Goal: Transaction & Acquisition: Purchase product/service

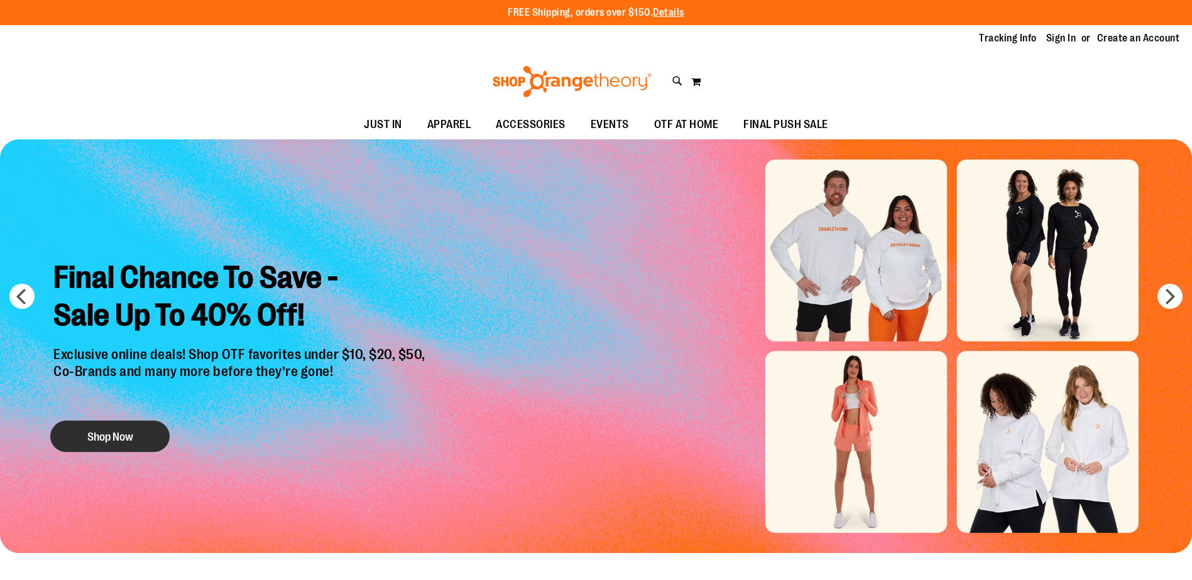
type input "**********"
click at [150, 435] on button "Shop Now" at bounding box center [109, 436] width 119 height 31
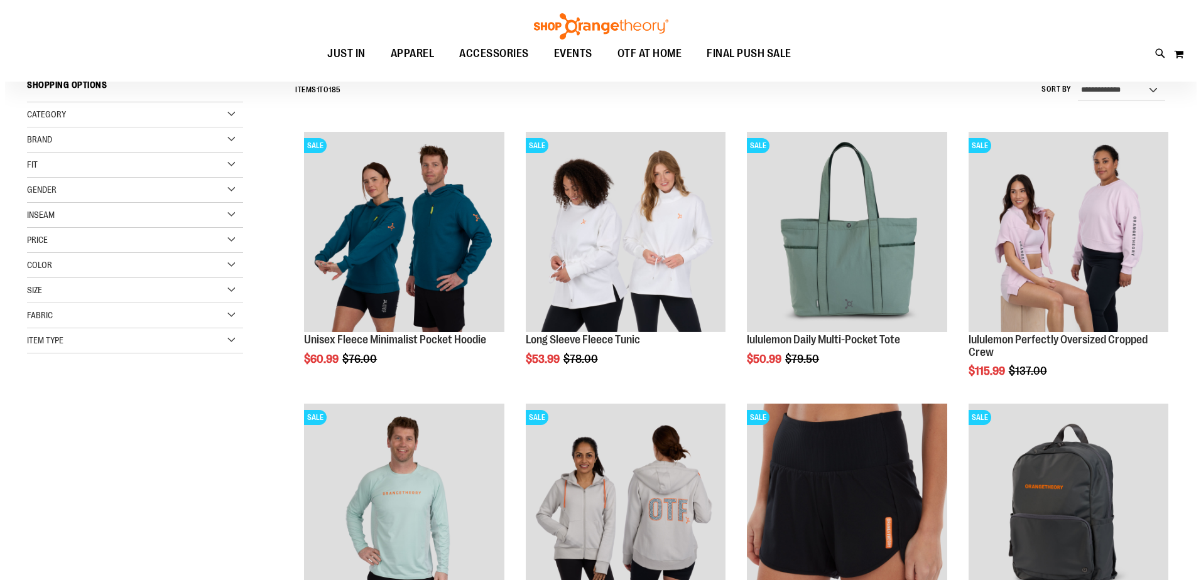
scroll to position [125, 0]
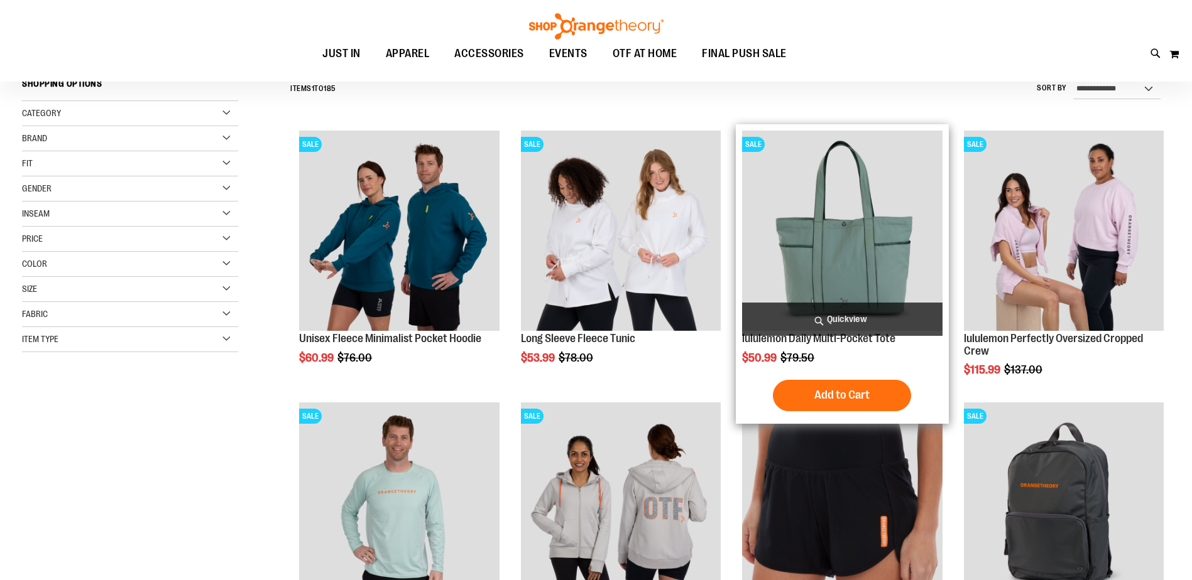
type input "**********"
click at [835, 317] on span "Quickview" at bounding box center [842, 319] width 200 height 33
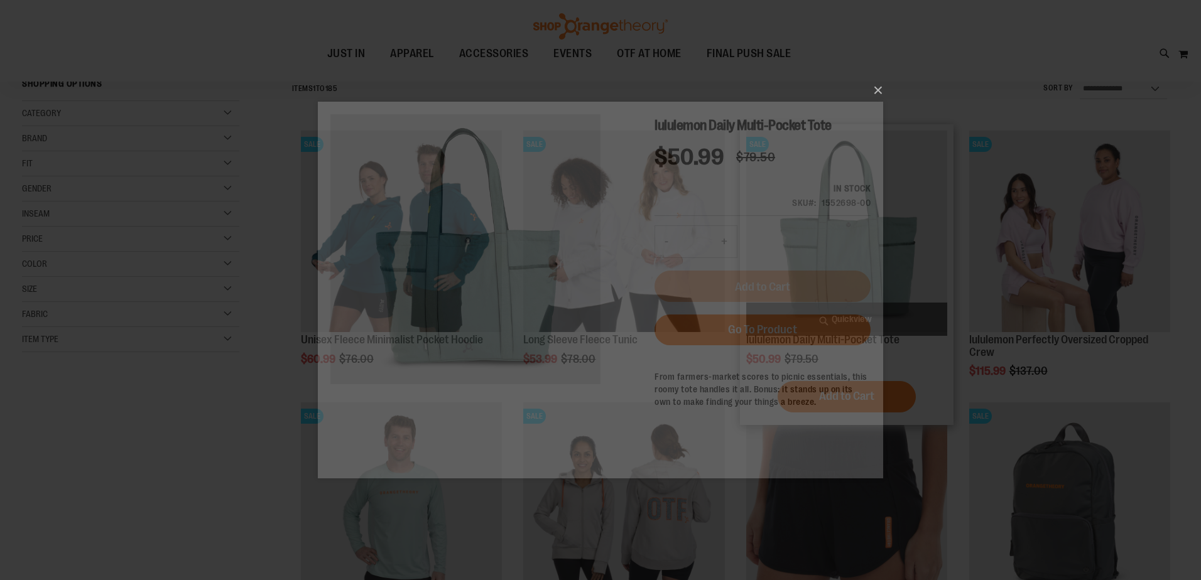
scroll to position [0, 0]
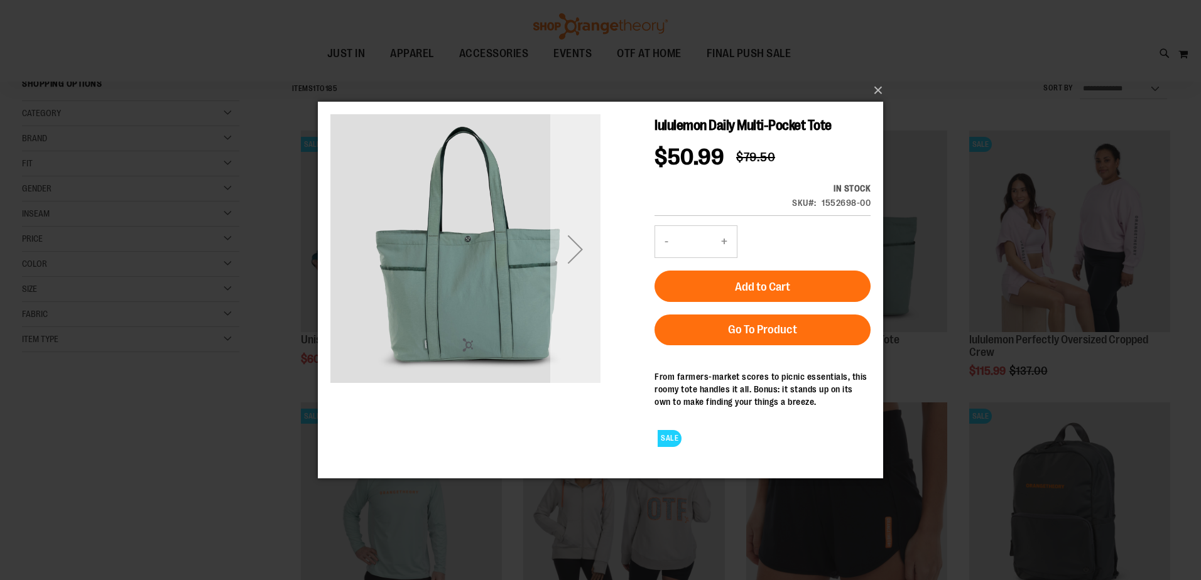
click at [573, 250] on div "Next" at bounding box center [575, 249] width 50 height 50
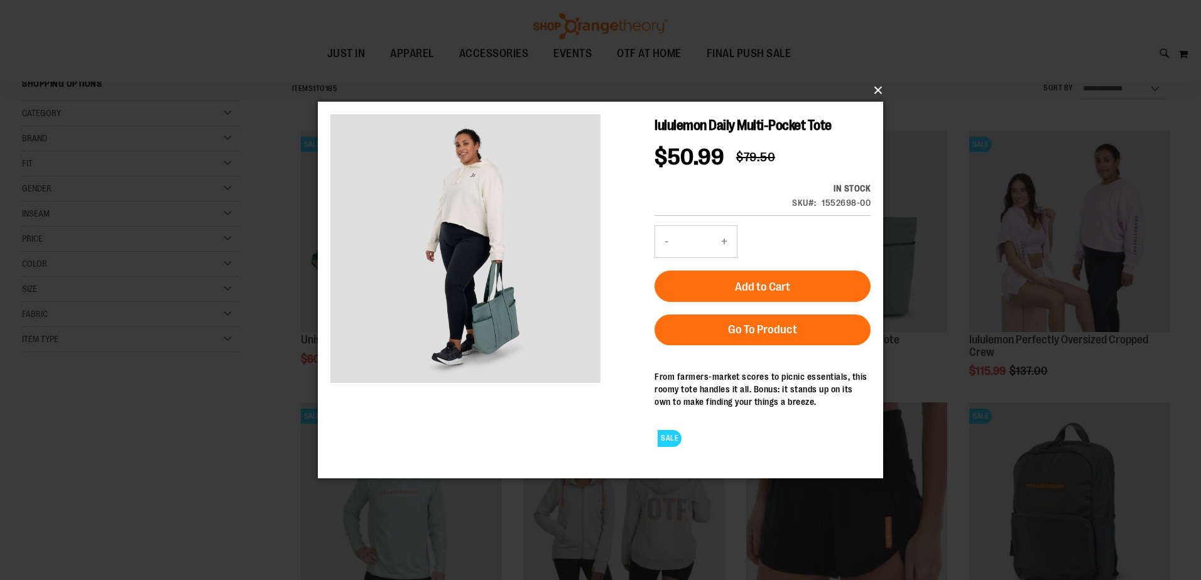
click at [877, 93] on button "×" at bounding box center [604, 91] width 565 height 28
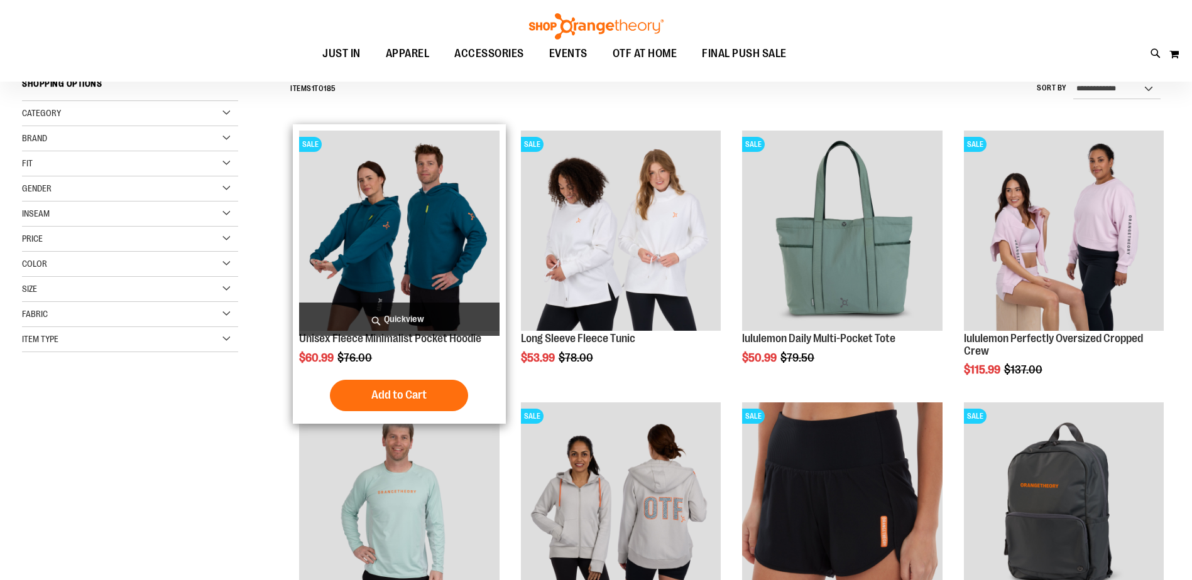
click at [378, 313] on span "Quickview" at bounding box center [399, 319] width 200 height 33
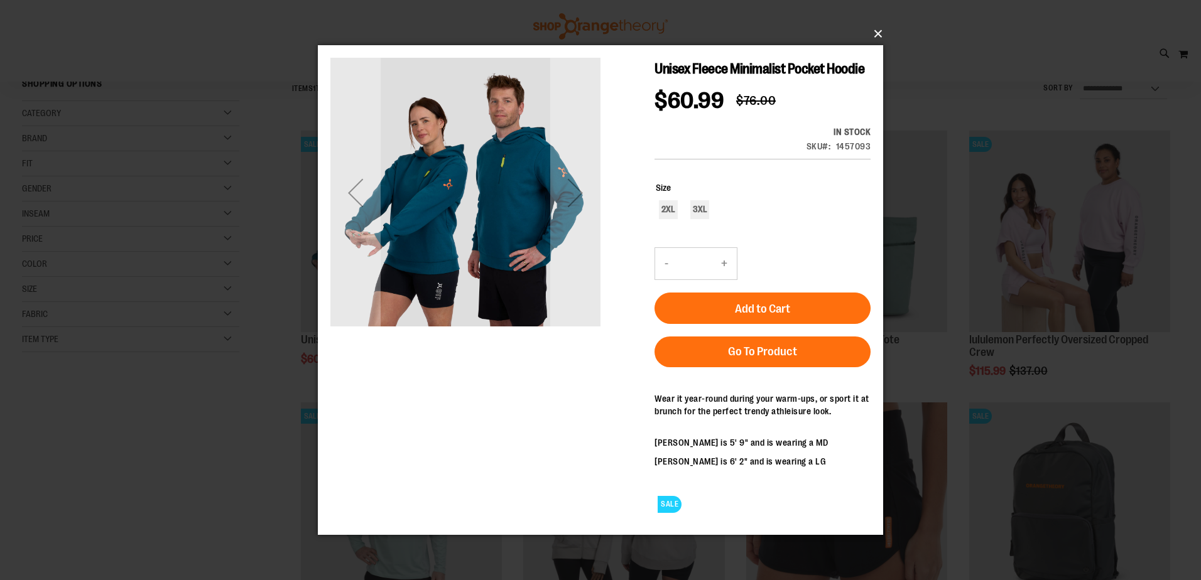
click at [876, 36] on button "×" at bounding box center [604, 34] width 565 height 28
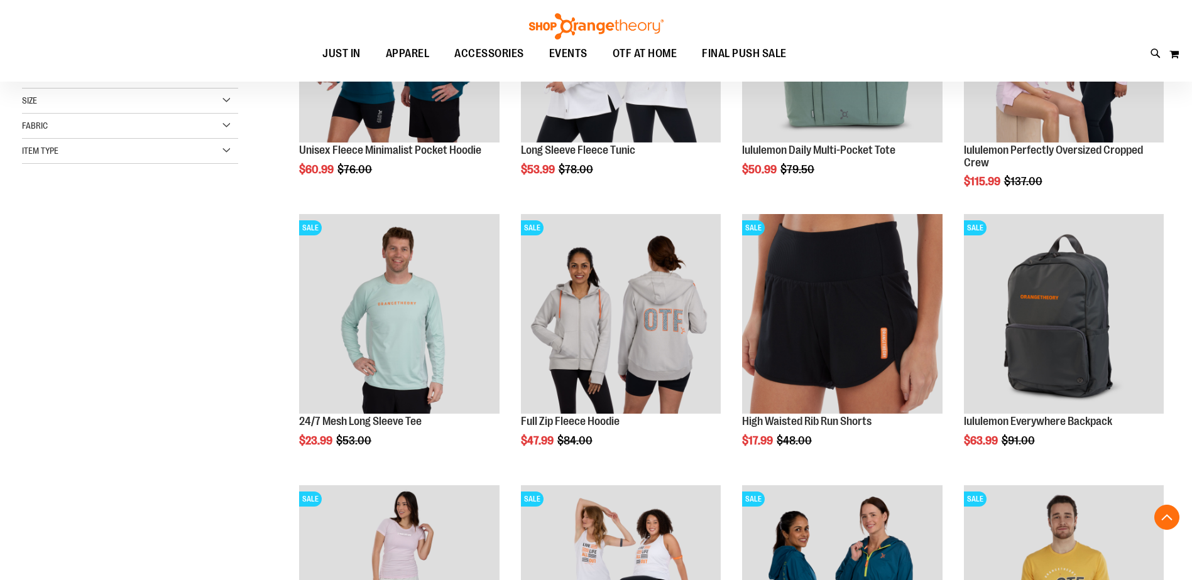
scroll to position [502, 0]
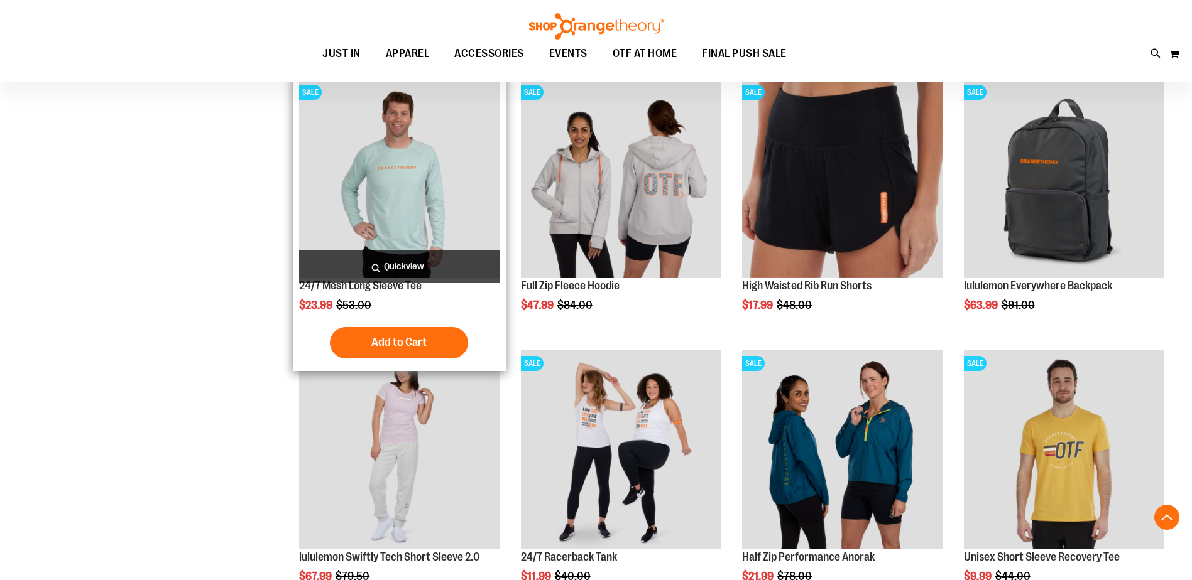
scroll to position [376, 0]
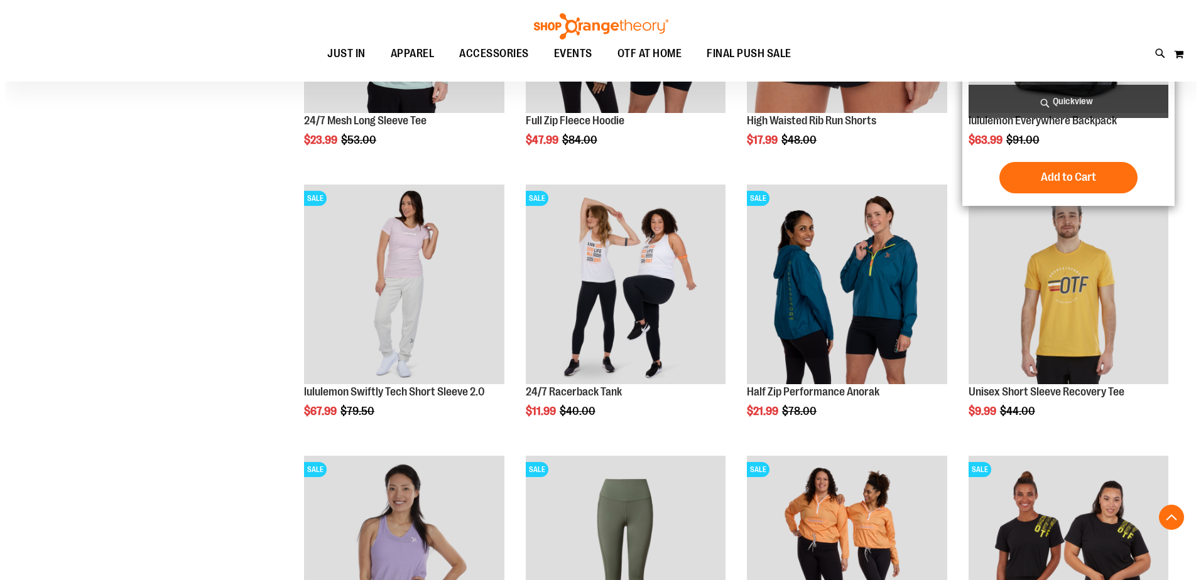
scroll to position [628, 0]
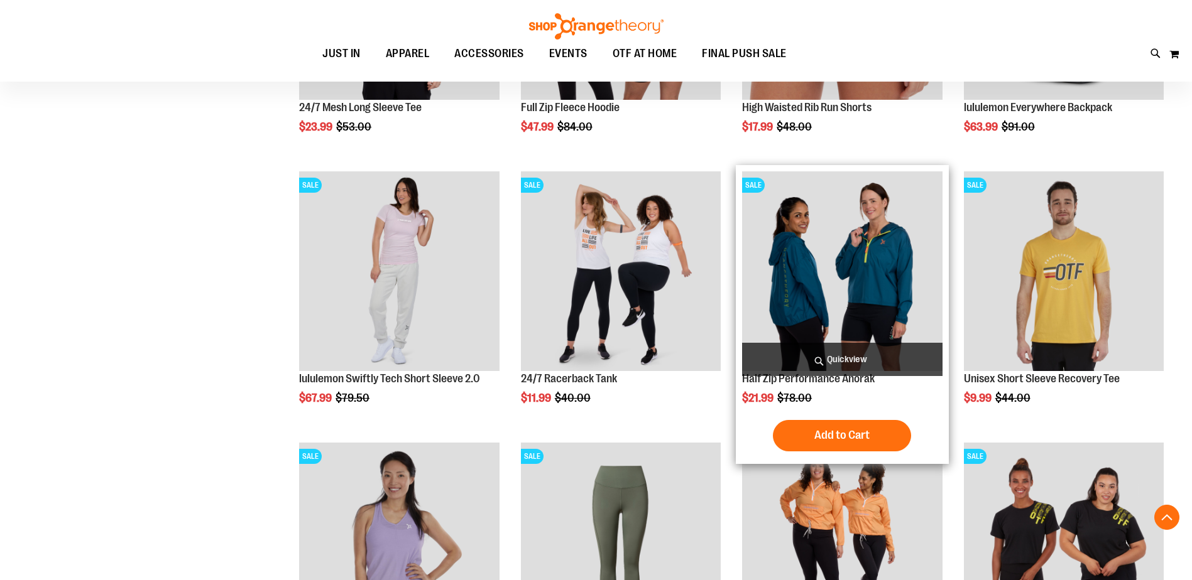
click at [854, 364] on span "Quickview" at bounding box center [842, 359] width 200 height 33
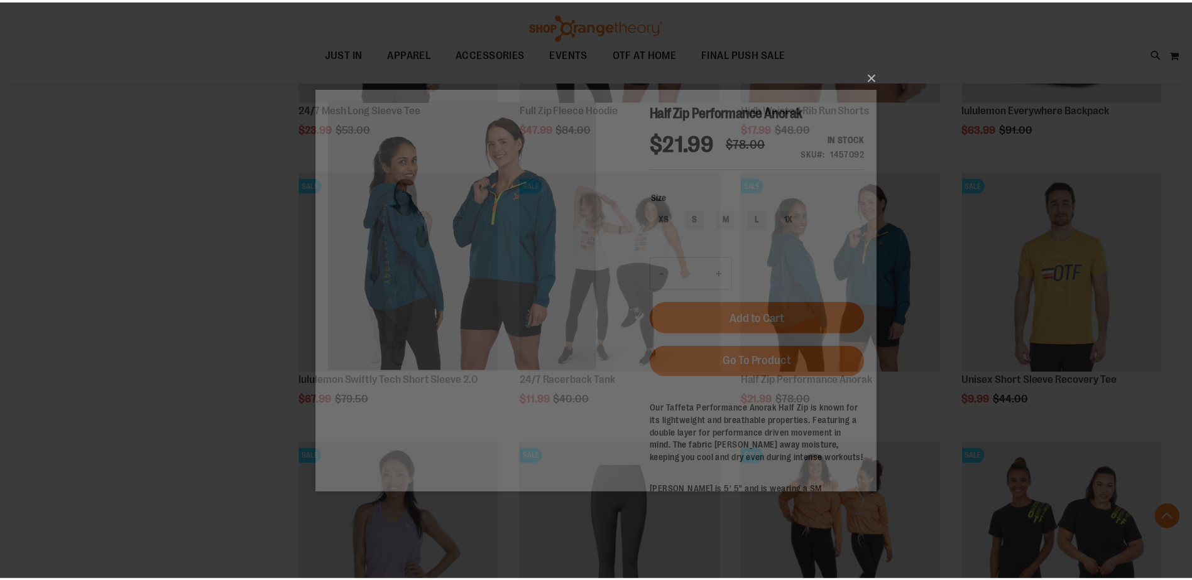
scroll to position [0, 0]
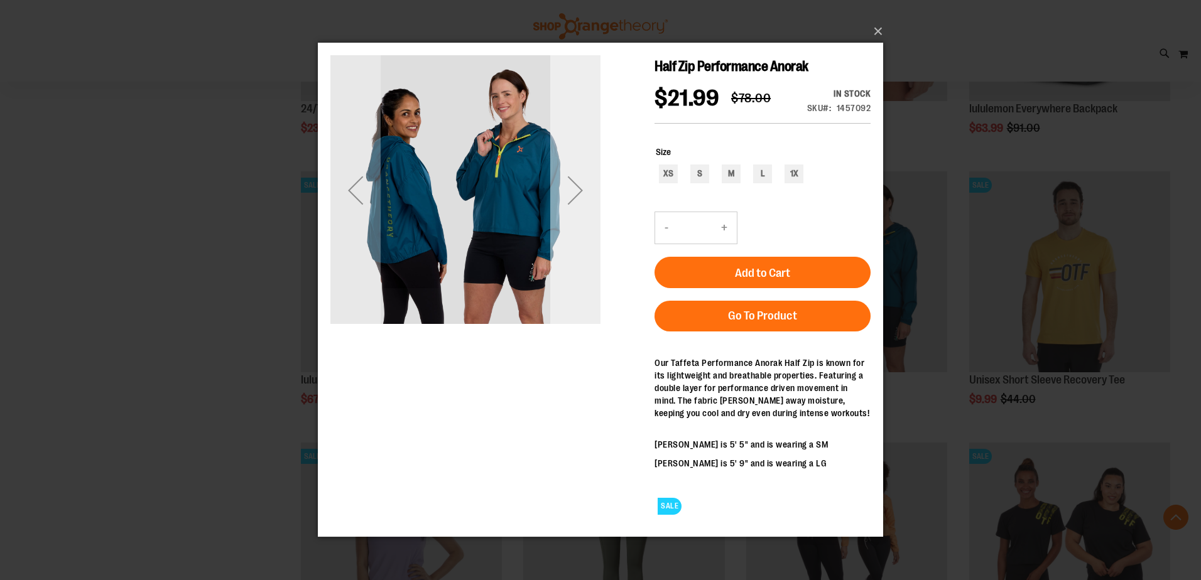
click at [576, 186] on div "Next" at bounding box center [575, 190] width 50 height 50
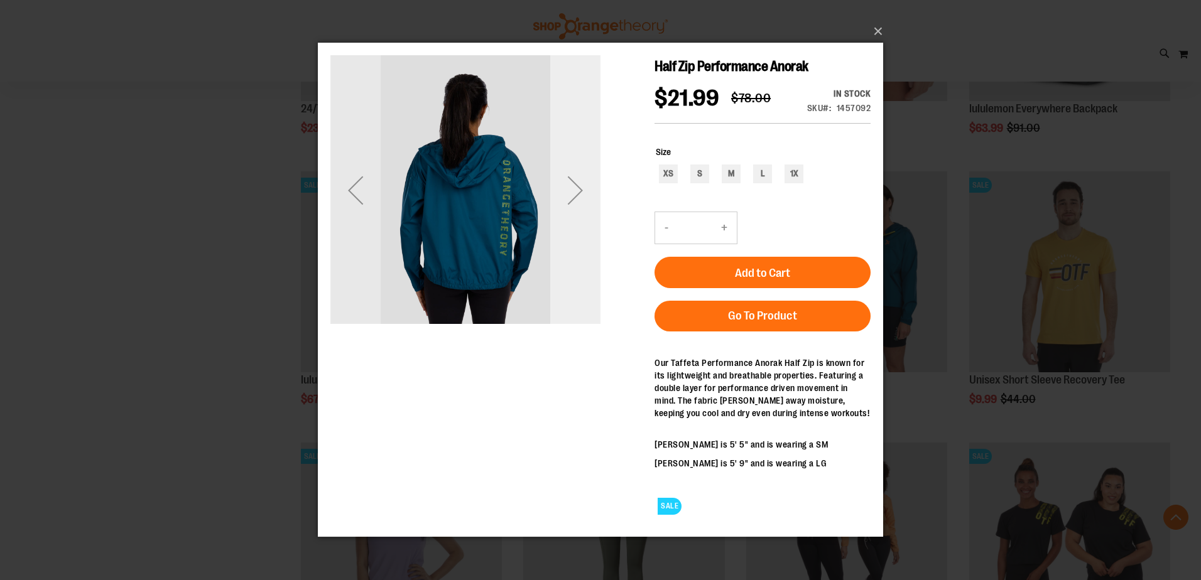
click at [576, 186] on div "Next" at bounding box center [575, 190] width 50 height 50
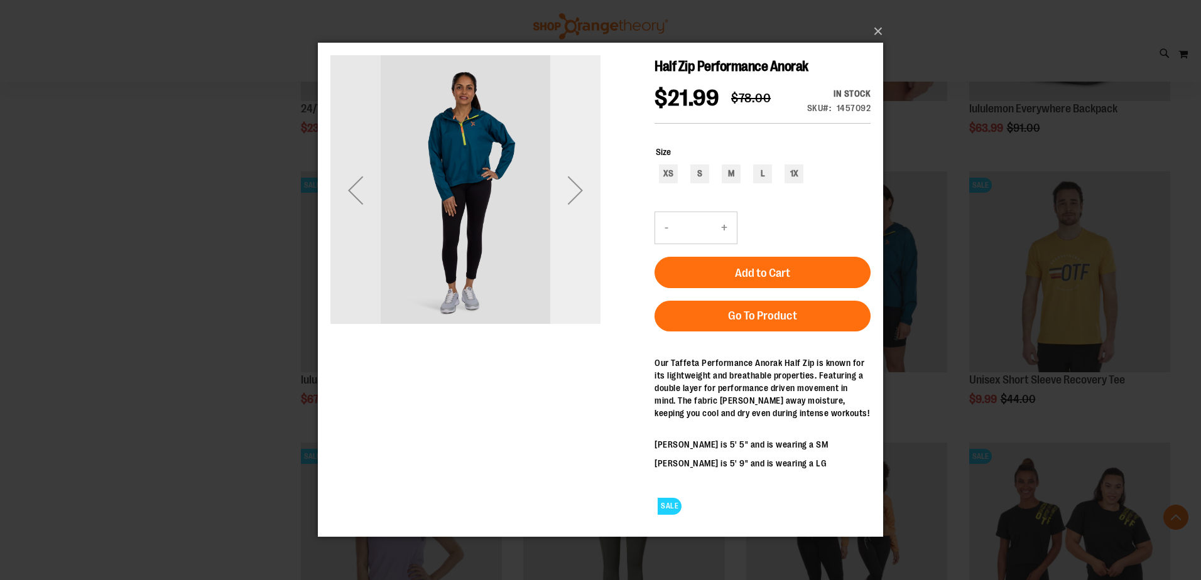
click at [576, 186] on div "Next" at bounding box center [575, 190] width 50 height 50
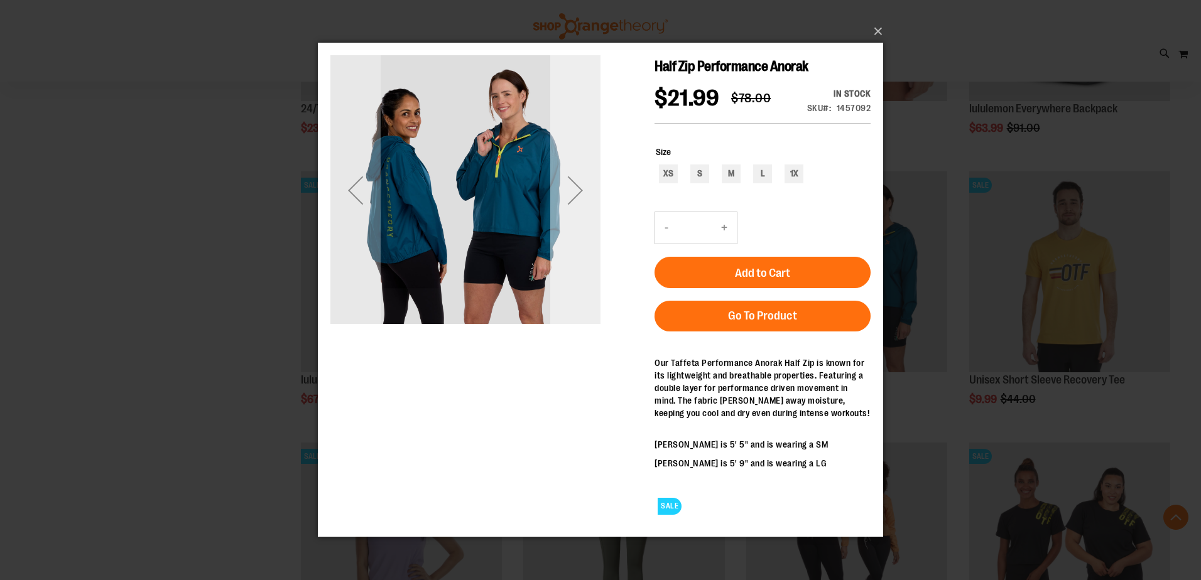
click at [576, 186] on div "Next" at bounding box center [575, 190] width 50 height 50
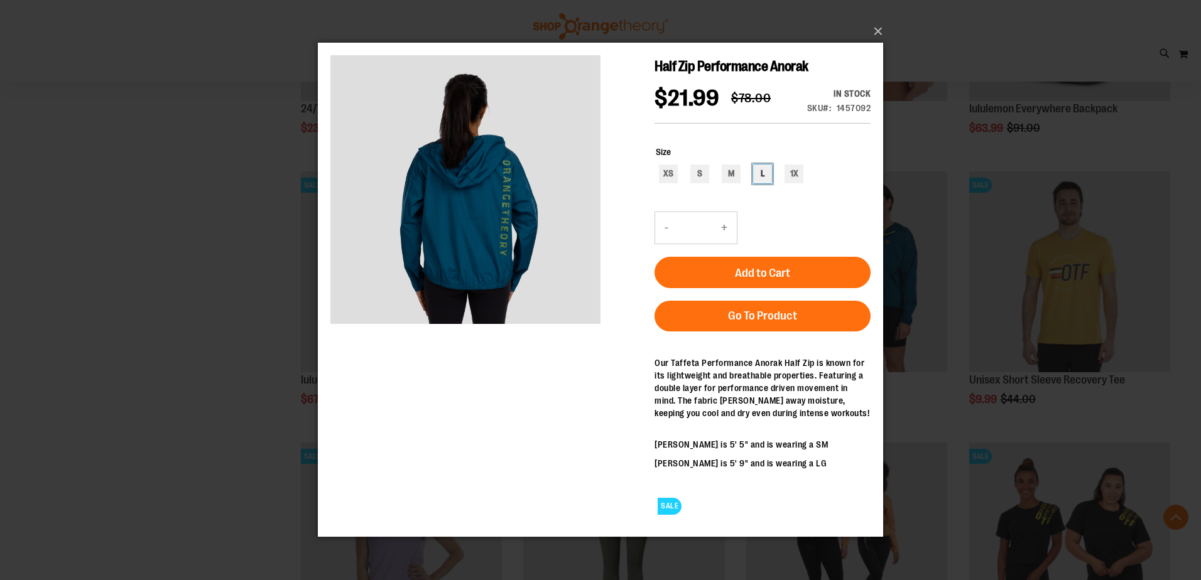
click at [765, 171] on div "L" at bounding box center [762, 174] width 19 height 19
type input "***"
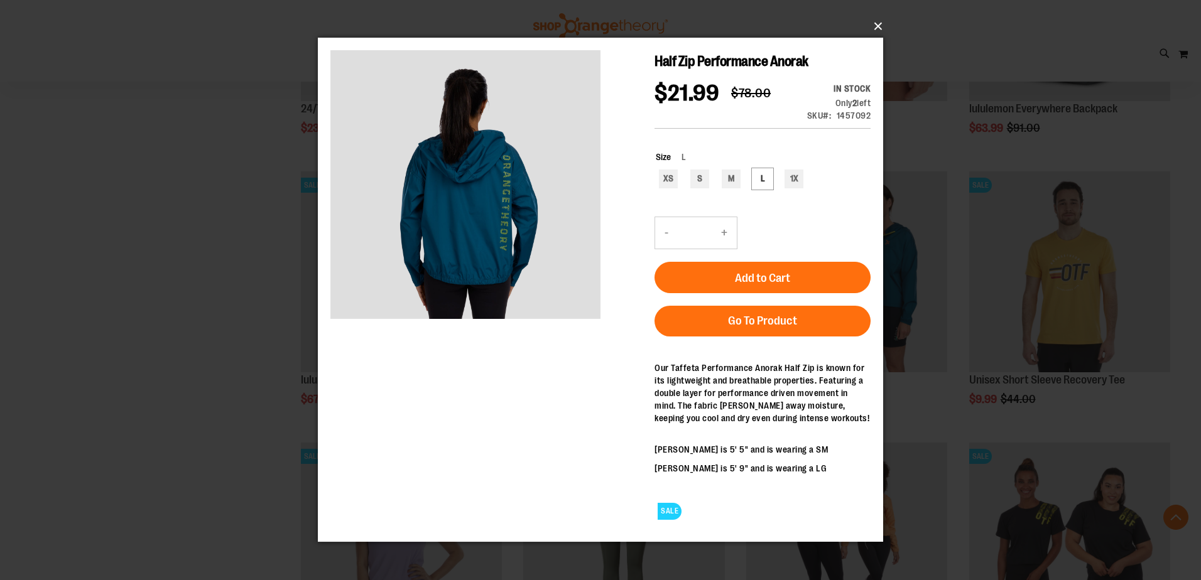
click at [877, 30] on button "×" at bounding box center [604, 27] width 565 height 28
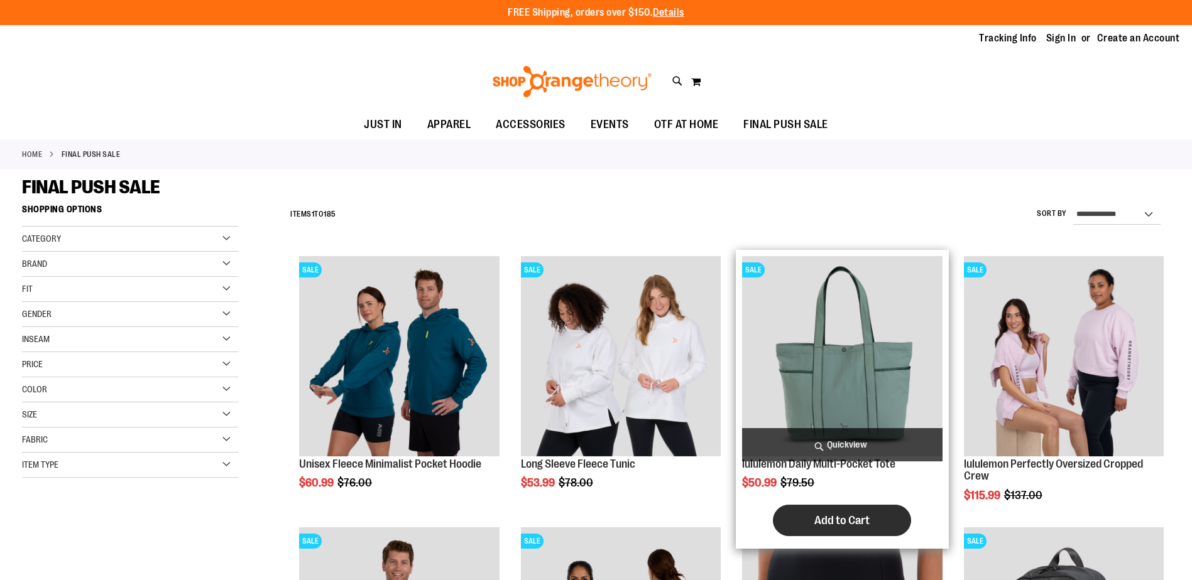
click at [846, 519] on span "Add to Cart" at bounding box center [841, 521] width 55 height 14
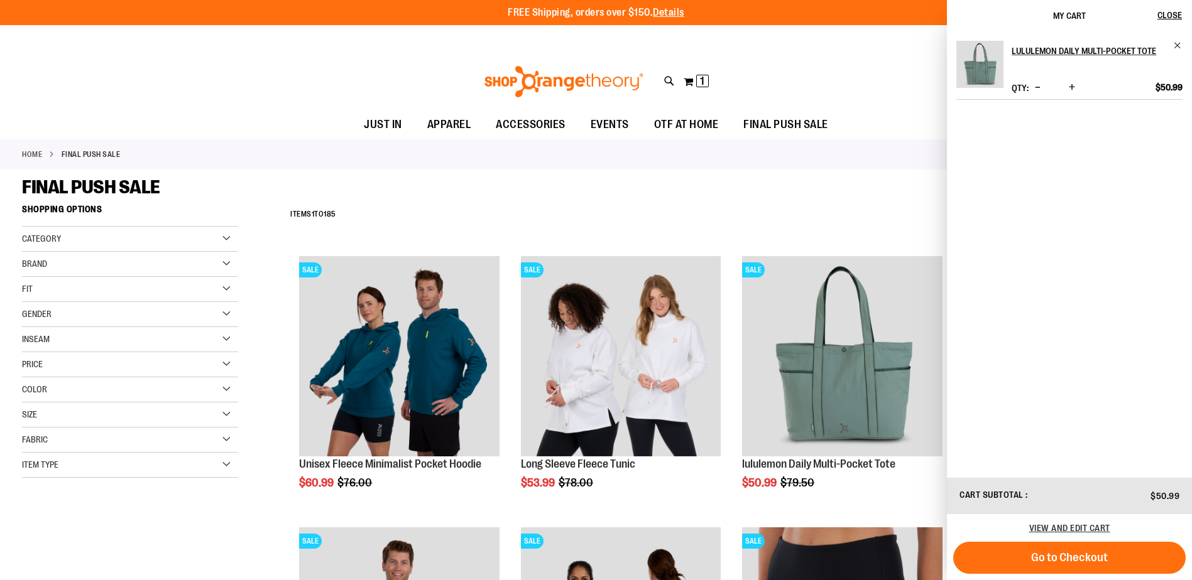
click at [874, 200] on div "**********" at bounding box center [727, 214] width 886 height 33
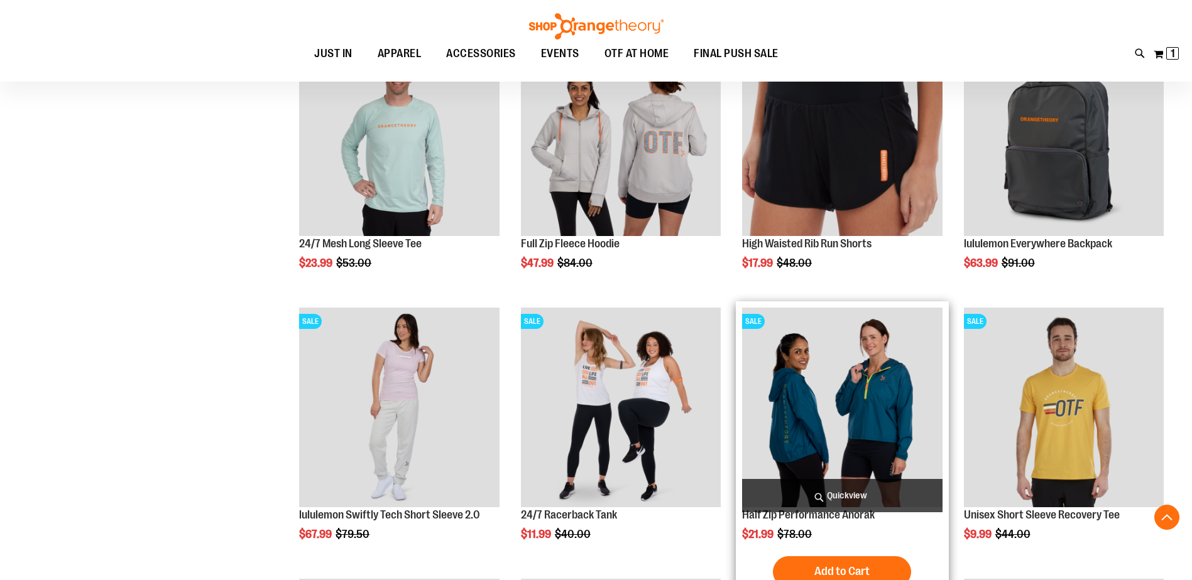
scroll to position [565, 0]
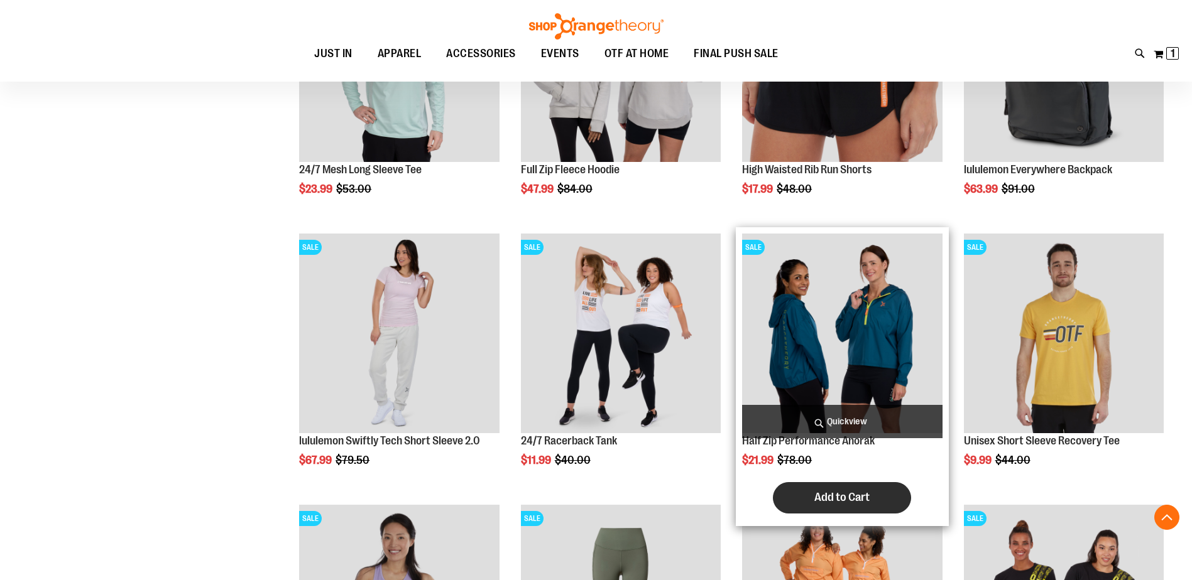
click at [847, 489] on button "Add to Cart" at bounding box center [842, 497] width 138 height 31
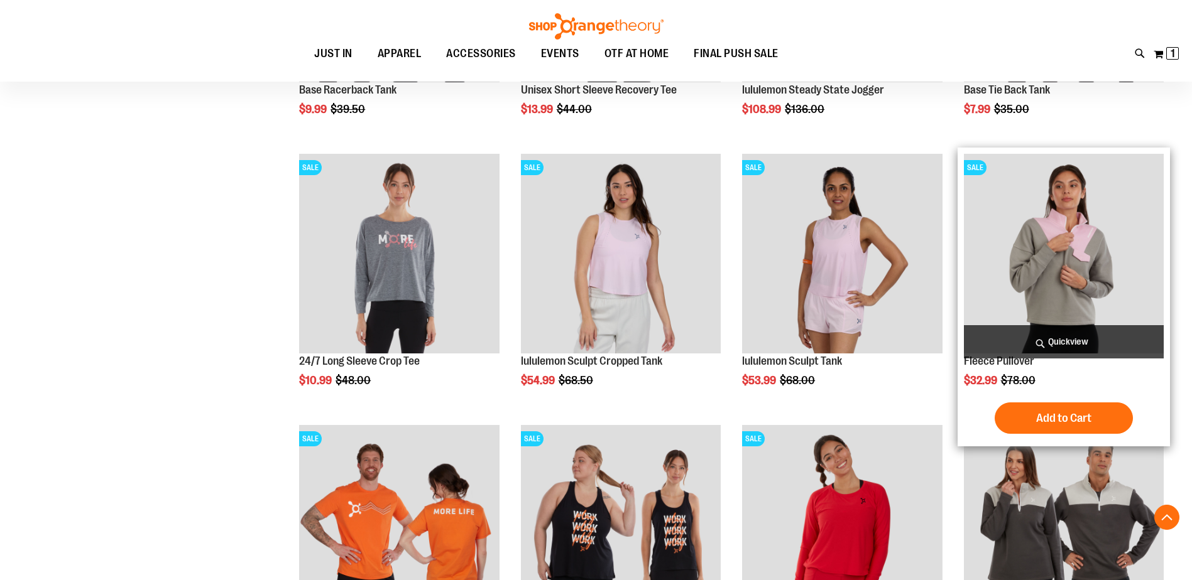
scroll to position [1168, 0]
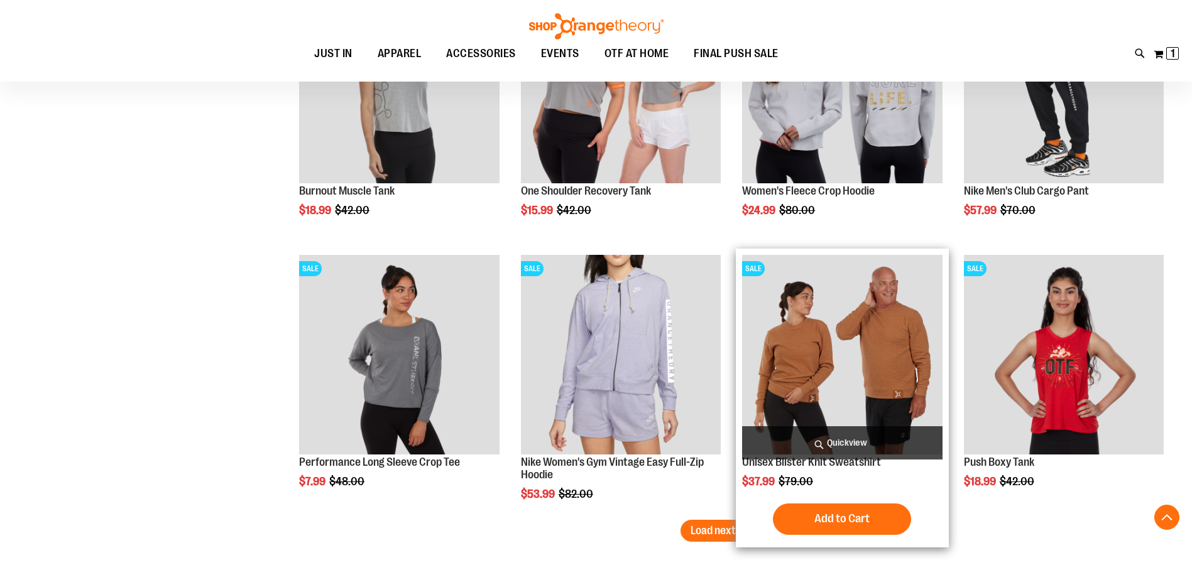
scroll to position [2424, 0]
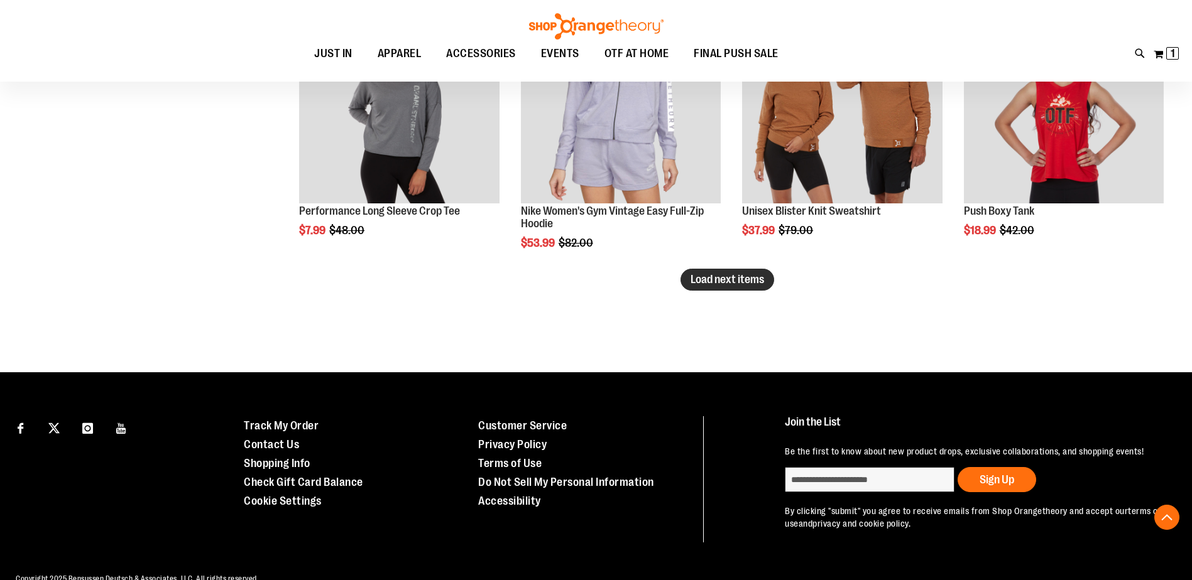
type input "**********"
click at [749, 281] on span "Load next items" at bounding box center [726, 279] width 73 height 13
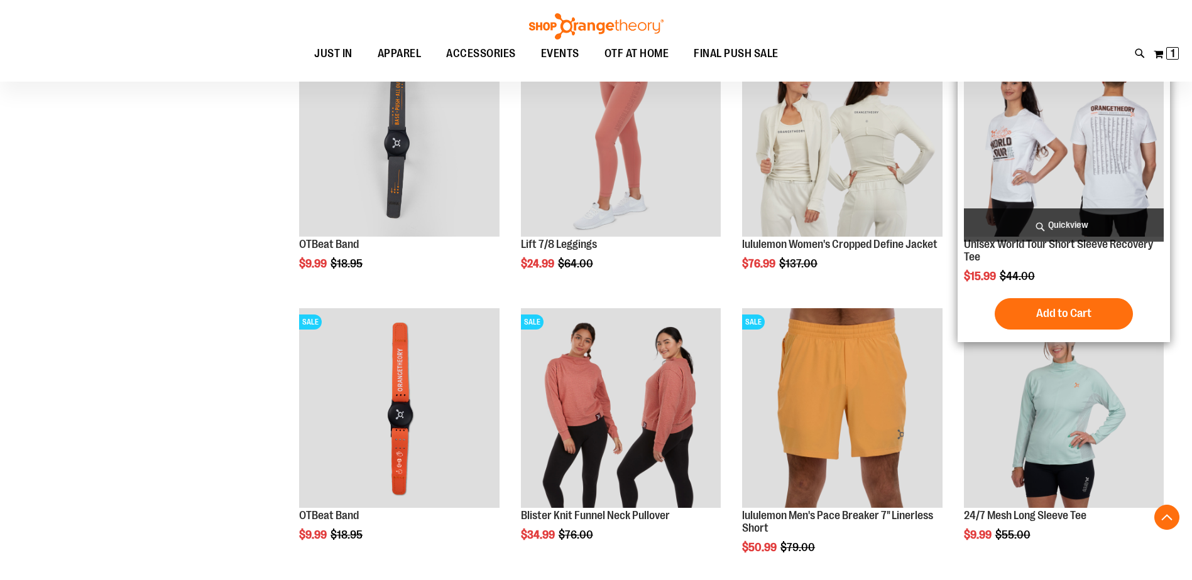
scroll to position [2675, 0]
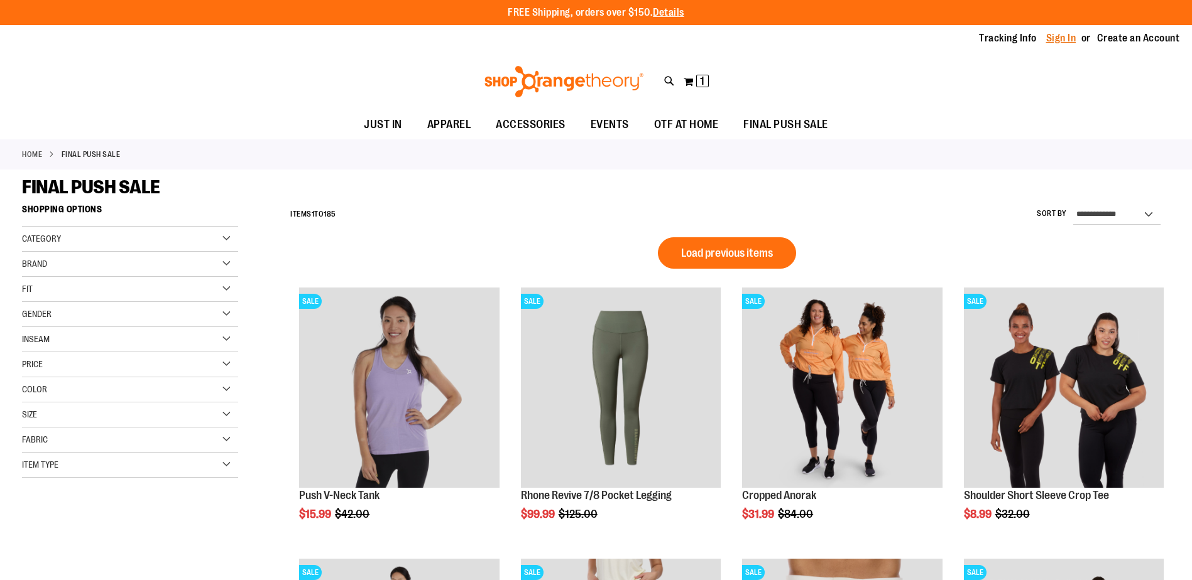
click at [1066, 39] on link "Sign In" at bounding box center [1061, 38] width 30 height 14
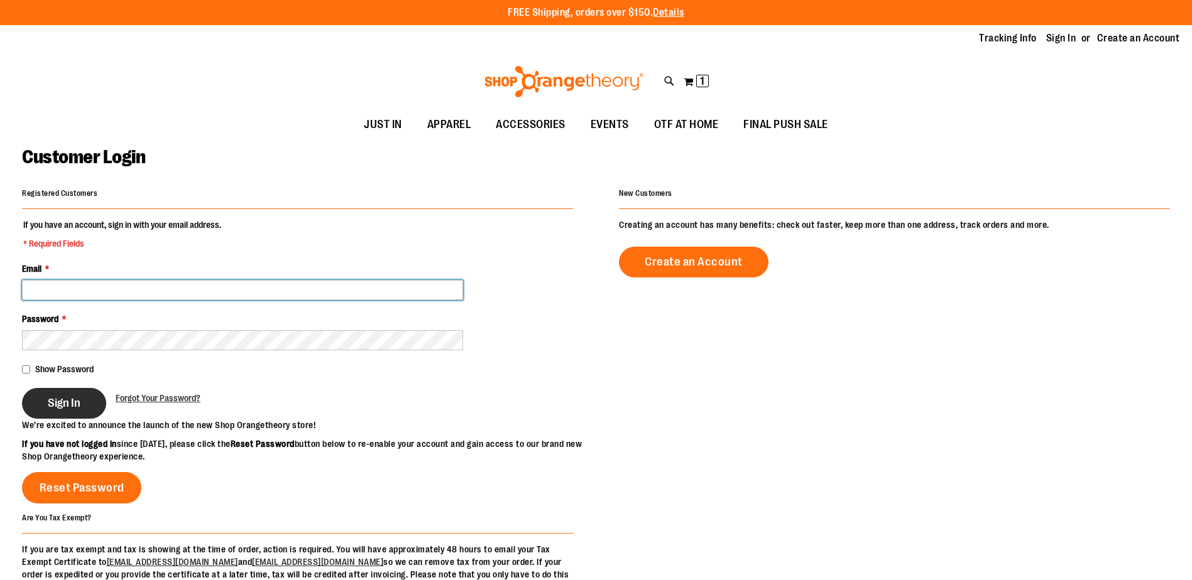
type input "**********"
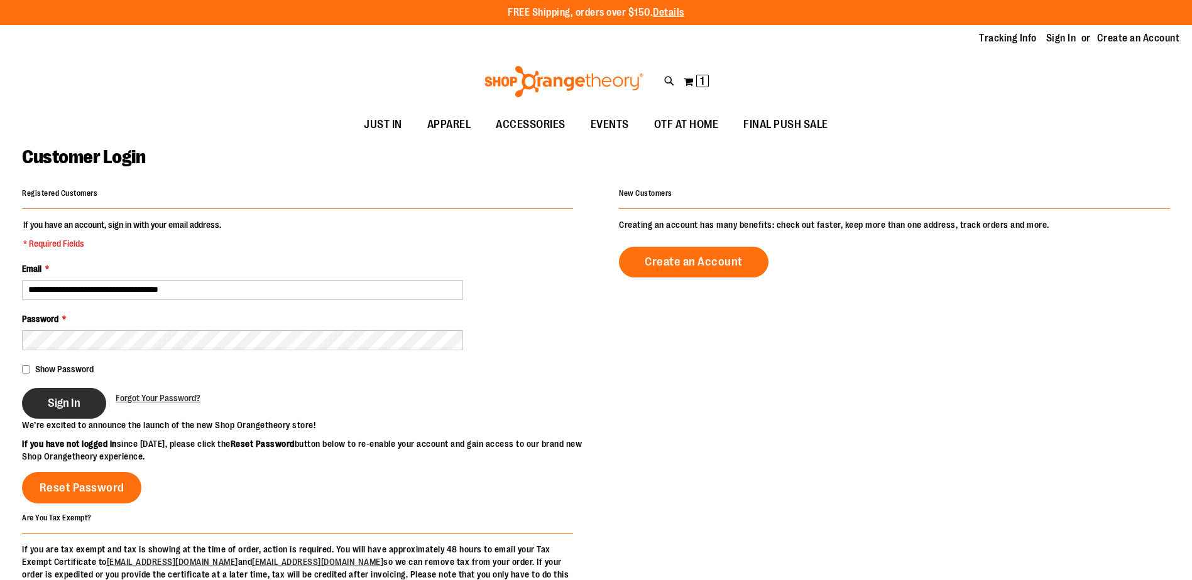
type input "**********"
click at [56, 410] on span "Sign In" at bounding box center [64, 403] width 33 height 14
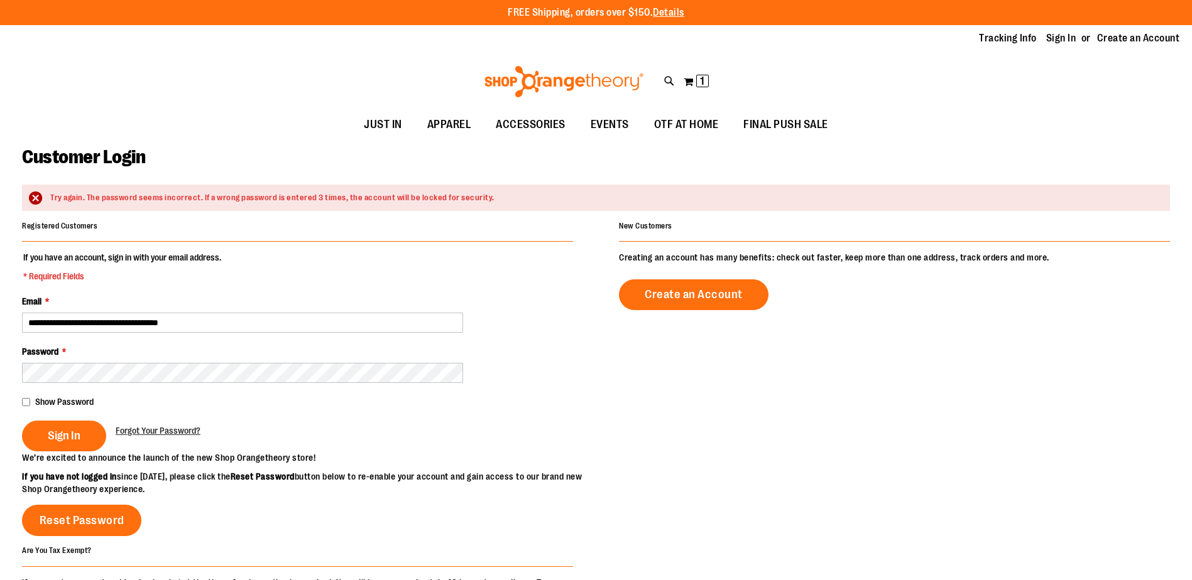
type input "**********"
click at [49, 430] on span "Sign In" at bounding box center [64, 436] width 33 height 14
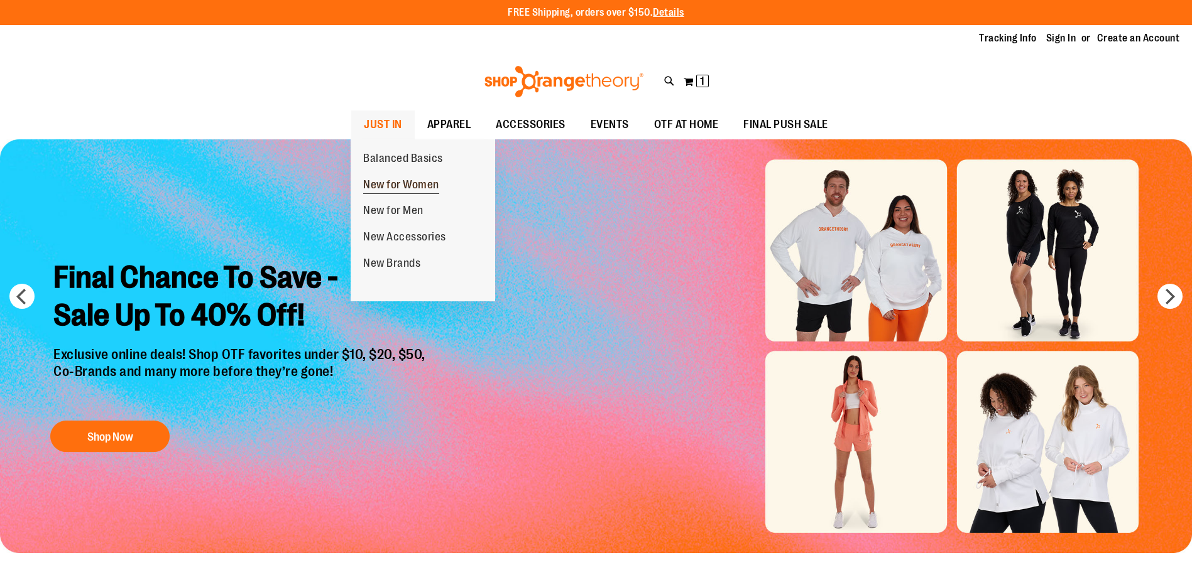
type input "**********"
click at [407, 183] on span "New for Women" at bounding box center [401, 186] width 76 height 16
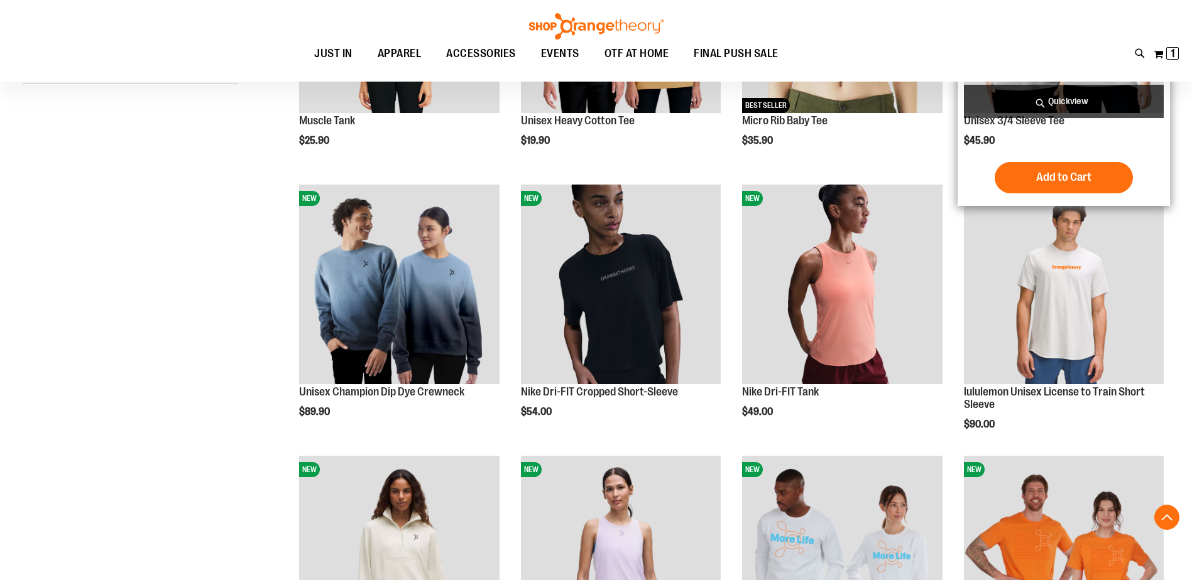
scroll to position [376, 0]
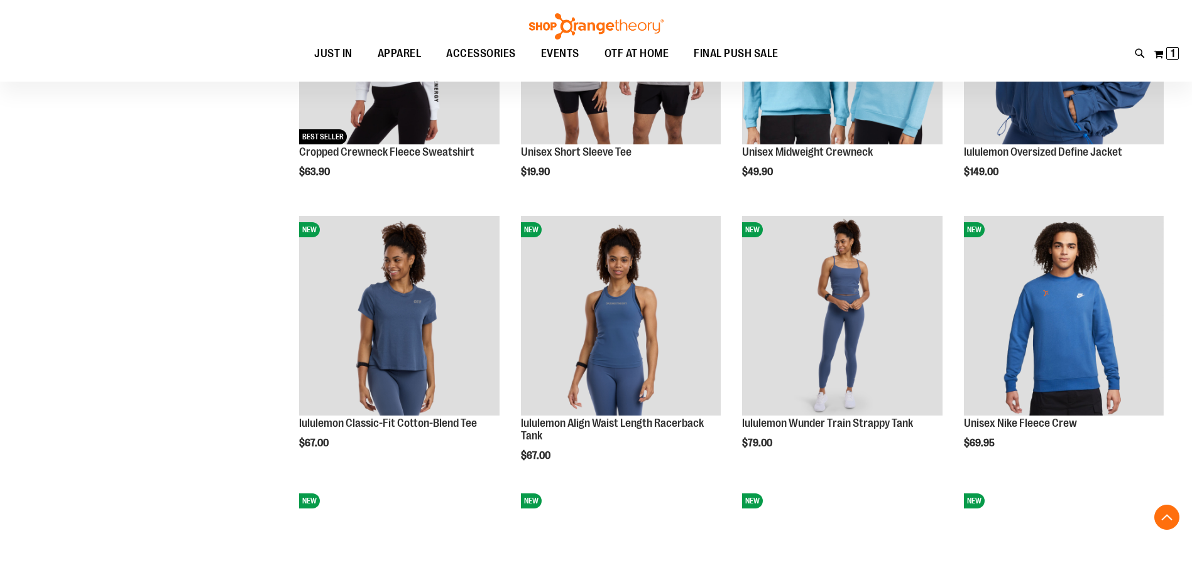
scroll to position [1190, 0]
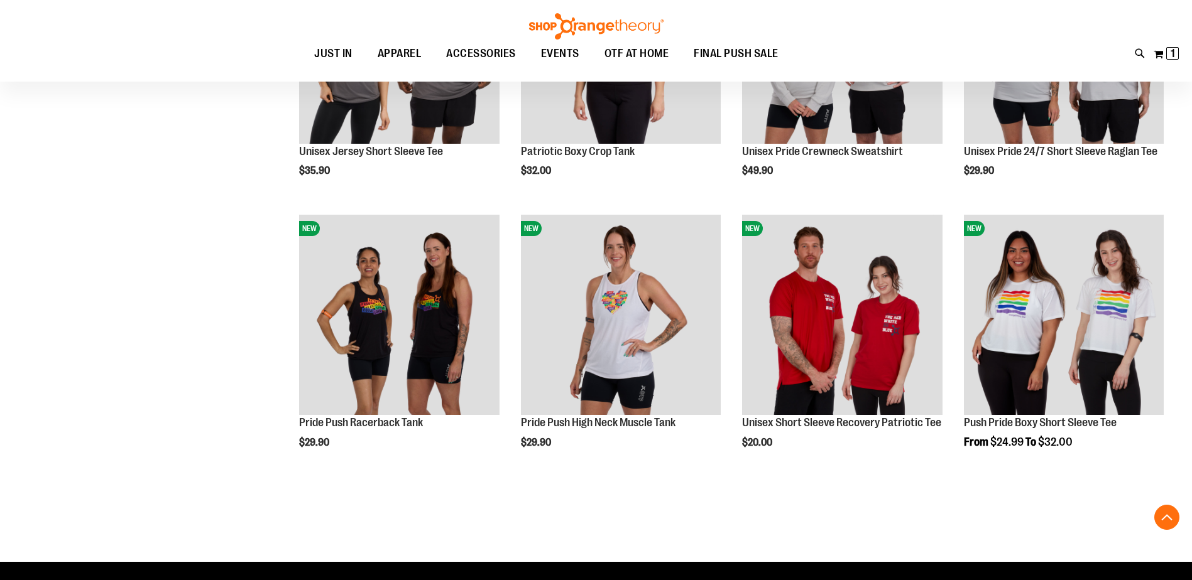
scroll to position [2129, 0]
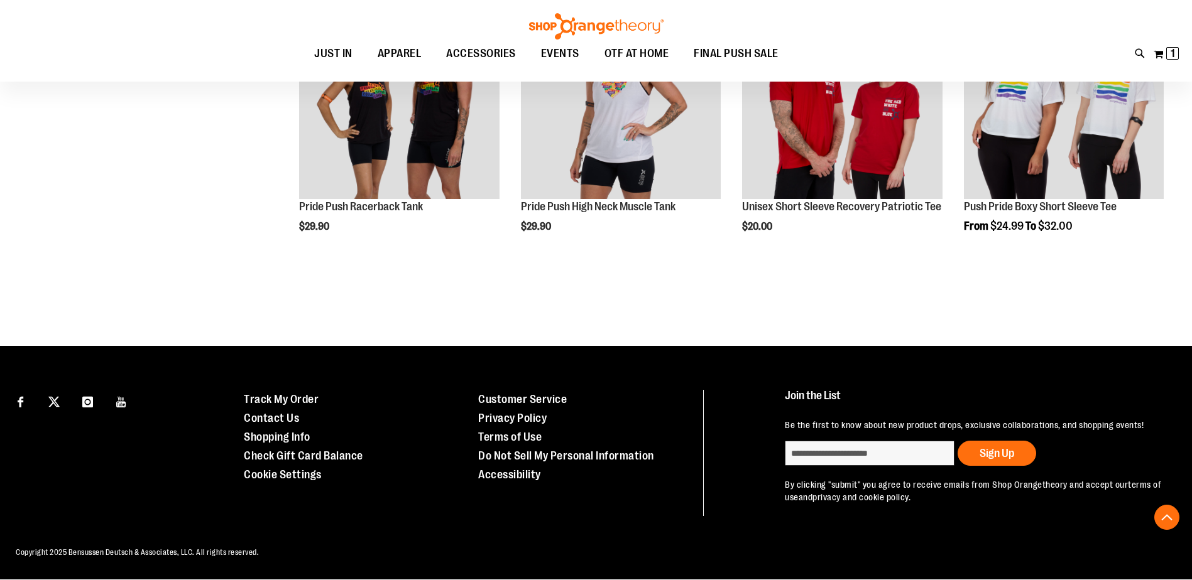
type input "**********"
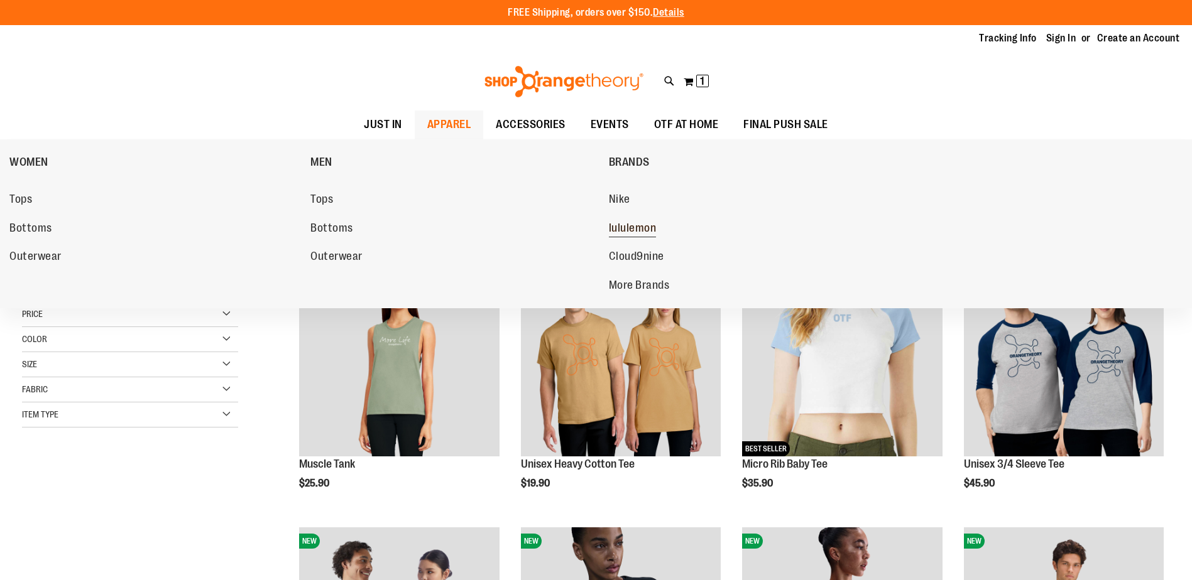
click at [639, 226] on span "lululemon" at bounding box center [633, 230] width 48 height 16
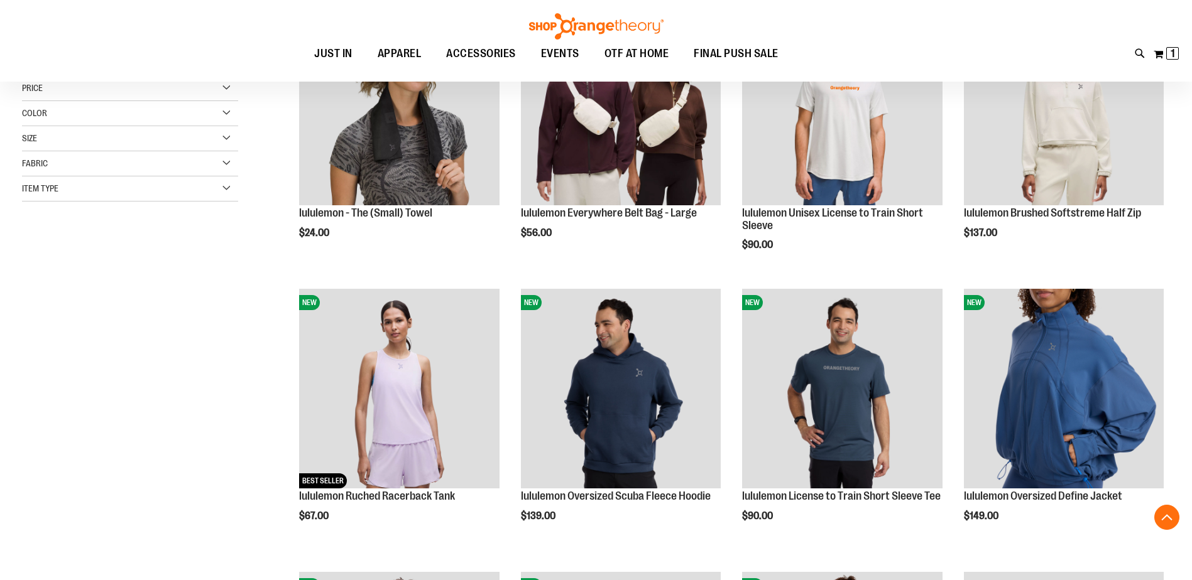
scroll to position [313, 0]
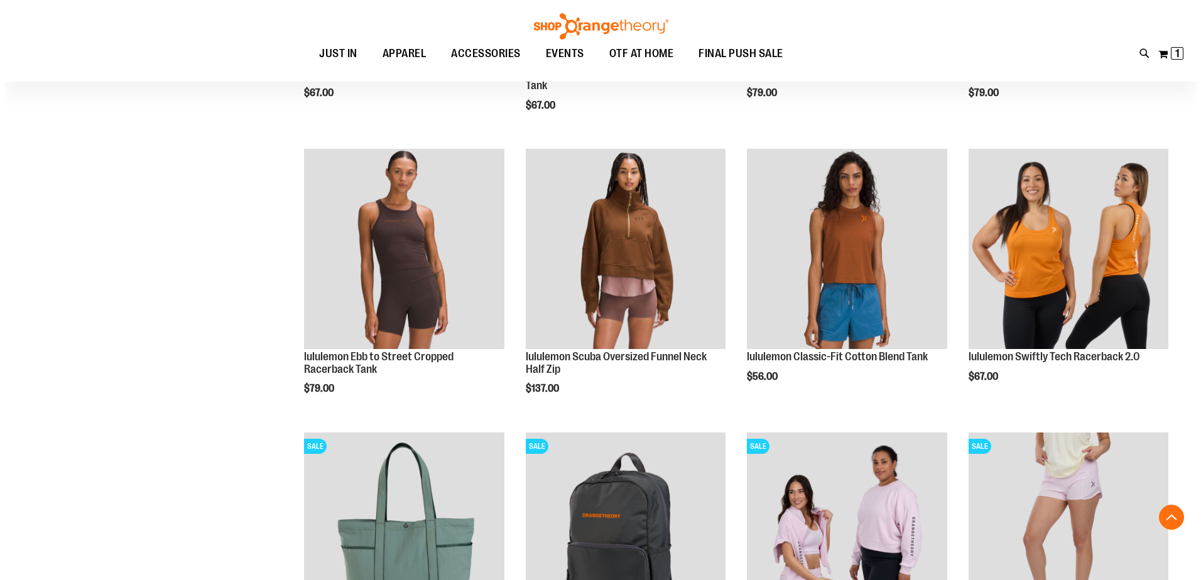
scroll to position [1004, 0]
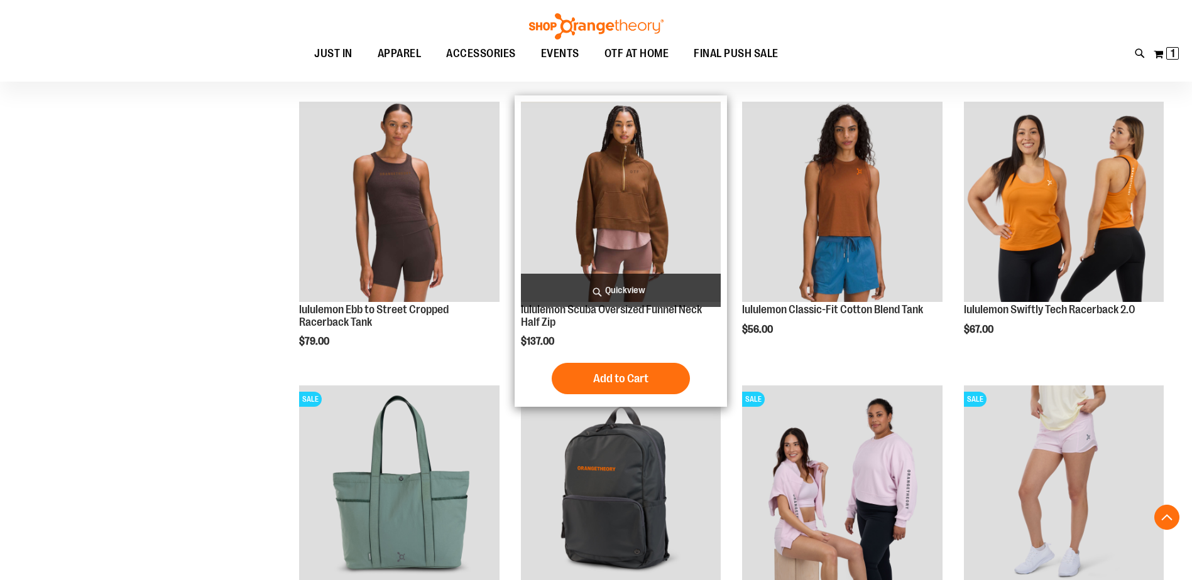
type input "**********"
click at [588, 295] on span "Quickview" at bounding box center [621, 290] width 200 height 33
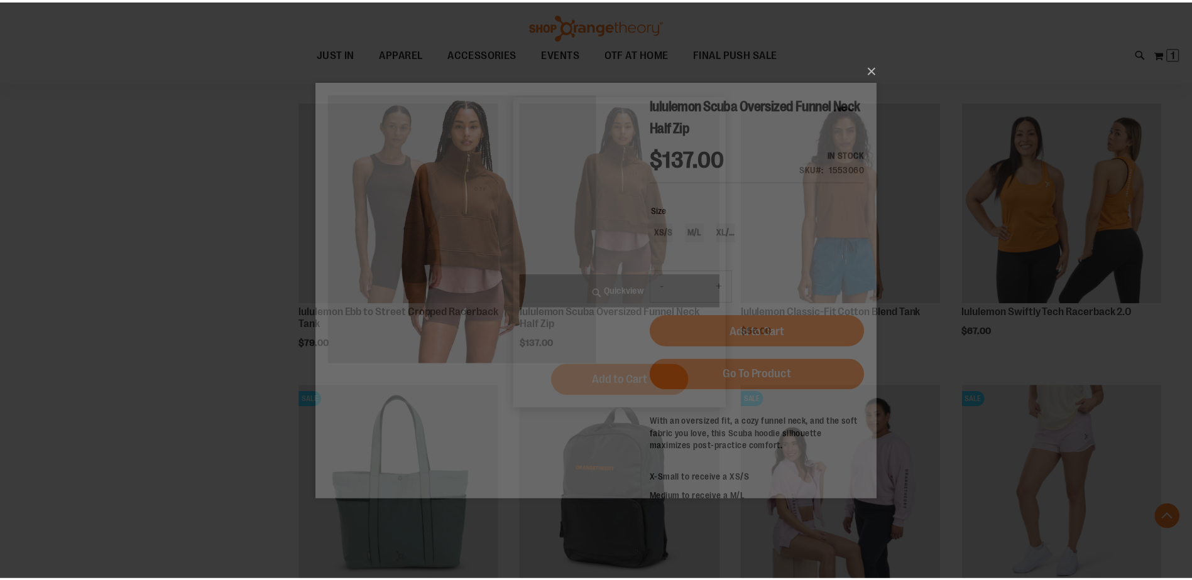
scroll to position [0, 0]
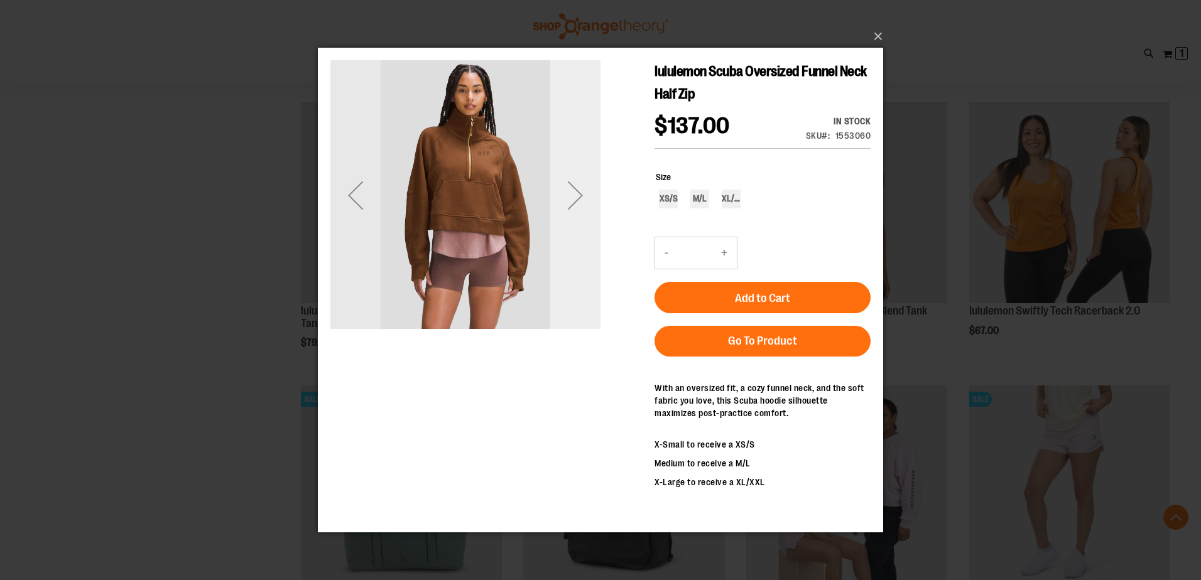
click at [581, 195] on div "Next" at bounding box center [575, 195] width 50 height 50
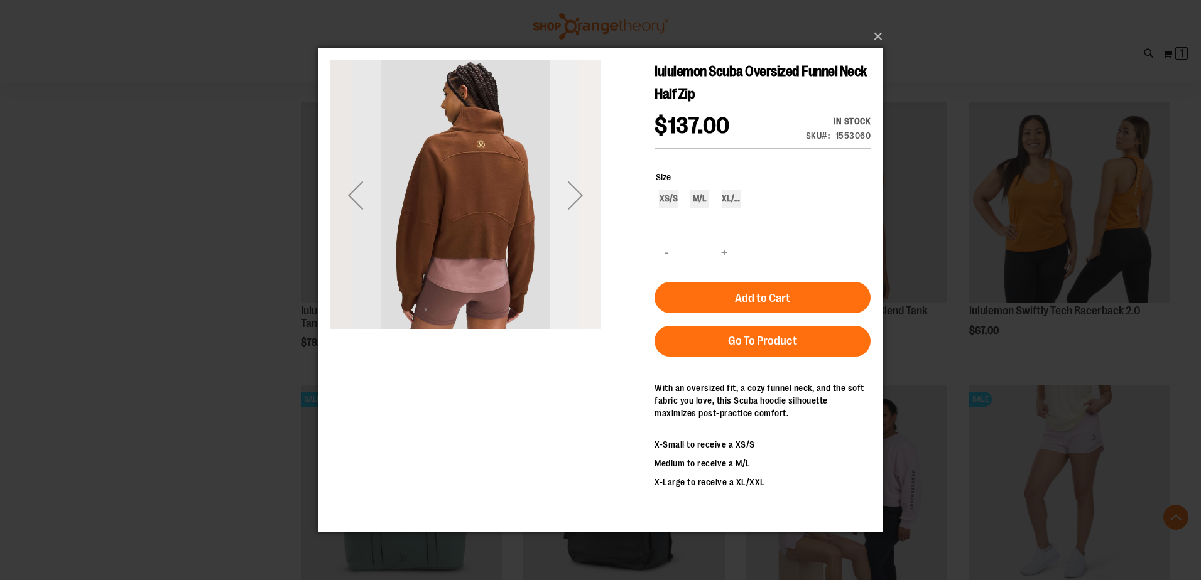
click at [580, 193] on div "Next" at bounding box center [575, 195] width 50 height 50
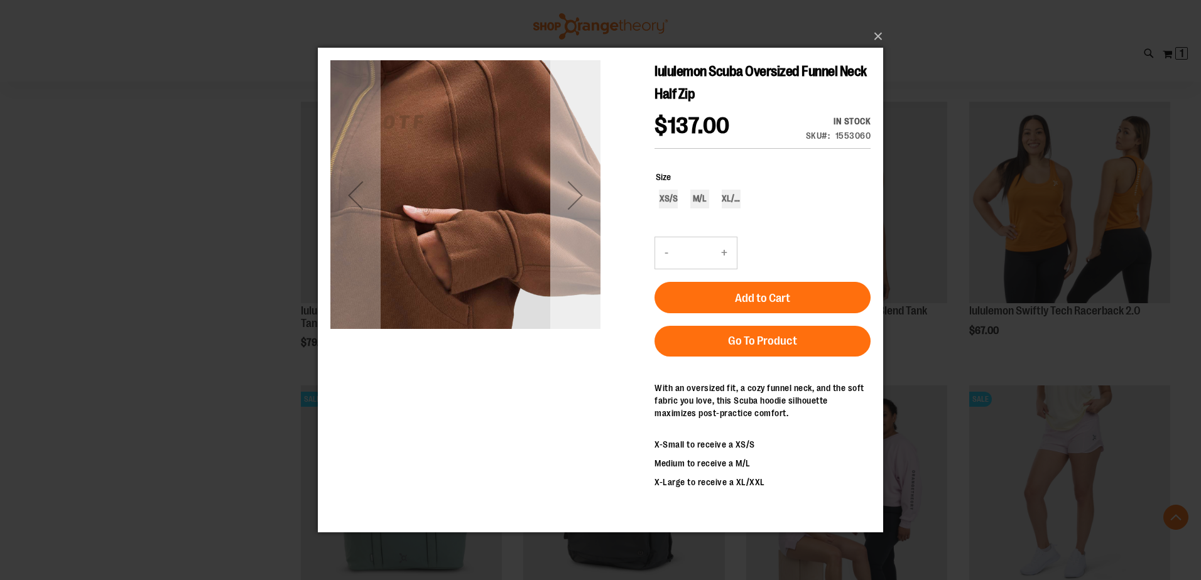
click at [580, 193] on div "Next" at bounding box center [575, 195] width 50 height 50
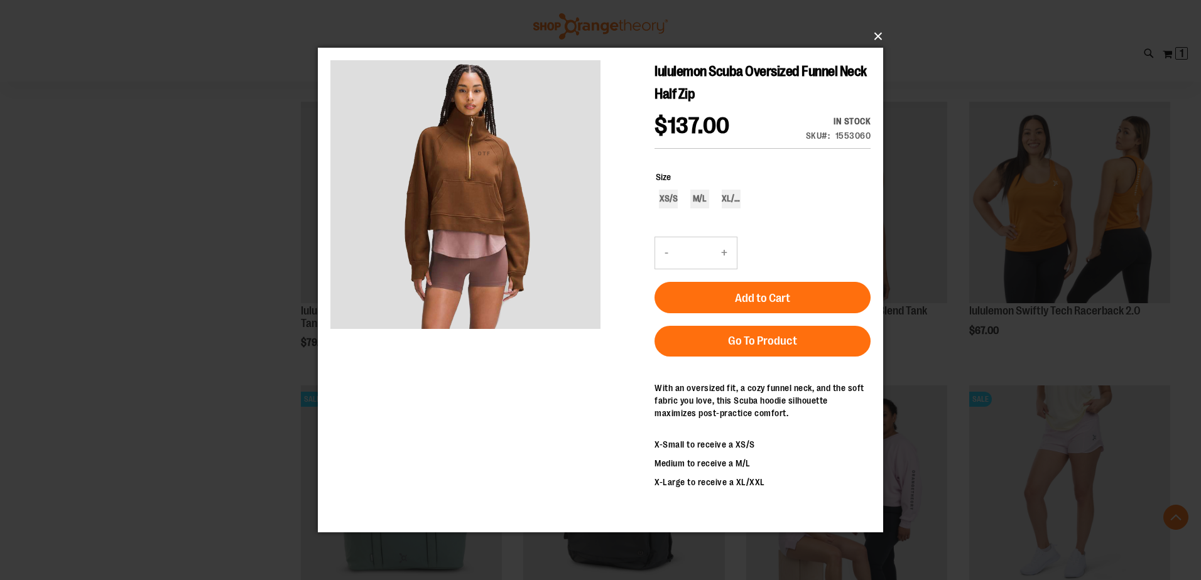
click at [879, 36] on button "×" at bounding box center [604, 37] width 565 height 28
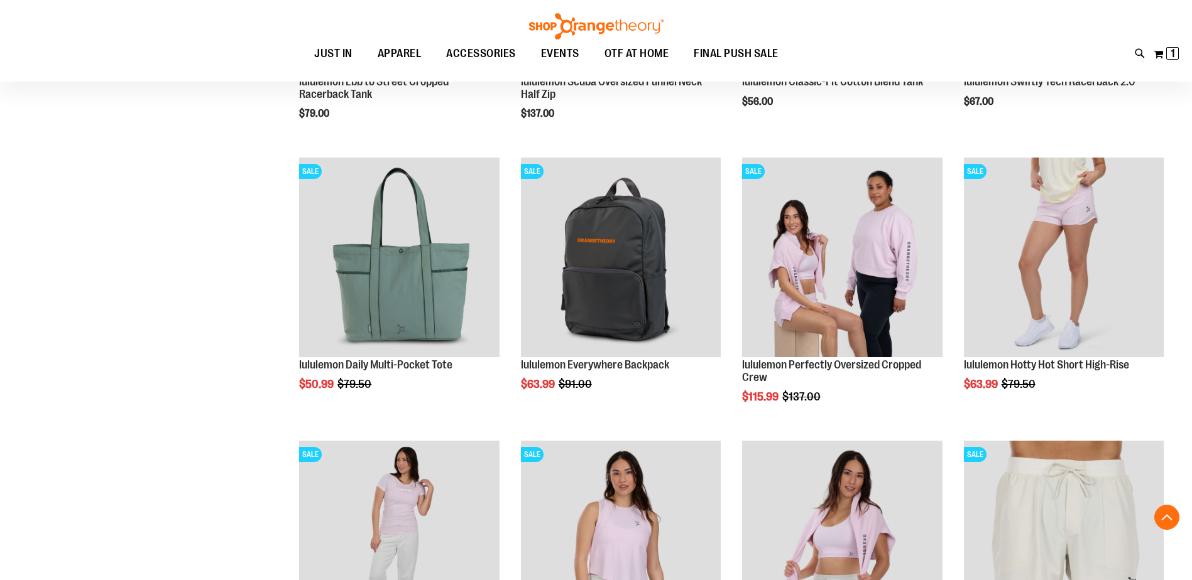
scroll to position [1256, 0]
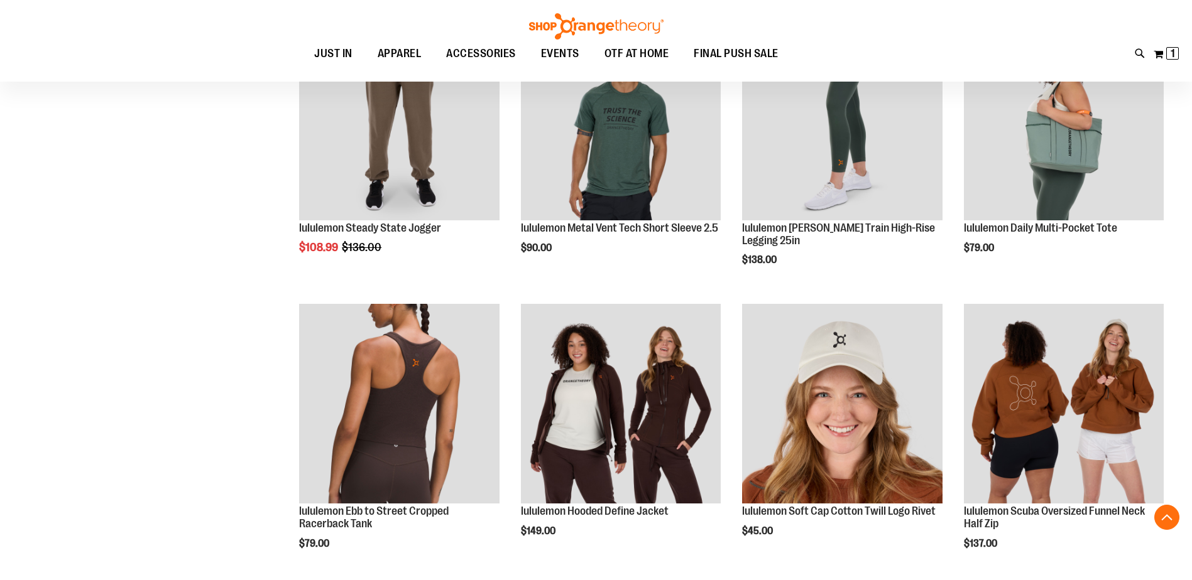
scroll to position [1947, 0]
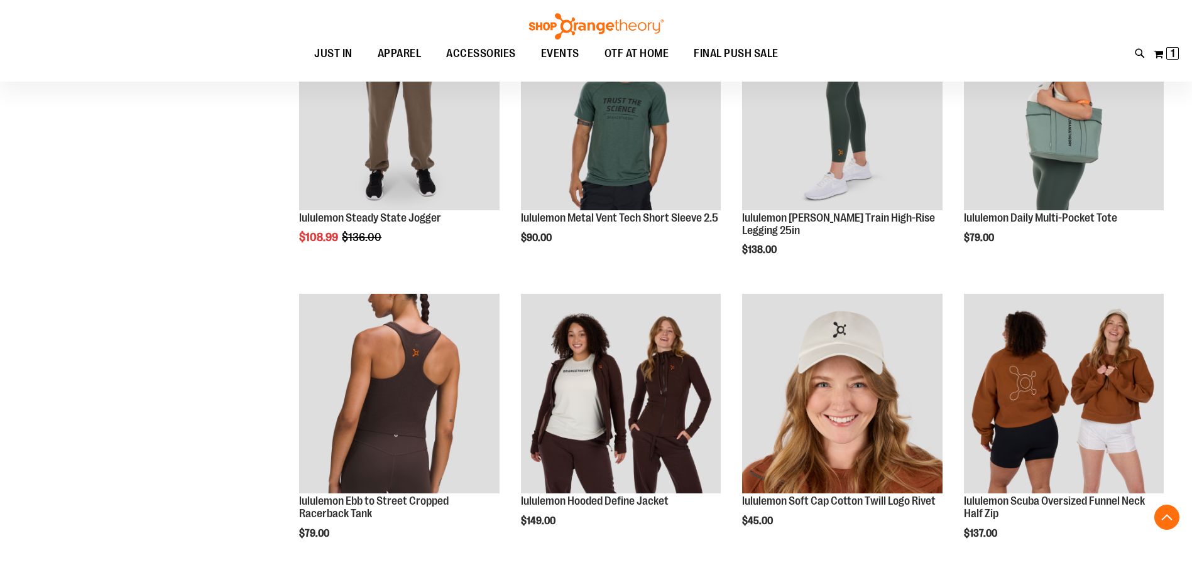
drag, startPoint x: 1186, startPoint y: 308, endPoint x: 1183, endPoint y: 265, distance: 42.8
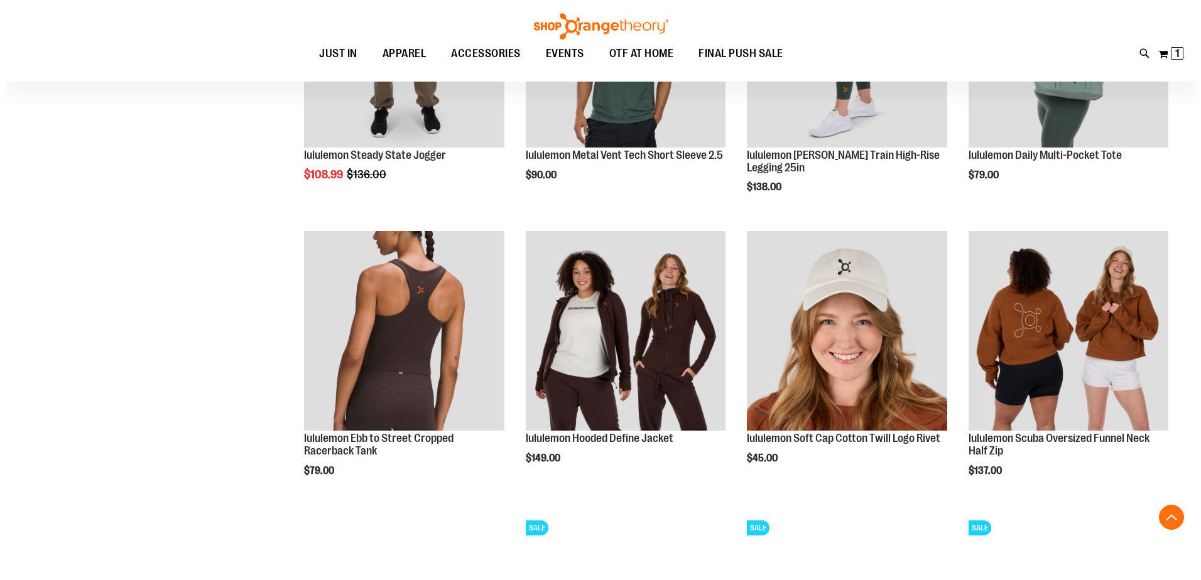
scroll to position [2198, 0]
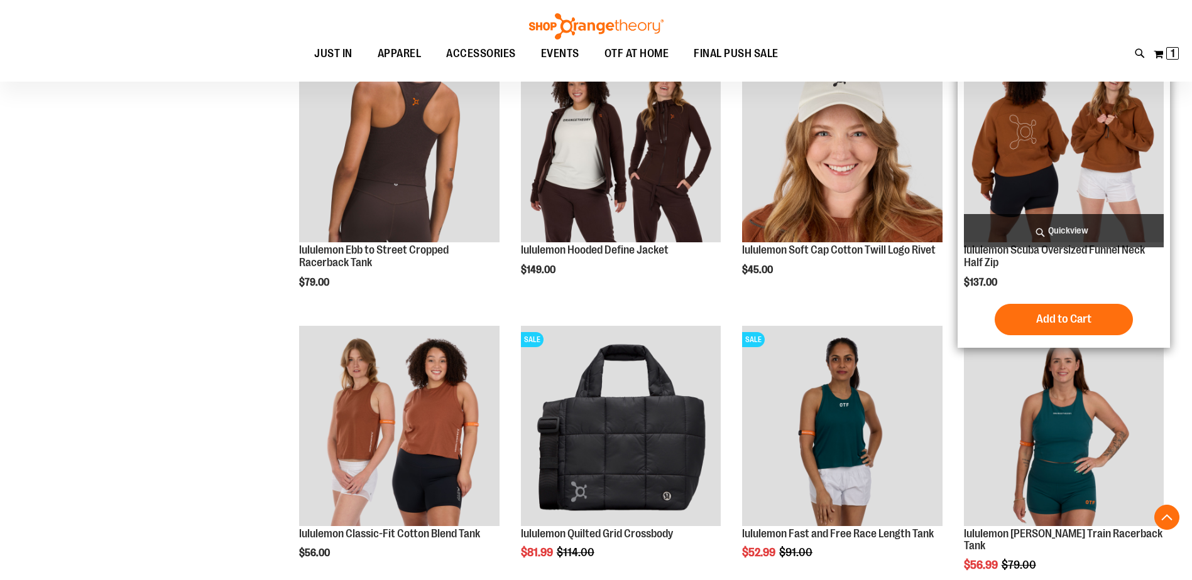
click at [1077, 235] on span "Quickview" at bounding box center [1064, 230] width 200 height 33
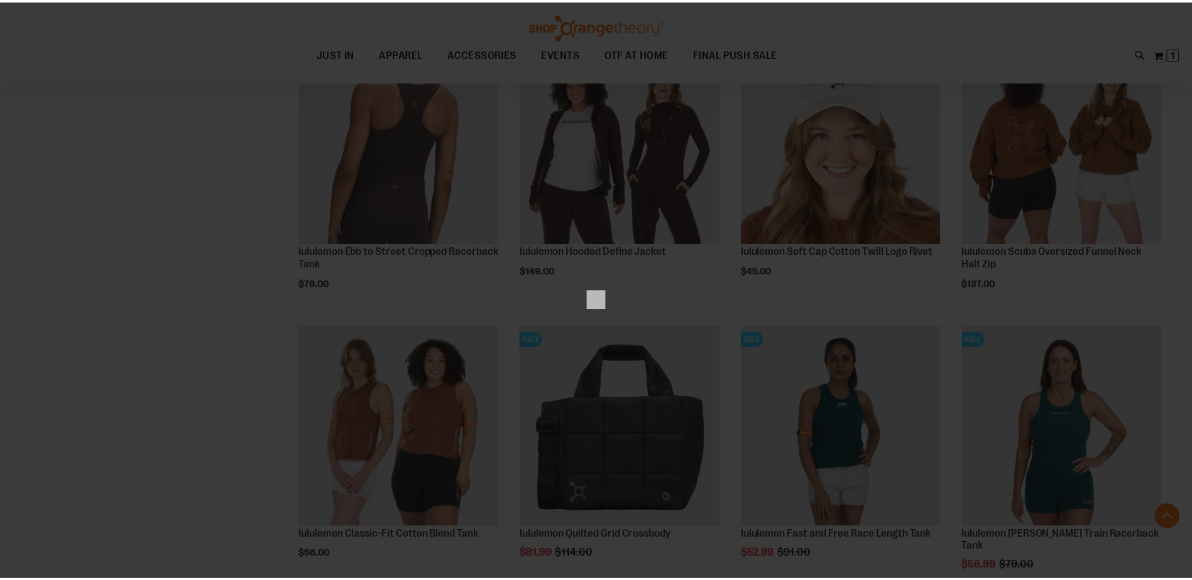
scroll to position [0, 0]
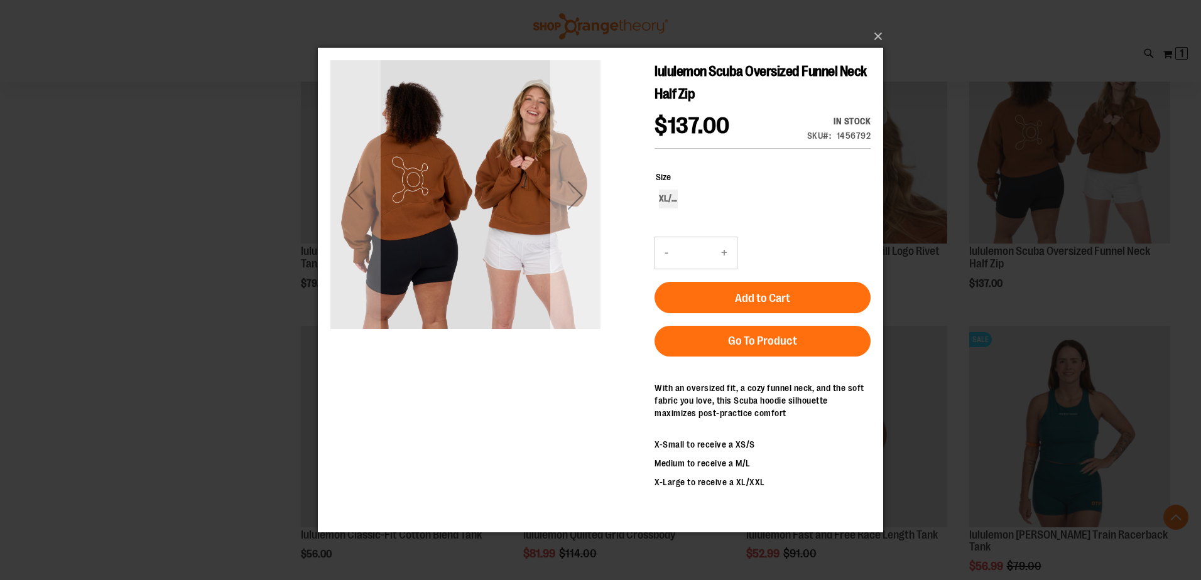
click at [578, 193] on div "Next" at bounding box center [575, 195] width 50 height 50
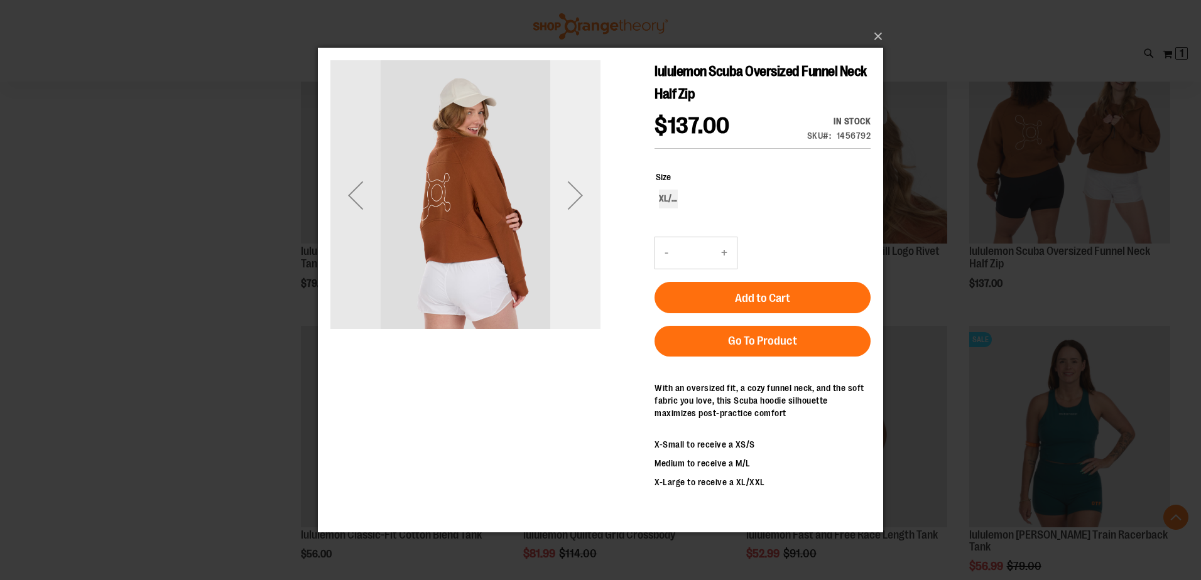
click at [578, 193] on div "Next" at bounding box center [575, 195] width 50 height 50
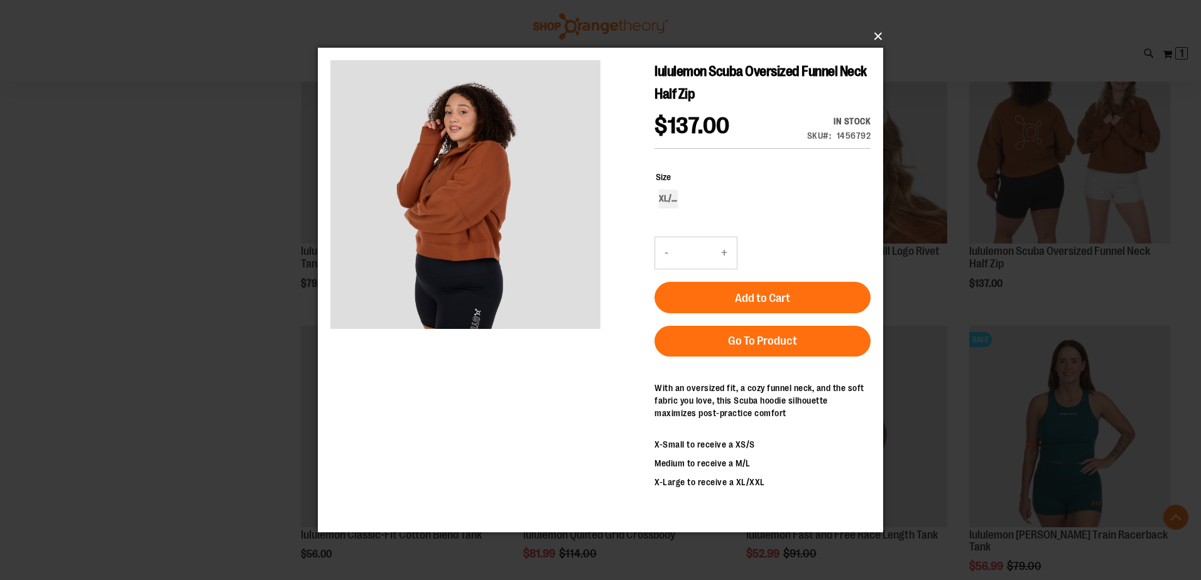
click at [878, 32] on button "×" at bounding box center [604, 37] width 565 height 28
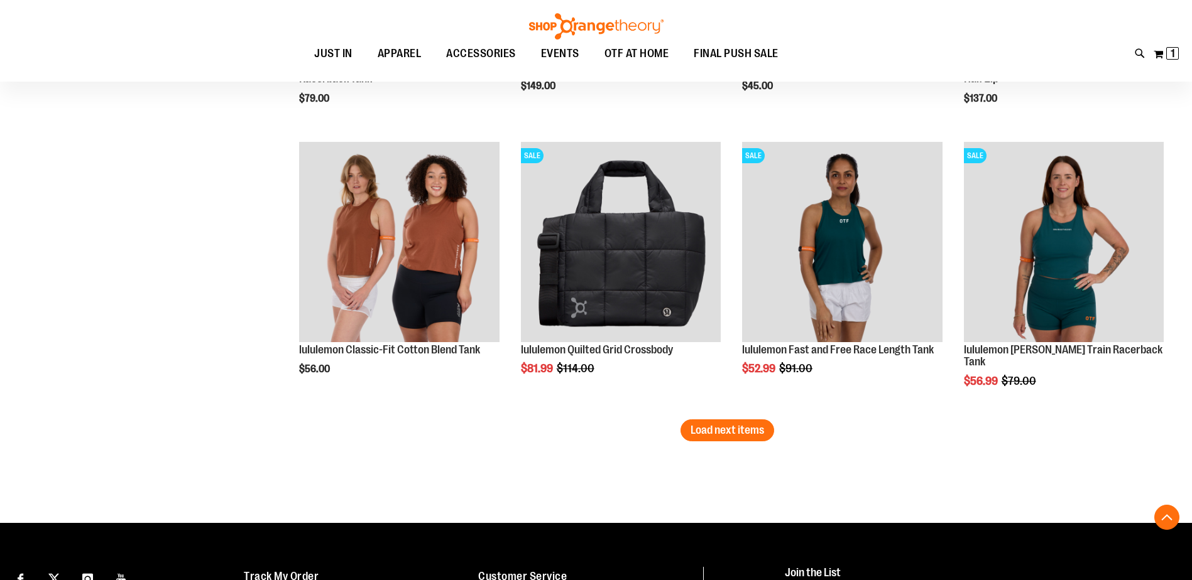
scroll to position [2386, 0]
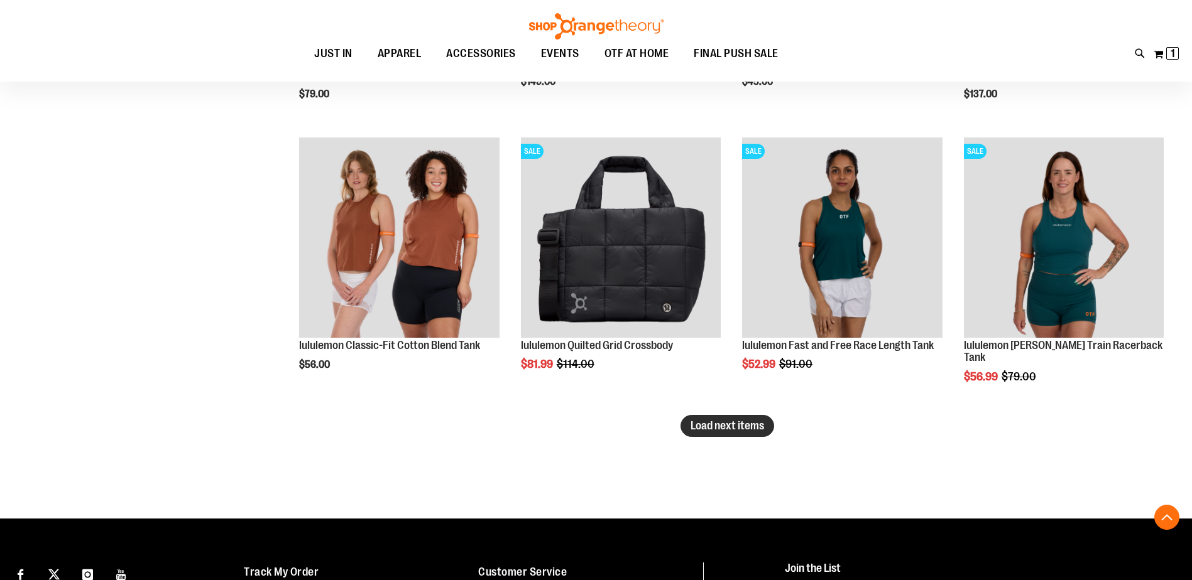
click at [744, 423] on span "Load next items" at bounding box center [726, 426] width 73 height 13
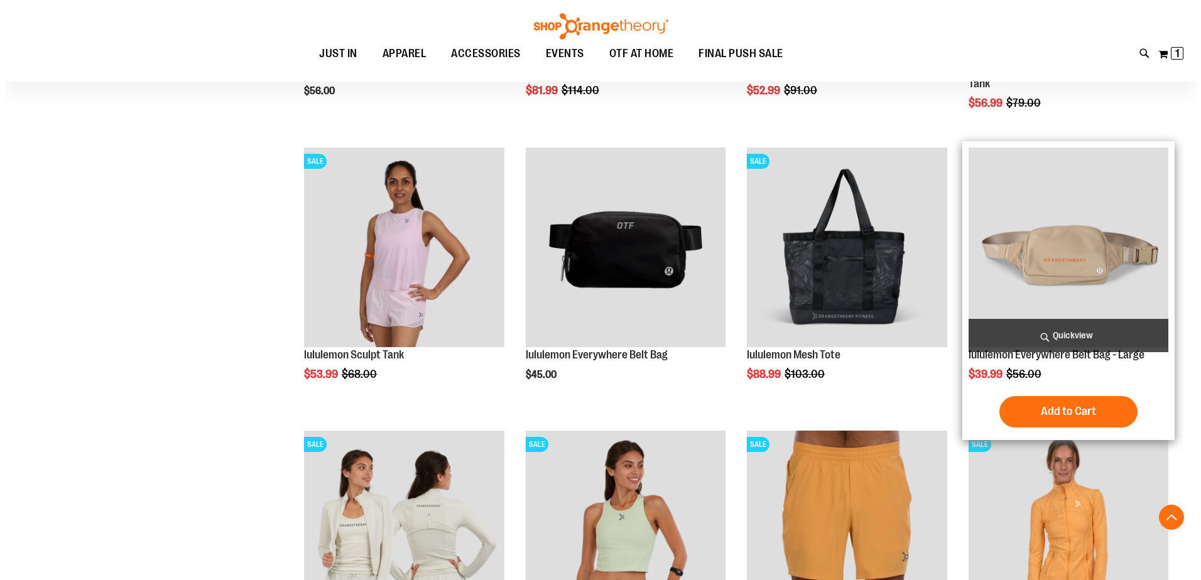
scroll to position [2638, 0]
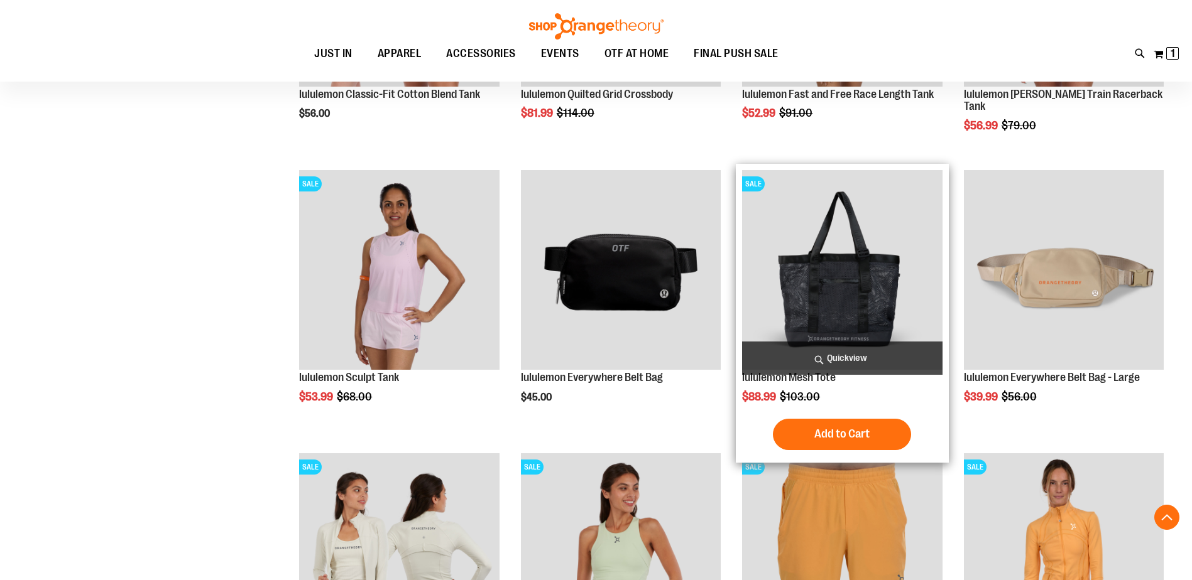
click at [841, 362] on span "Quickview" at bounding box center [842, 358] width 200 height 33
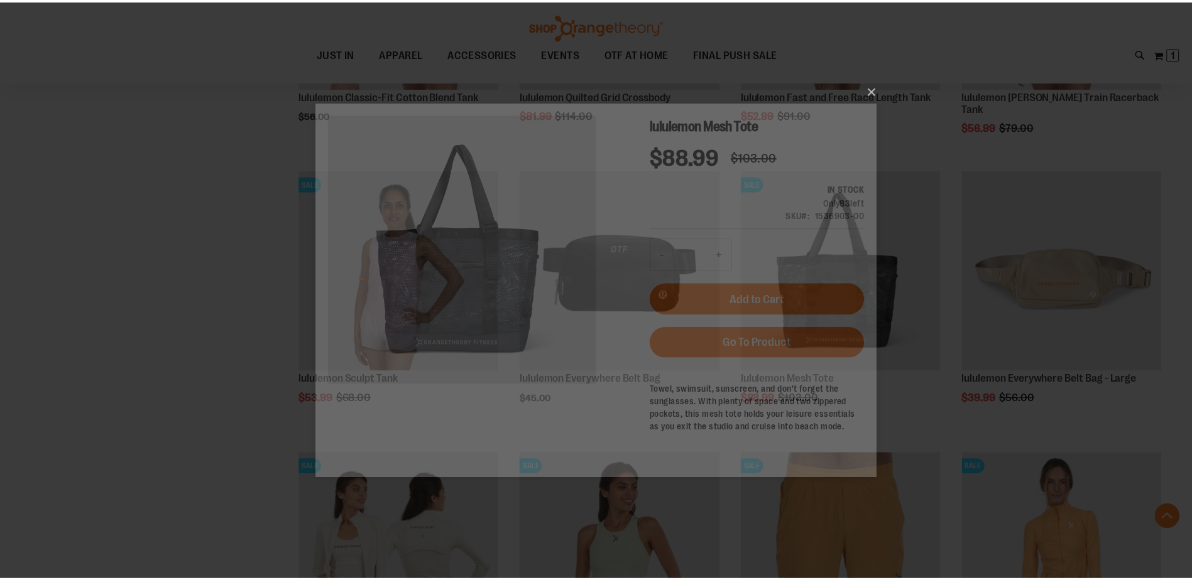
scroll to position [0, 0]
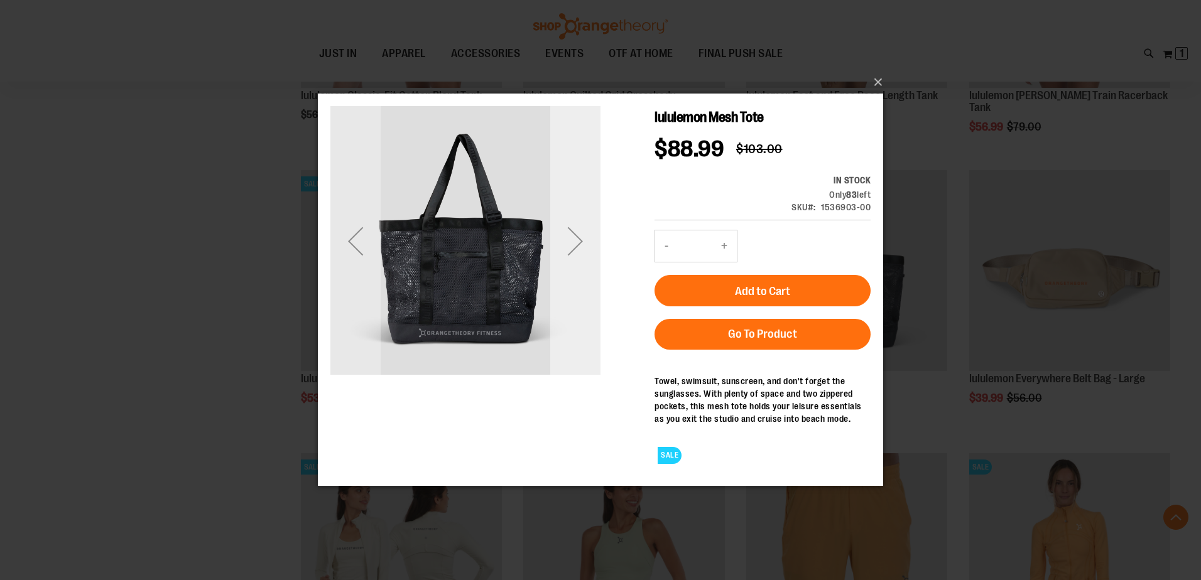
click at [579, 244] on div "Next" at bounding box center [575, 241] width 50 height 50
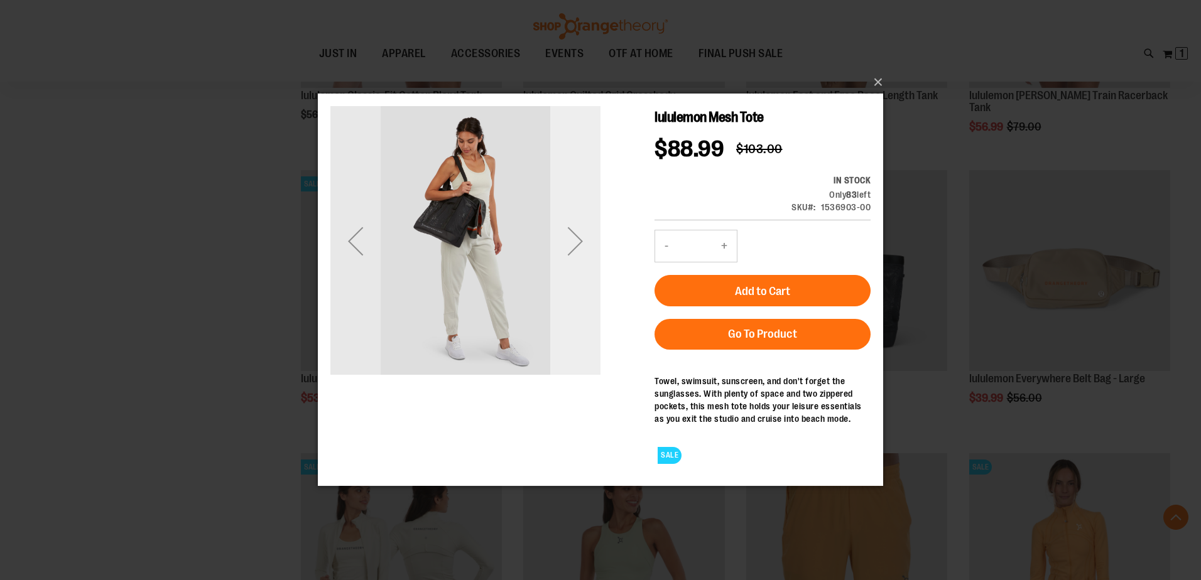
click at [579, 244] on div "Next" at bounding box center [575, 241] width 50 height 50
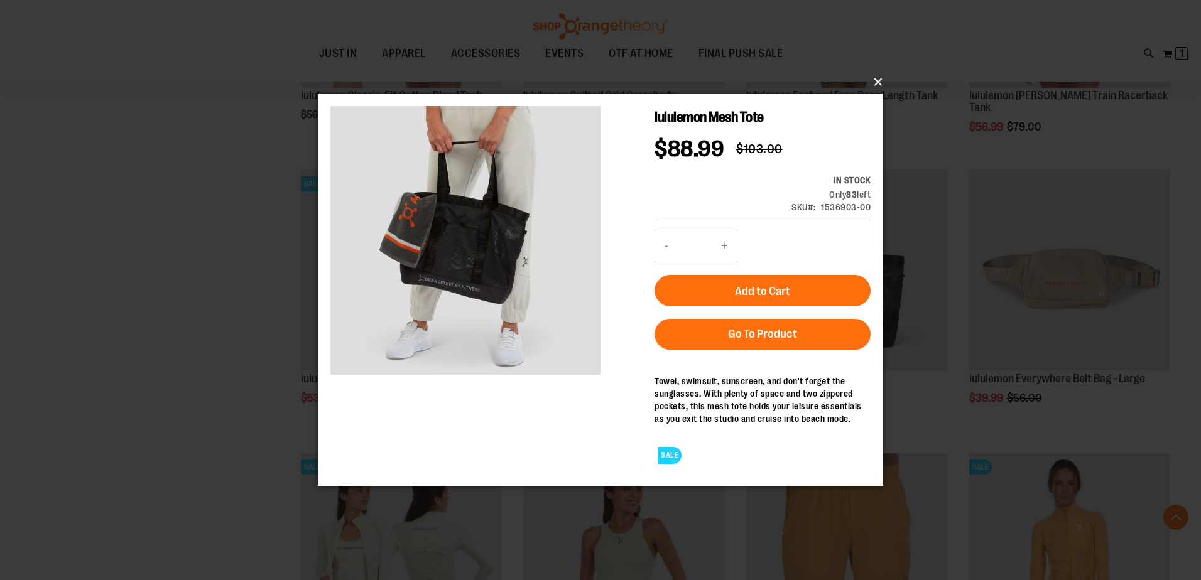
click at [873, 75] on button "×" at bounding box center [604, 82] width 565 height 28
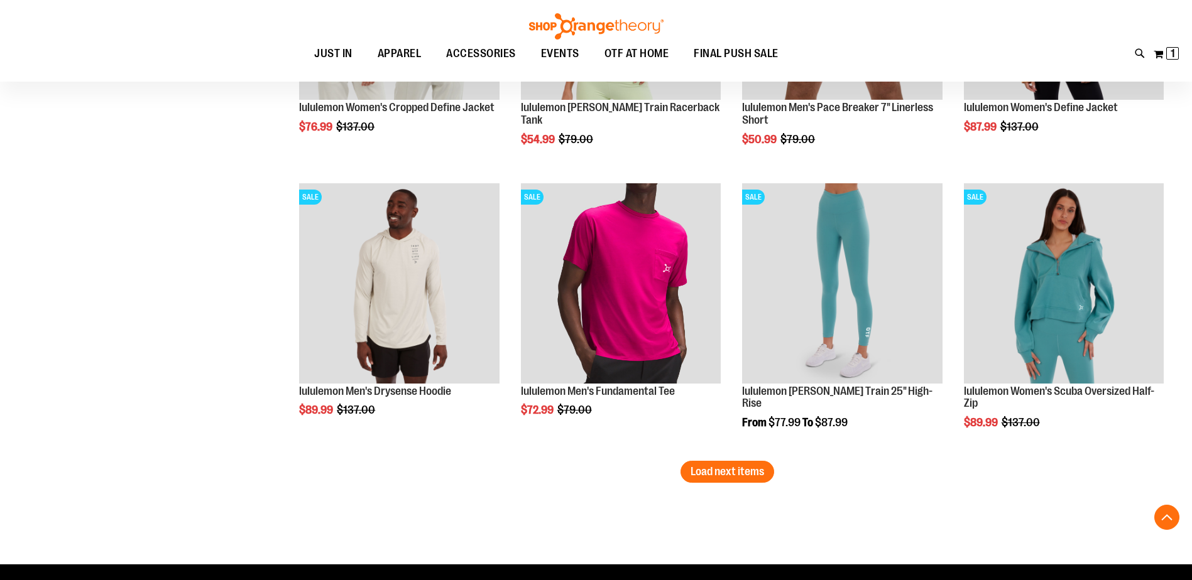
scroll to position [3329, 0]
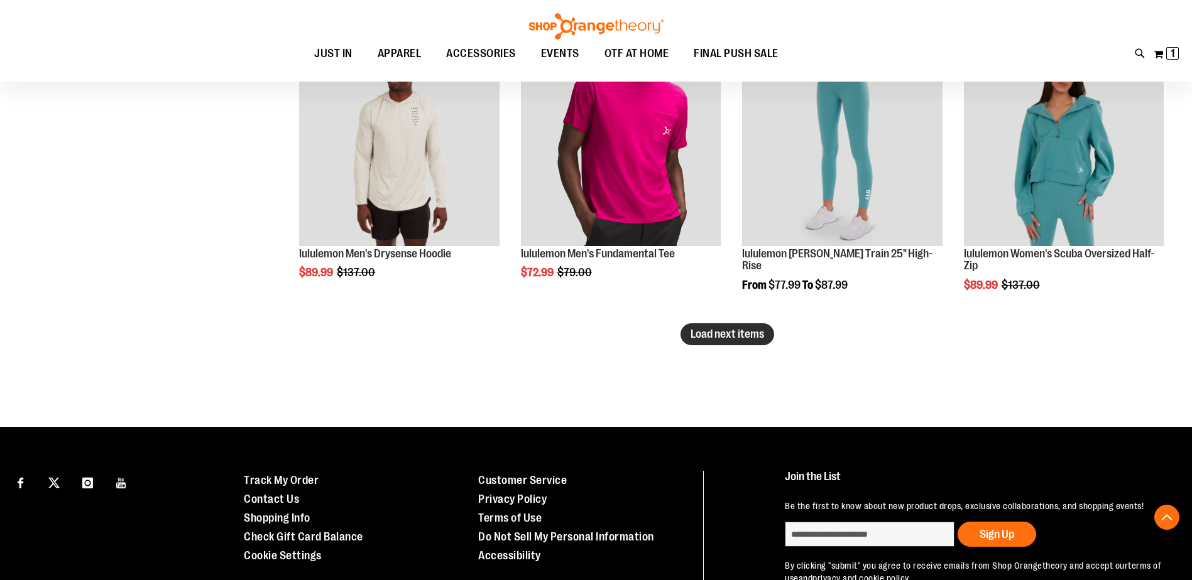
click at [741, 337] on span "Load next items" at bounding box center [726, 334] width 73 height 13
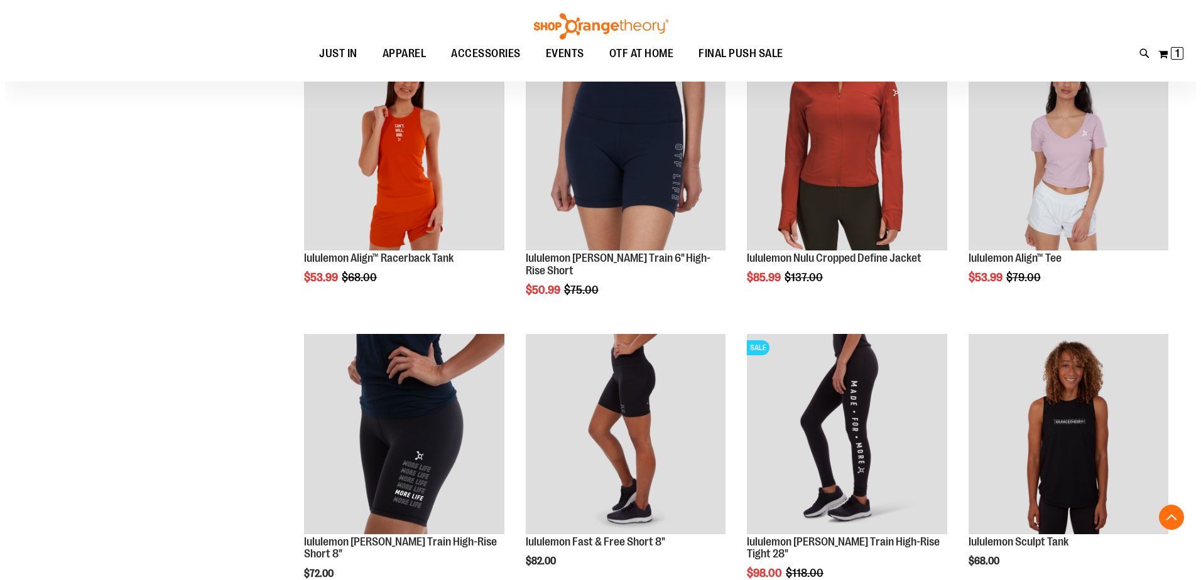
scroll to position [3894, 0]
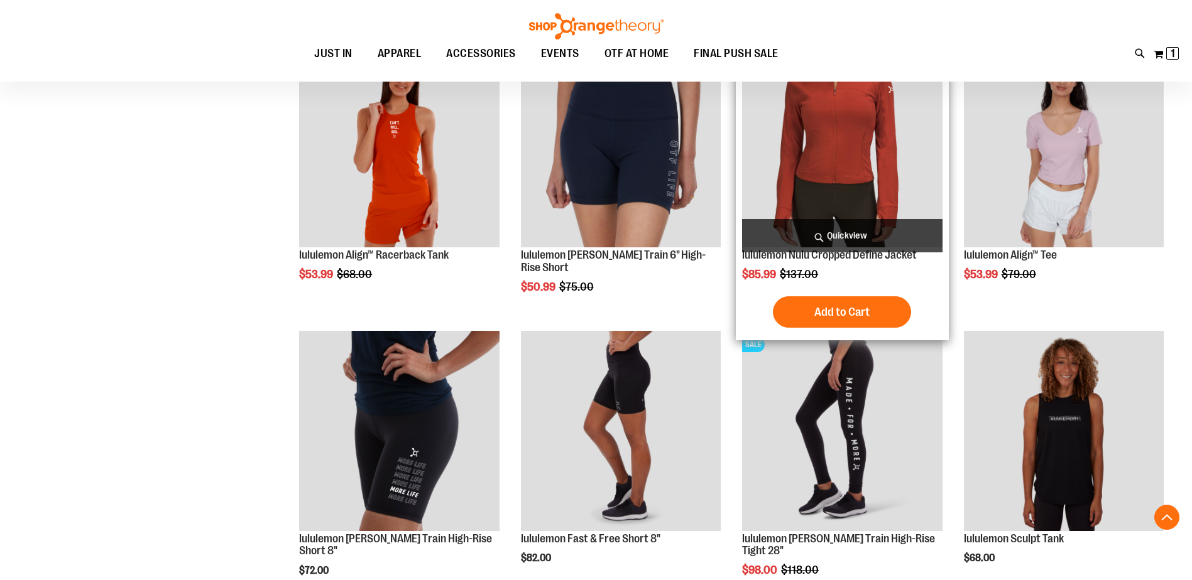
click at [853, 237] on span "Quickview" at bounding box center [842, 235] width 200 height 33
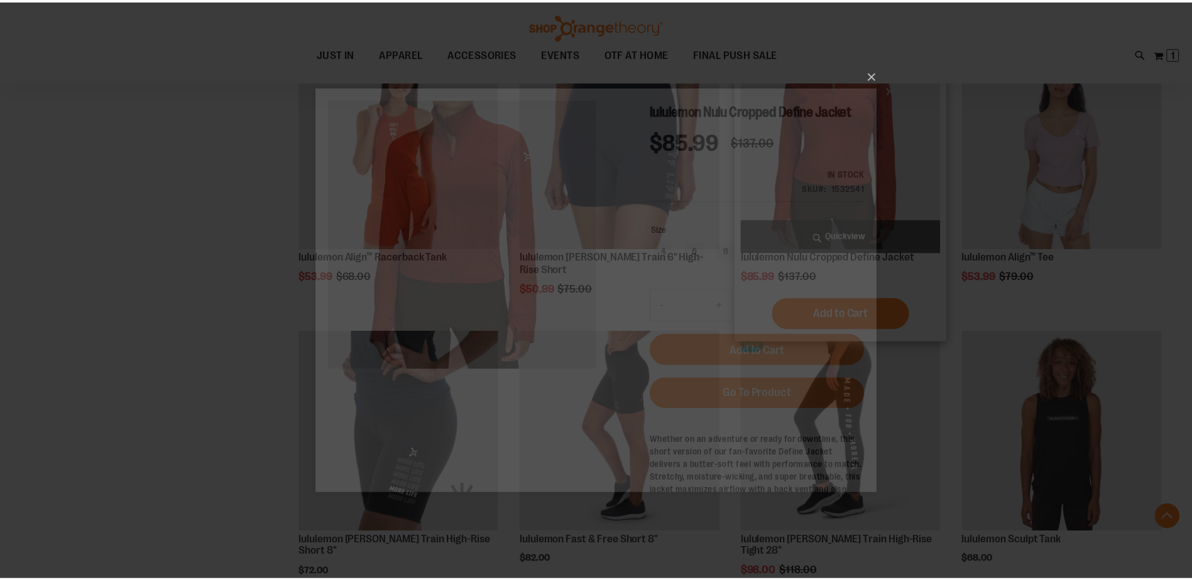
scroll to position [0, 0]
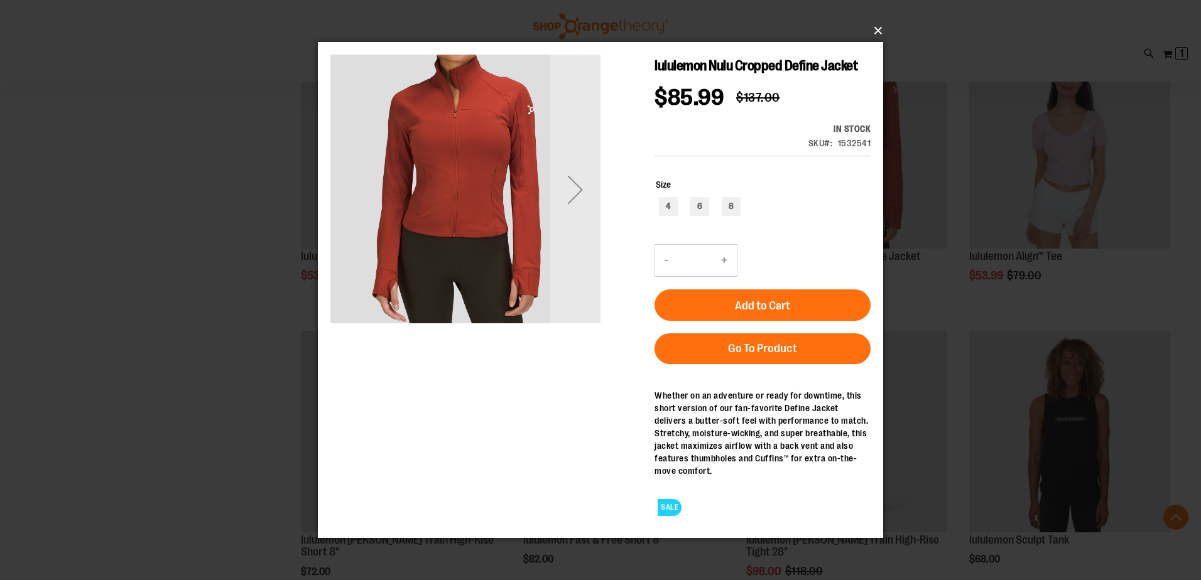
click at [874, 32] on button "×" at bounding box center [604, 31] width 565 height 28
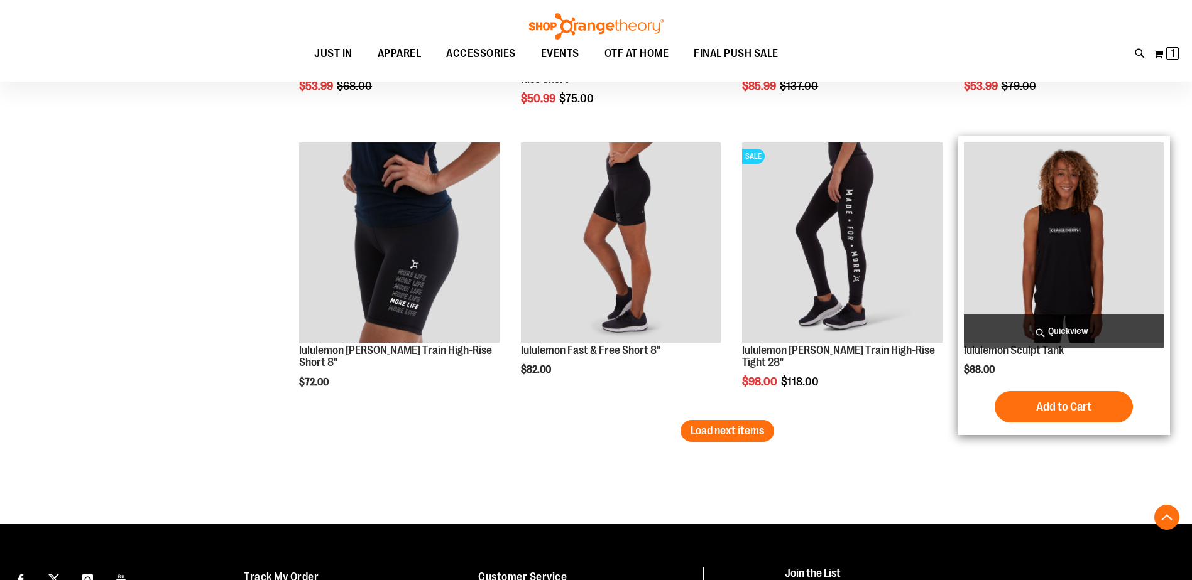
scroll to position [4261, 0]
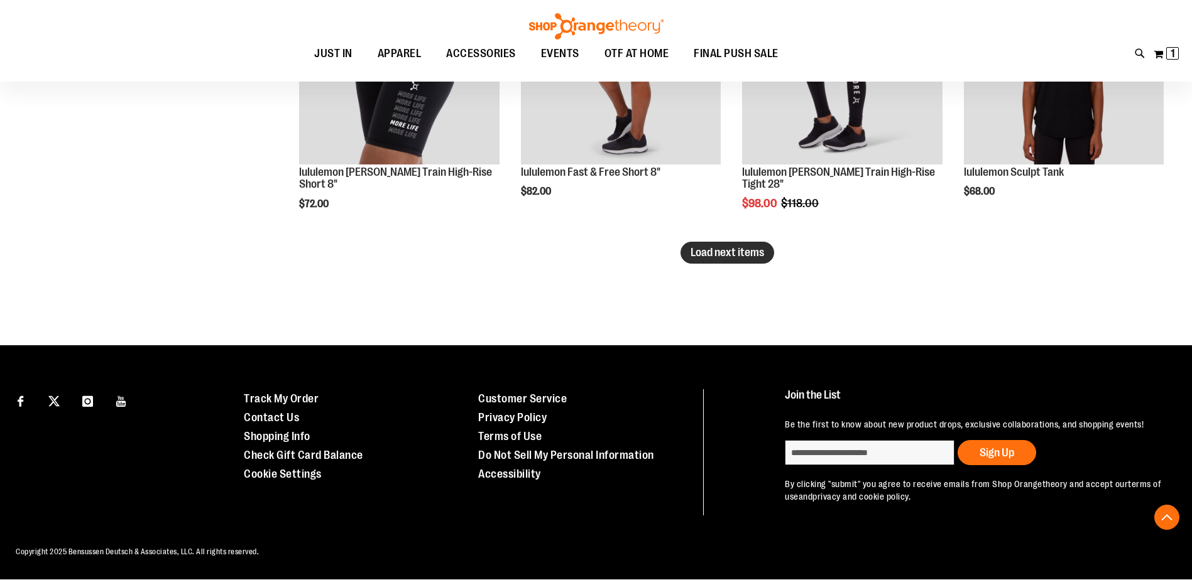
click at [743, 246] on span "Load next items" at bounding box center [726, 252] width 73 height 13
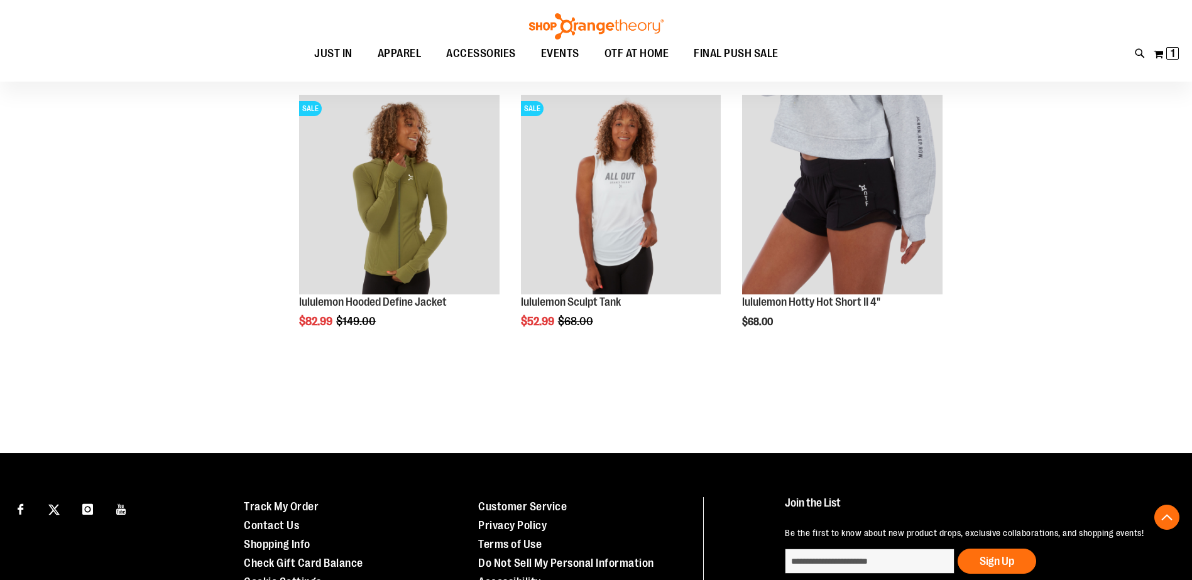
scroll to position [4701, 0]
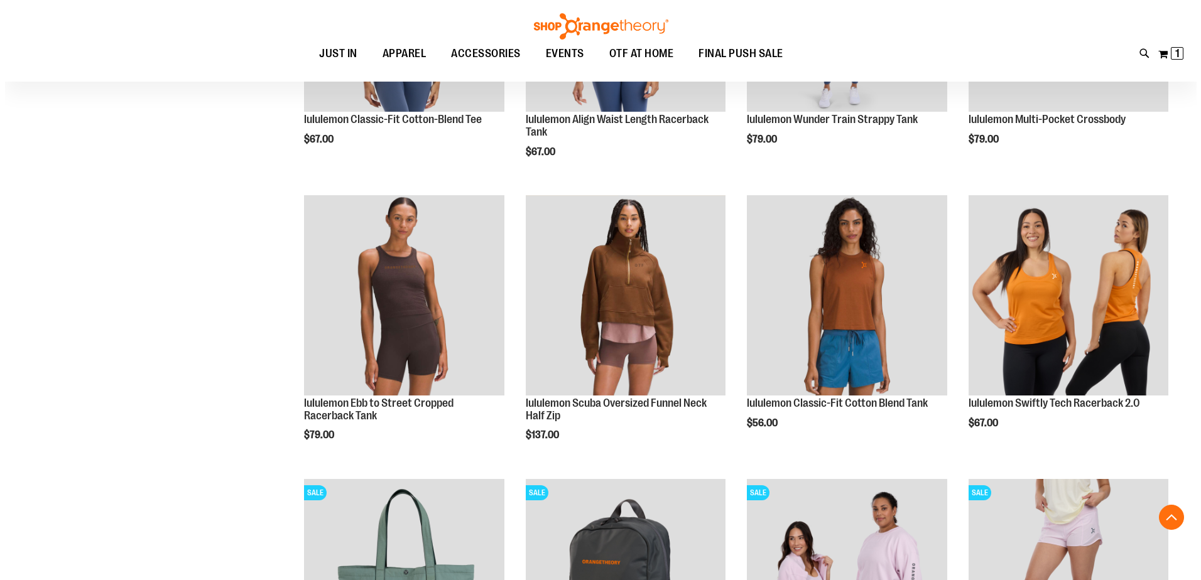
scroll to position [848, 0]
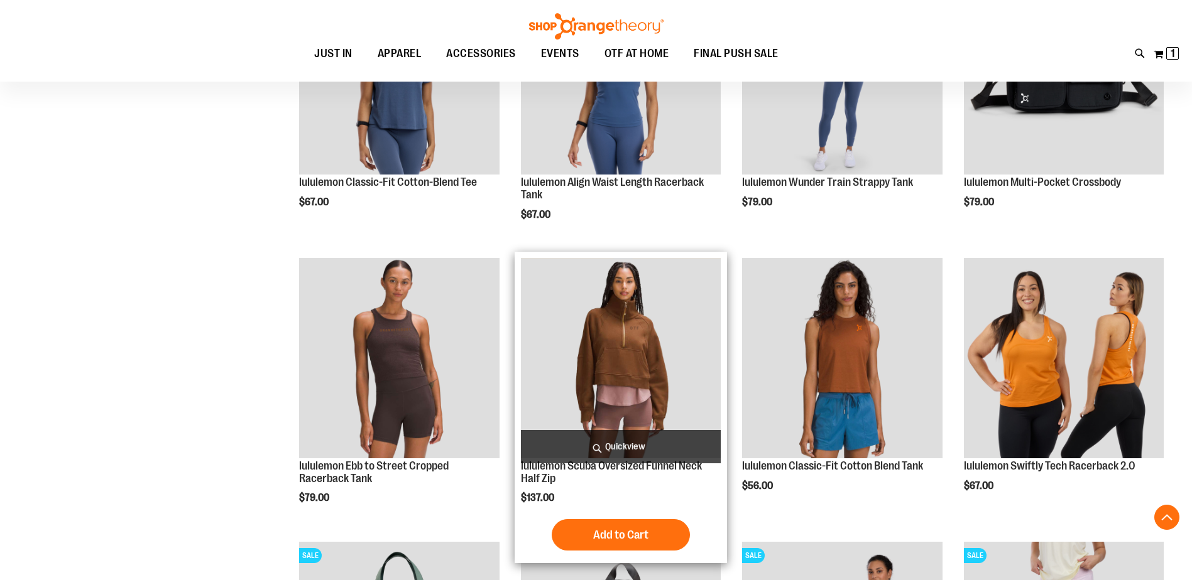
click at [623, 442] on span "Quickview" at bounding box center [621, 446] width 200 height 33
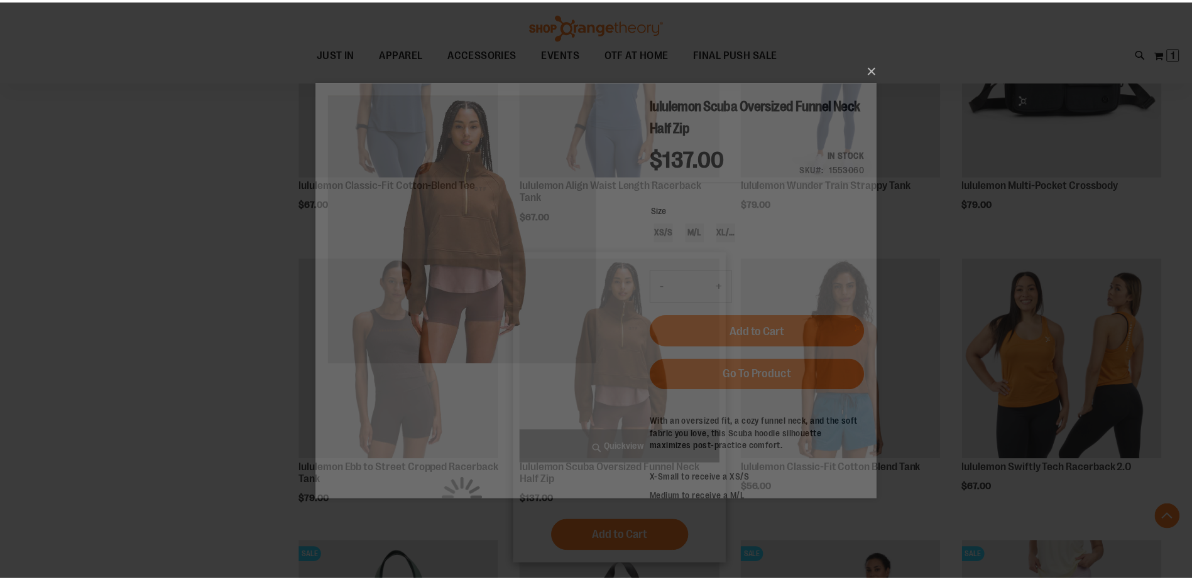
scroll to position [0, 0]
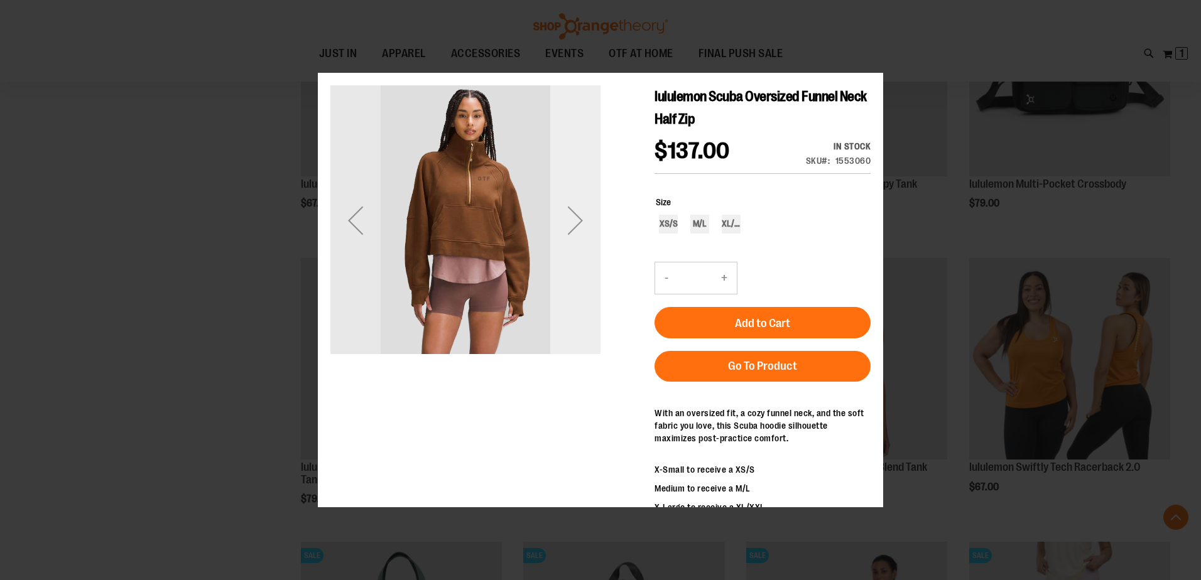
click at [576, 236] on div "Next" at bounding box center [575, 220] width 50 height 50
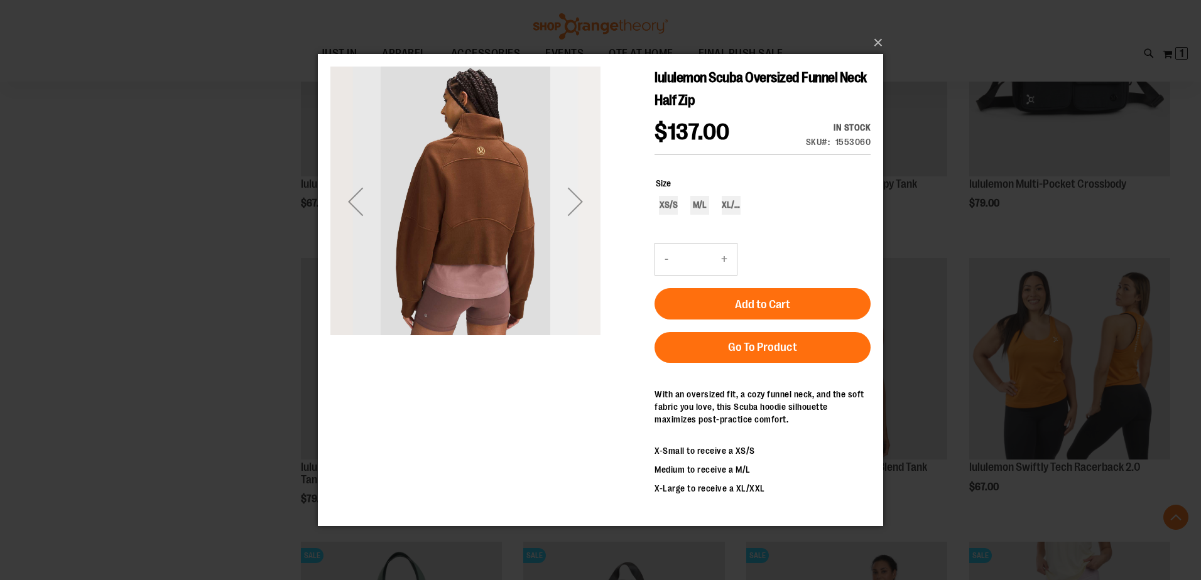
click at [573, 195] on div "Next" at bounding box center [575, 202] width 50 height 50
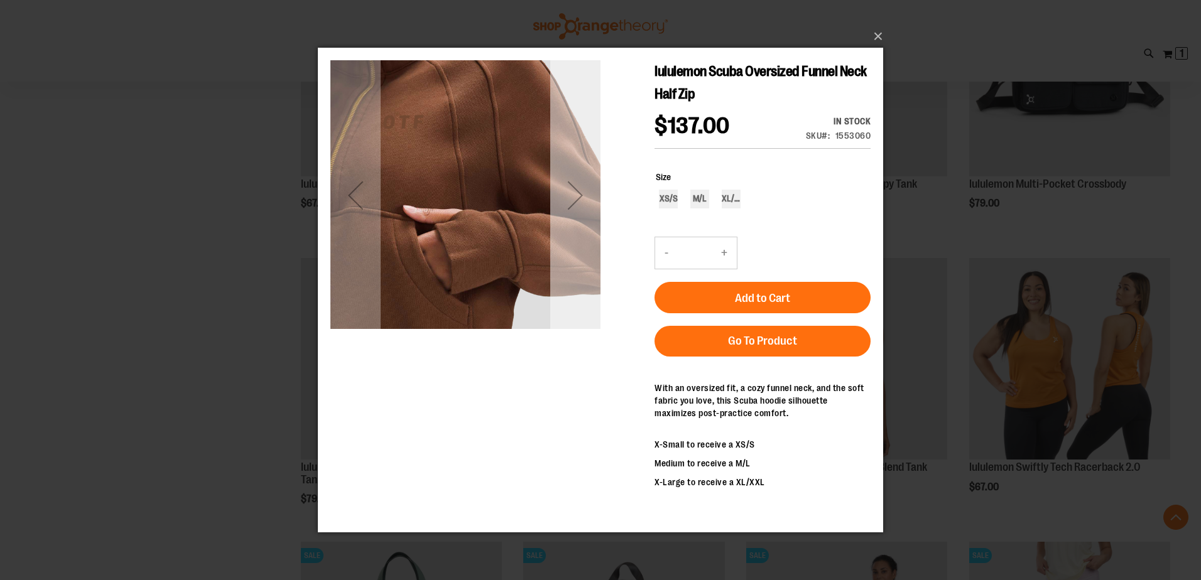
click at [573, 195] on div "Next" at bounding box center [575, 195] width 50 height 50
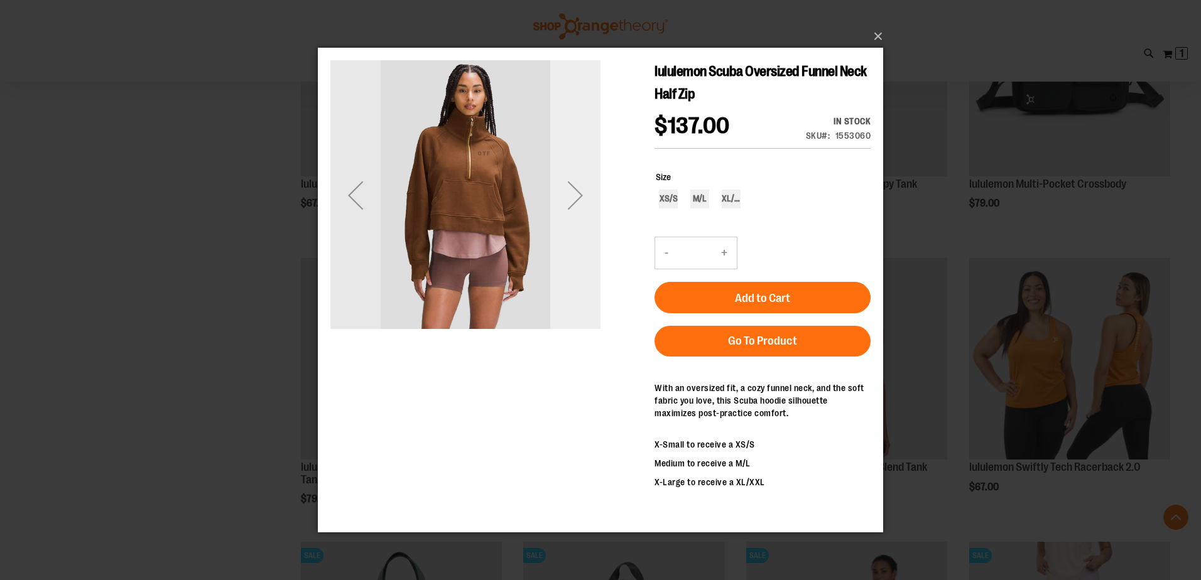
click at [573, 195] on div "Next" at bounding box center [575, 195] width 50 height 50
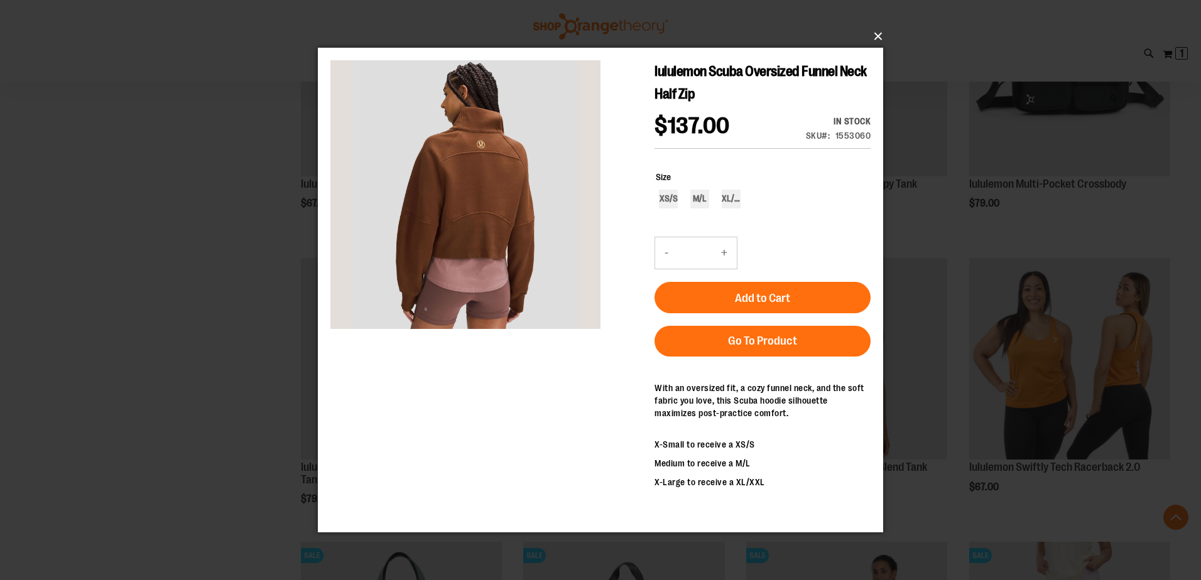
click at [879, 35] on button "×" at bounding box center [604, 37] width 565 height 28
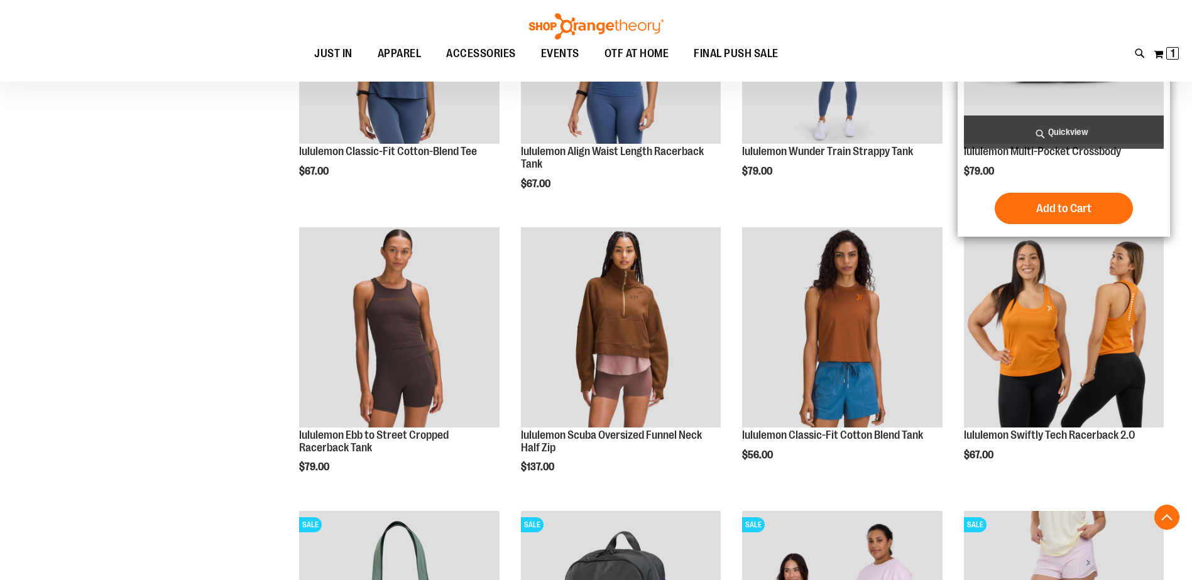
scroll to position [1067, 0]
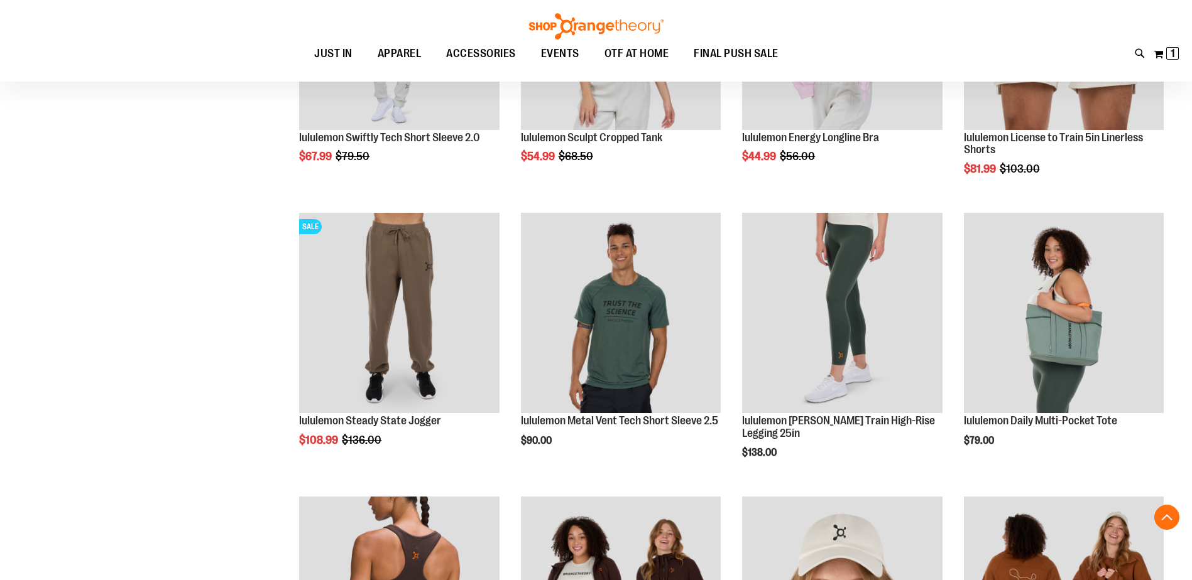
scroll to position [1884, 0]
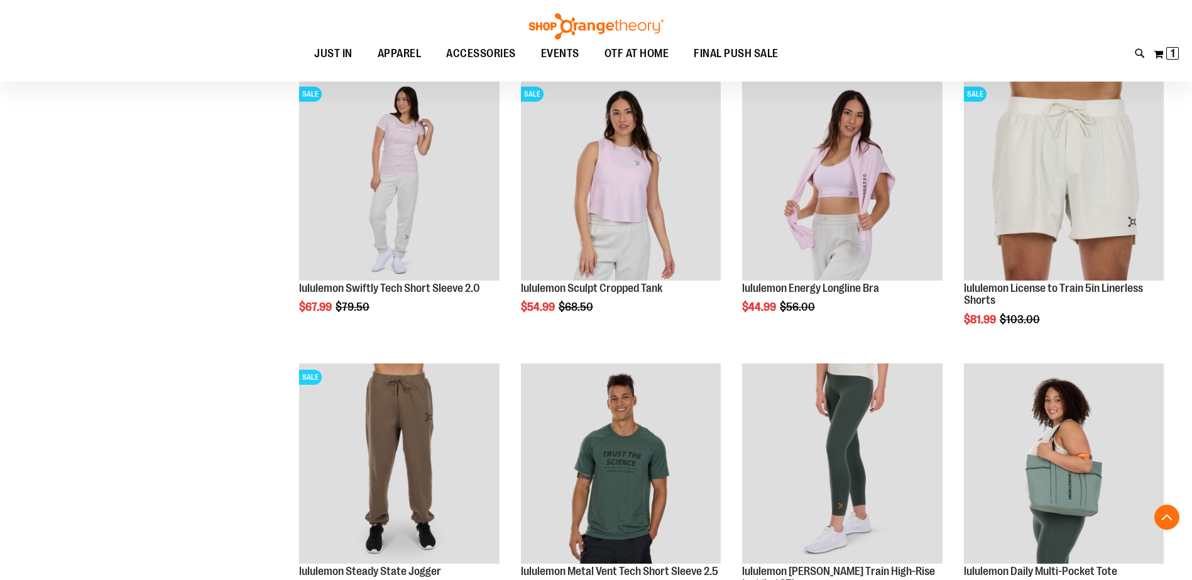
scroll to position [1758, 0]
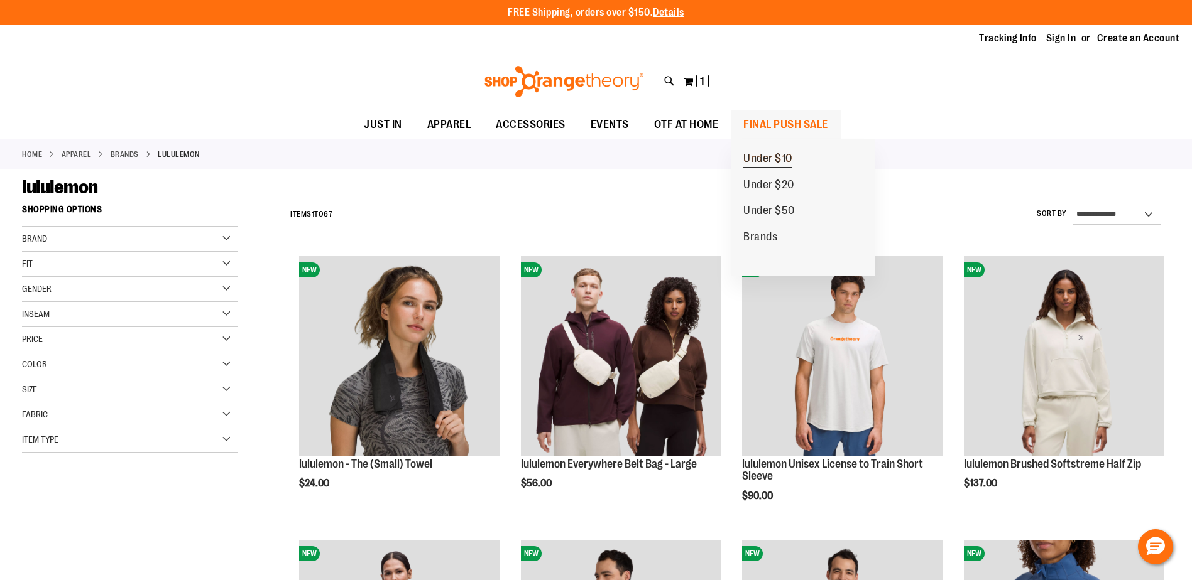
click at [773, 154] on span "Under $10" at bounding box center [767, 160] width 49 height 16
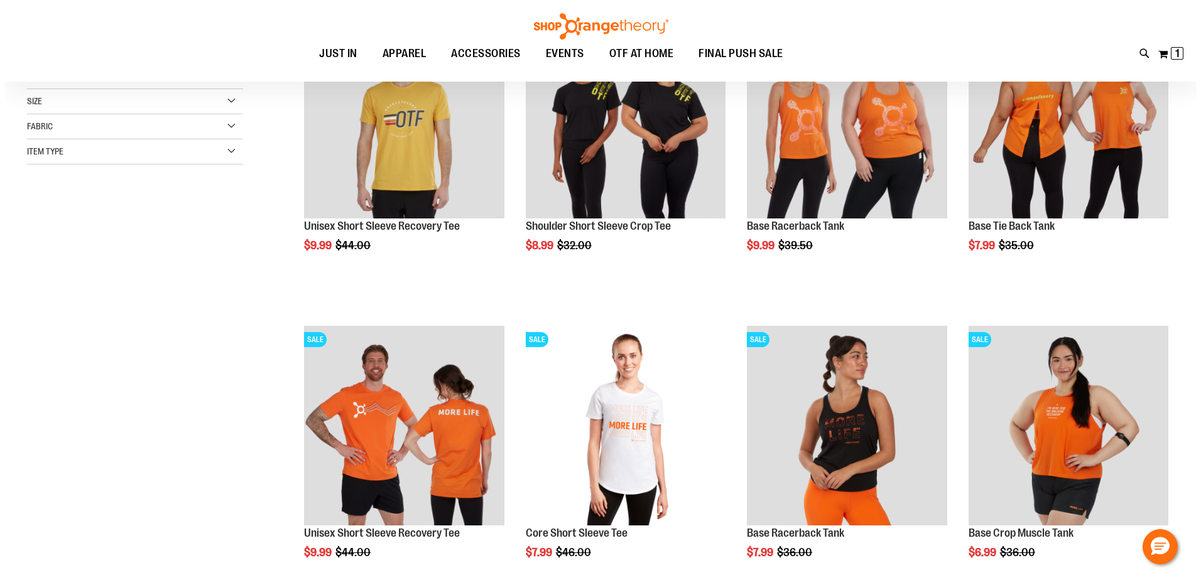
scroll to position [251, 0]
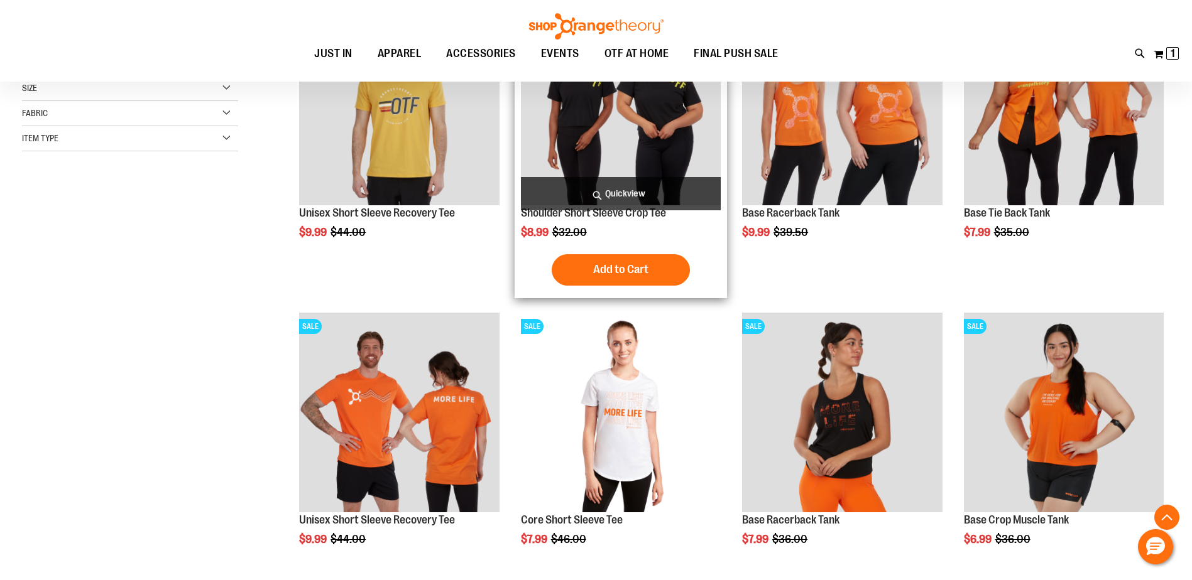
type input "**********"
click at [617, 192] on span "Quickview" at bounding box center [621, 193] width 200 height 33
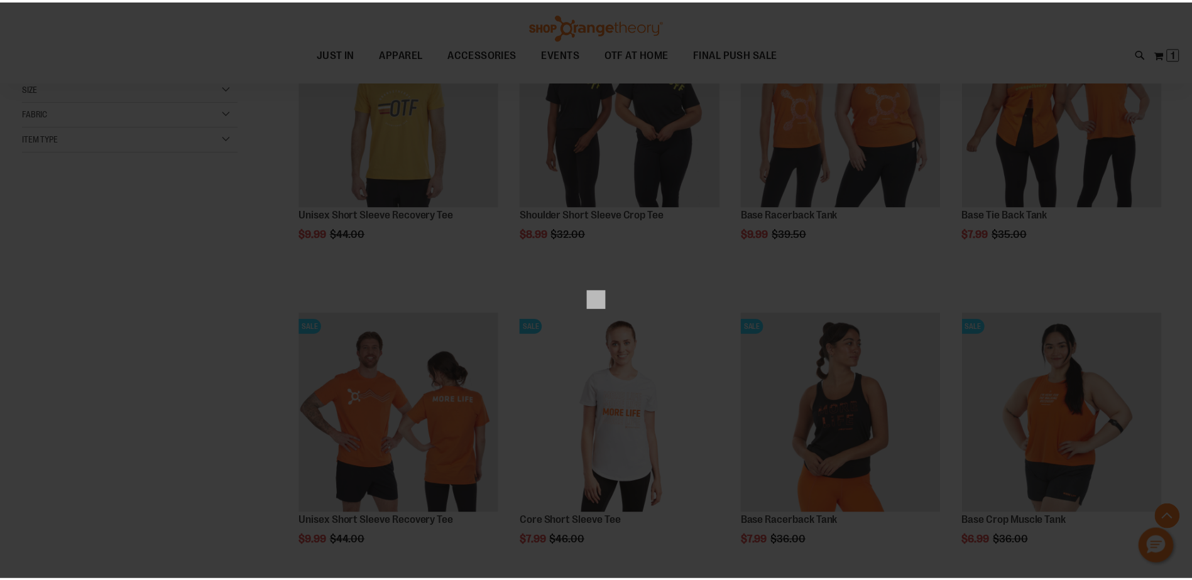
scroll to position [0, 0]
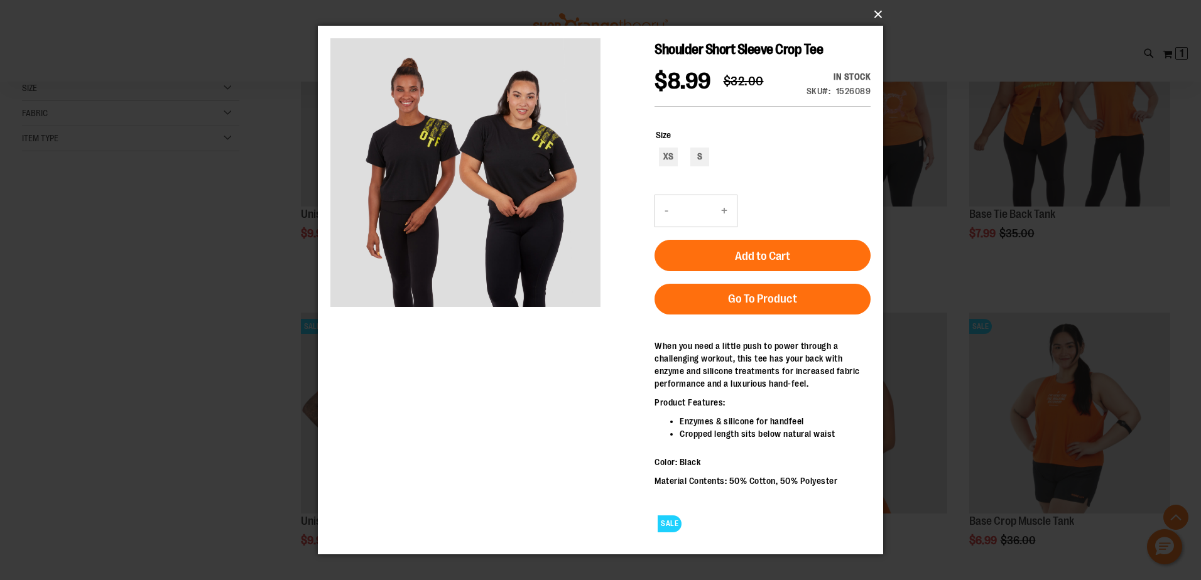
click at [876, 13] on button "×" at bounding box center [604, 15] width 565 height 28
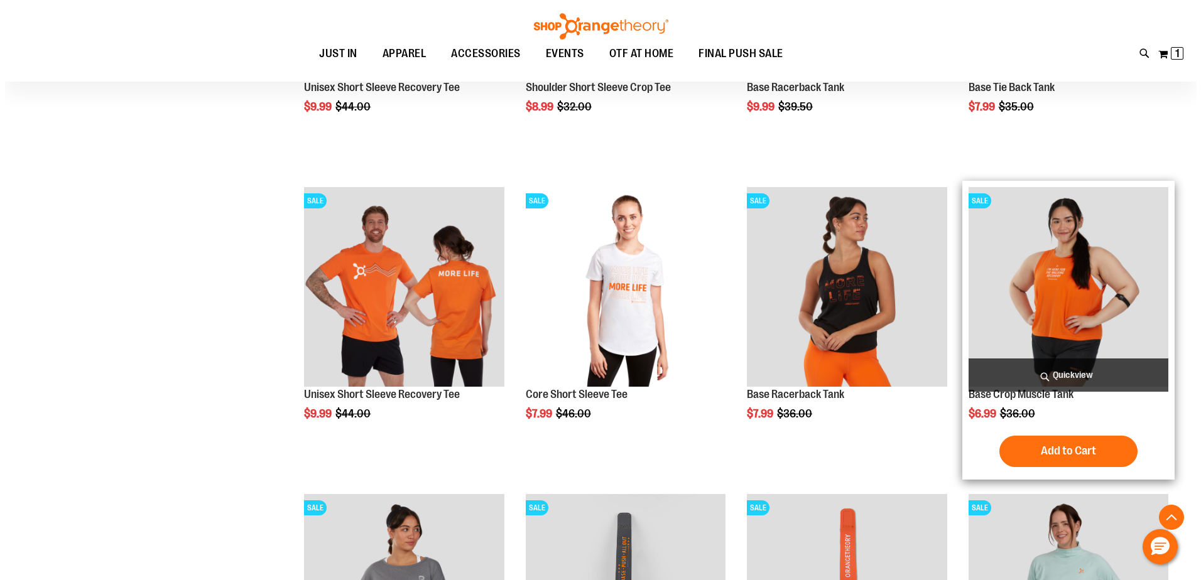
scroll to position [439, 0]
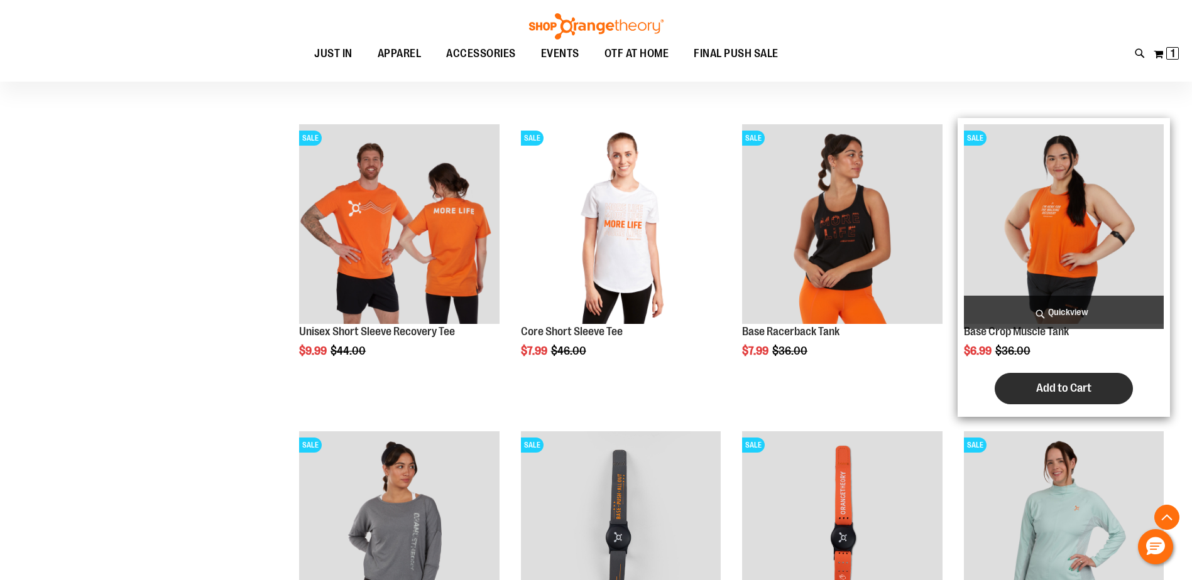
click at [1090, 380] on button "Add to Cart" at bounding box center [1063, 388] width 138 height 31
click at [1070, 317] on span "Quickview" at bounding box center [1064, 312] width 200 height 33
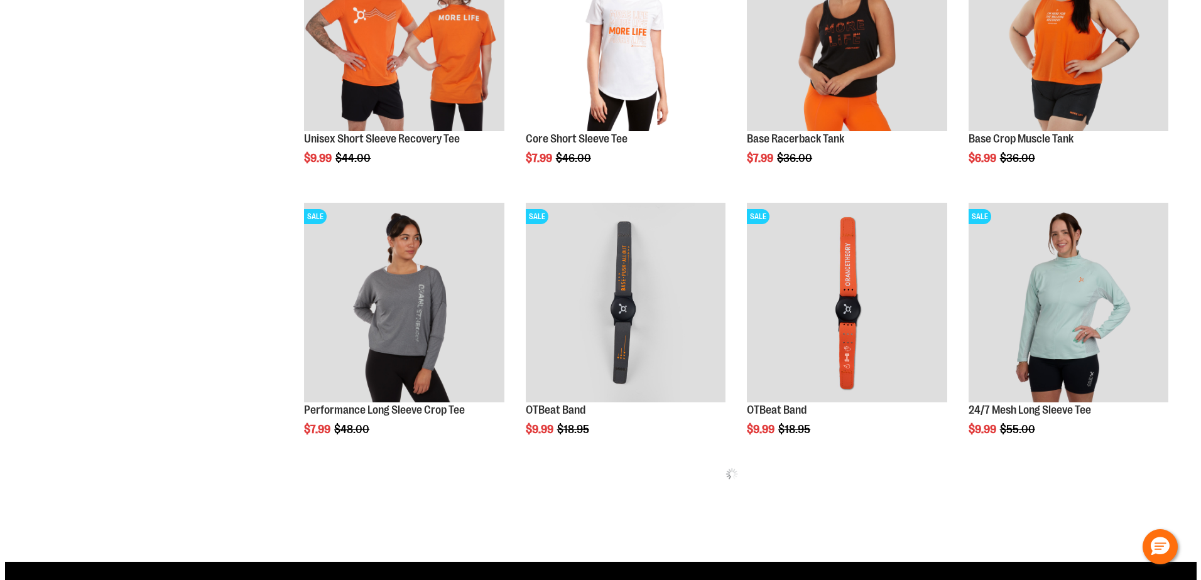
scroll to position [665, 0]
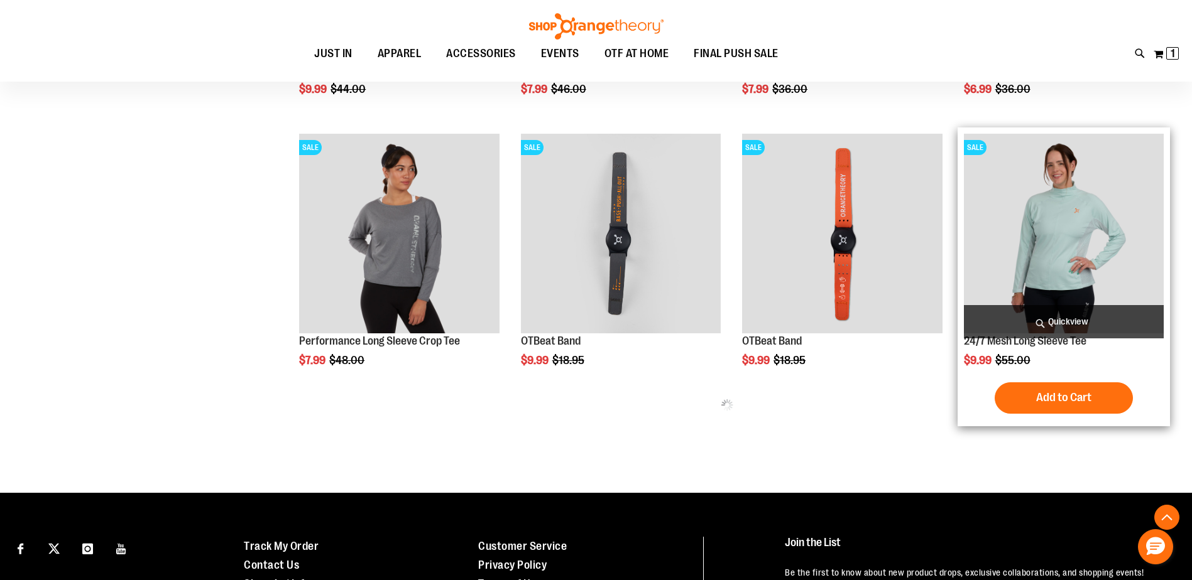
type input "**********"
click at [1077, 320] on span "Quickview" at bounding box center [1064, 321] width 200 height 33
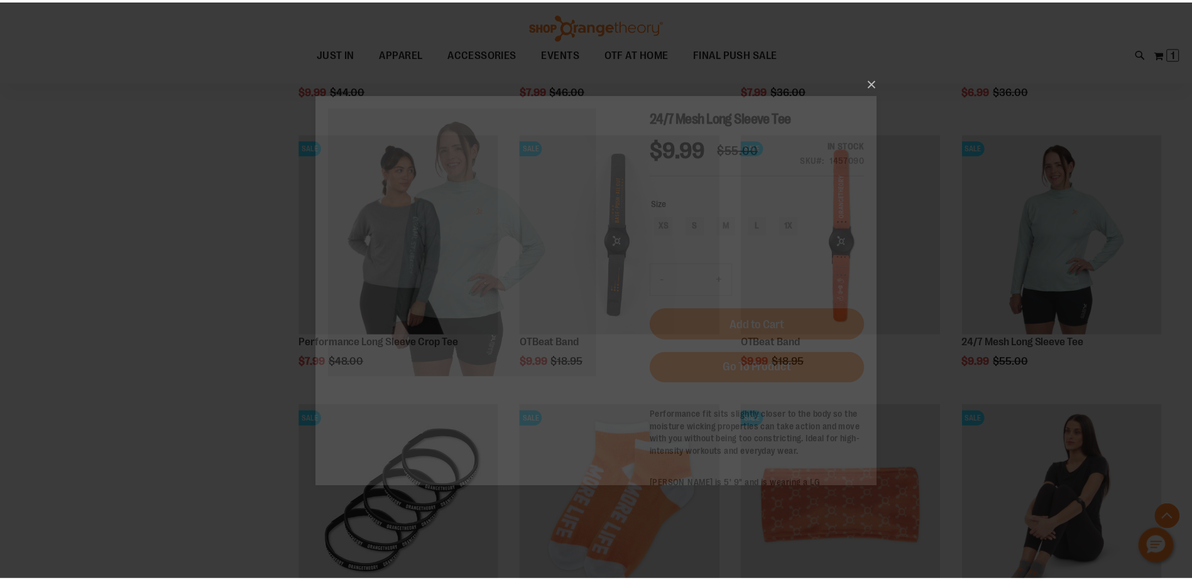
scroll to position [0, 0]
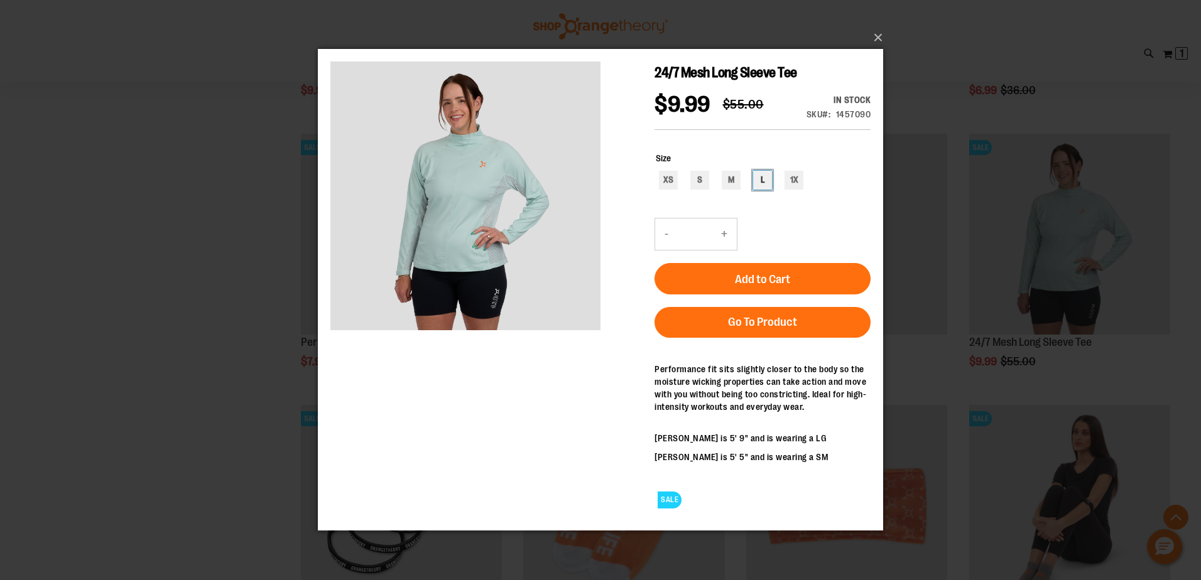
click at [762, 179] on div "L" at bounding box center [762, 180] width 19 height 19
type input "***"
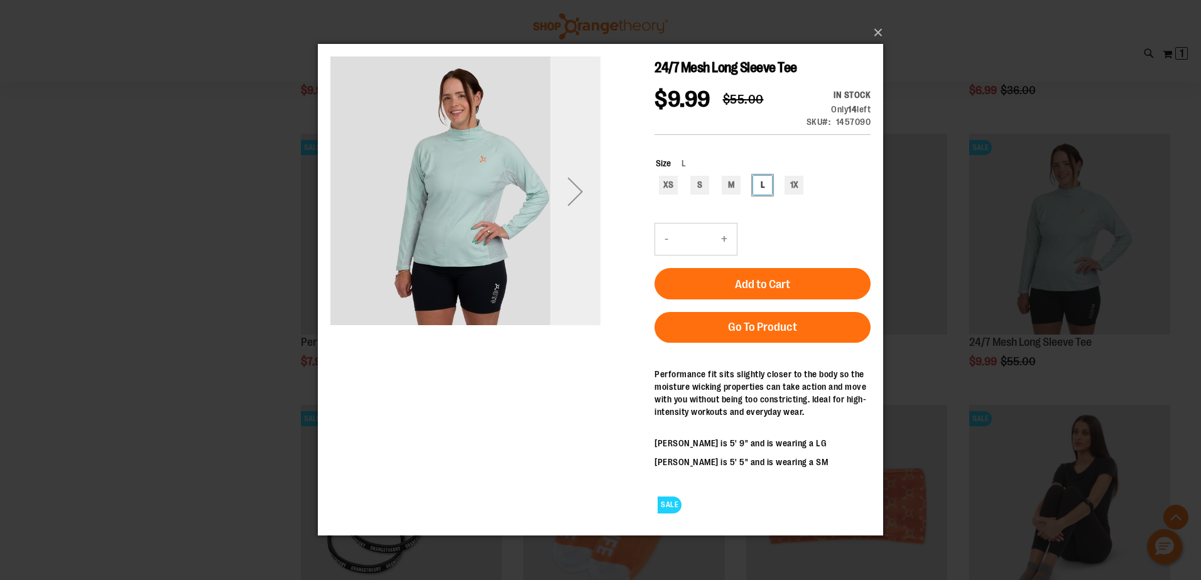
click at [590, 188] on div "Next" at bounding box center [575, 191] width 50 height 50
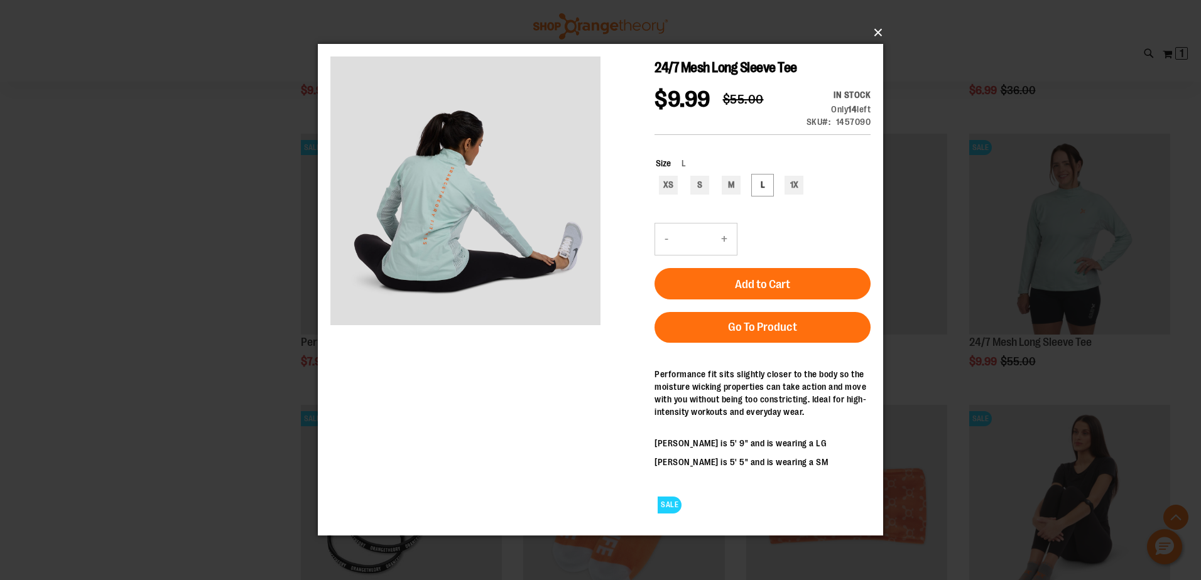
click at [876, 30] on button "×" at bounding box center [604, 33] width 565 height 28
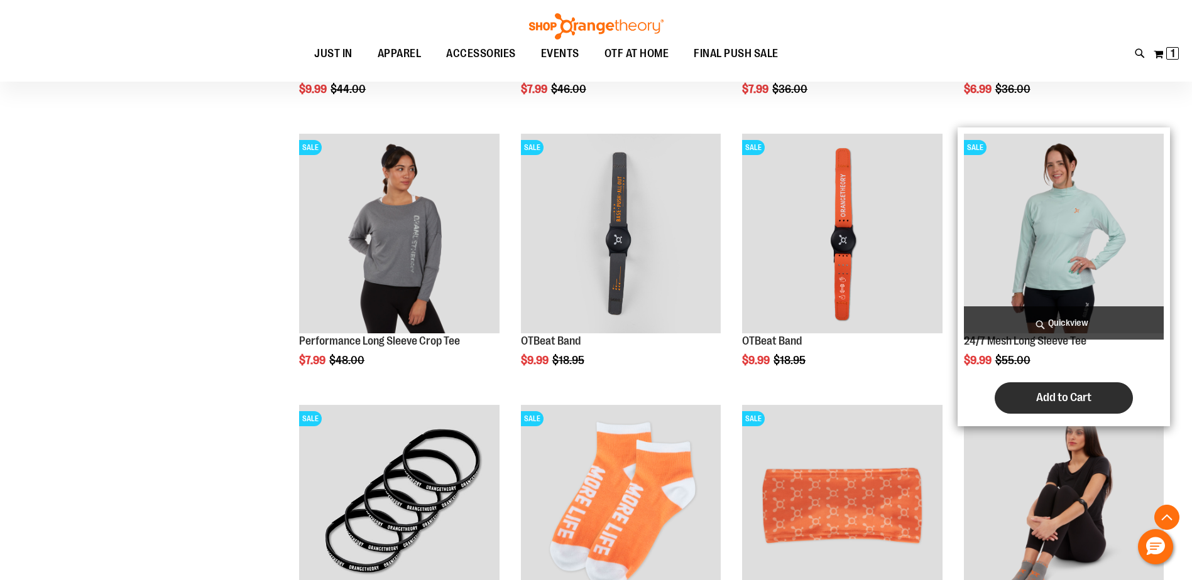
click at [1089, 396] on span "Add to Cart" at bounding box center [1063, 398] width 55 height 14
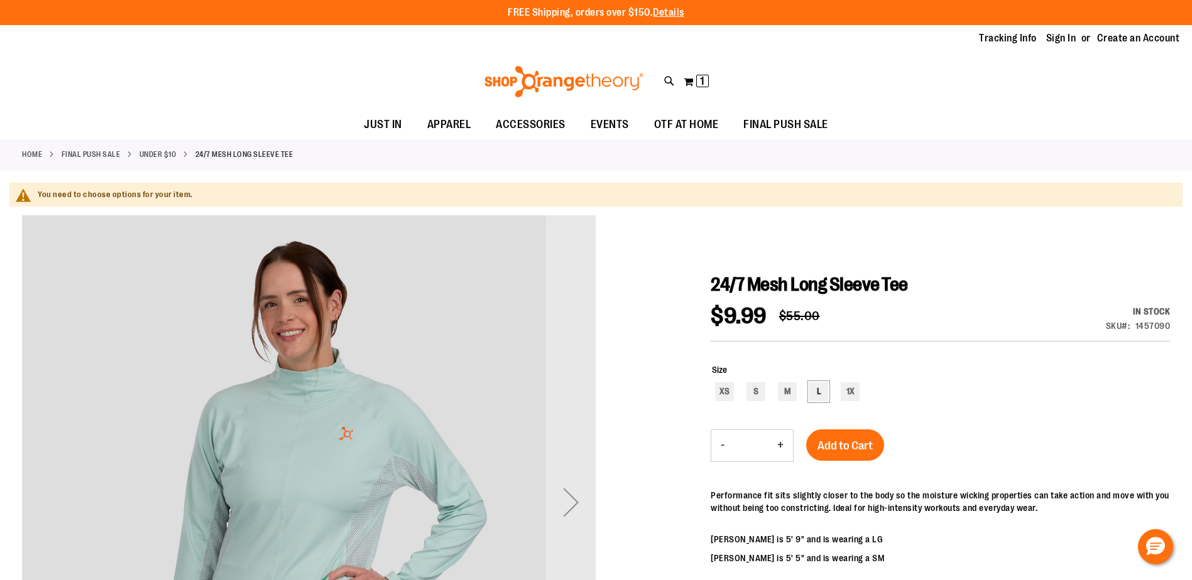
type input "**********"
click at [820, 390] on div "L" at bounding box center [818, 392] width 19 height 19
type input "***"
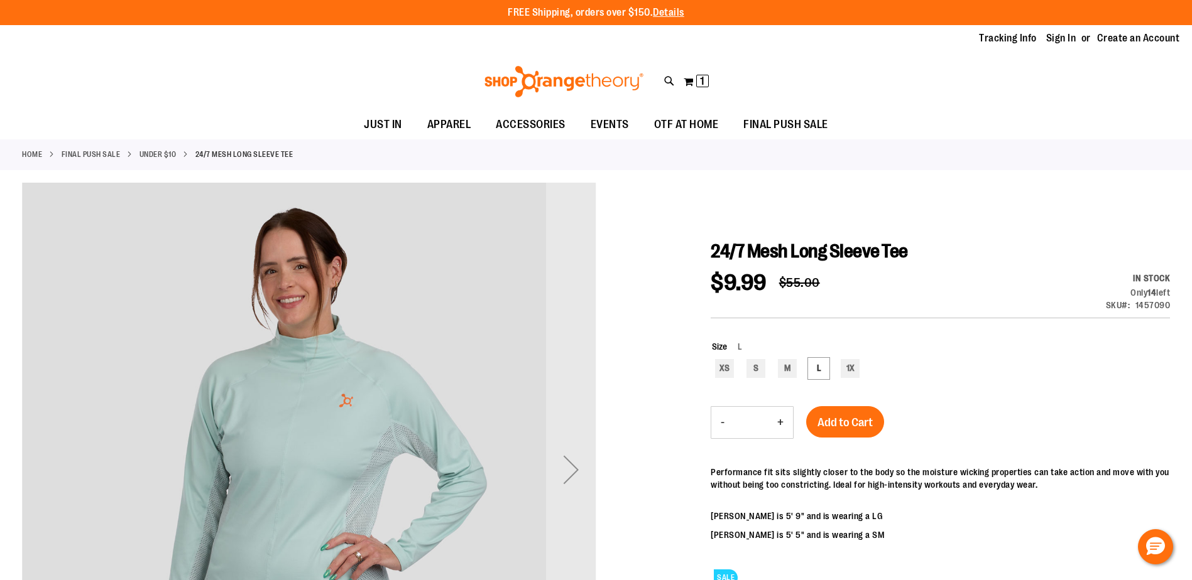
click at [851, 400] on div "24/7 Mesh Long Sleeve Tee $9.99 Regular Price $55.00 In stock Only 14 left SKU …" at bounding box center [939, 510] width 459 height 540
click at [864, 425] on span "Add to Cart" at bounding box center [844, 423] width 55 height 14
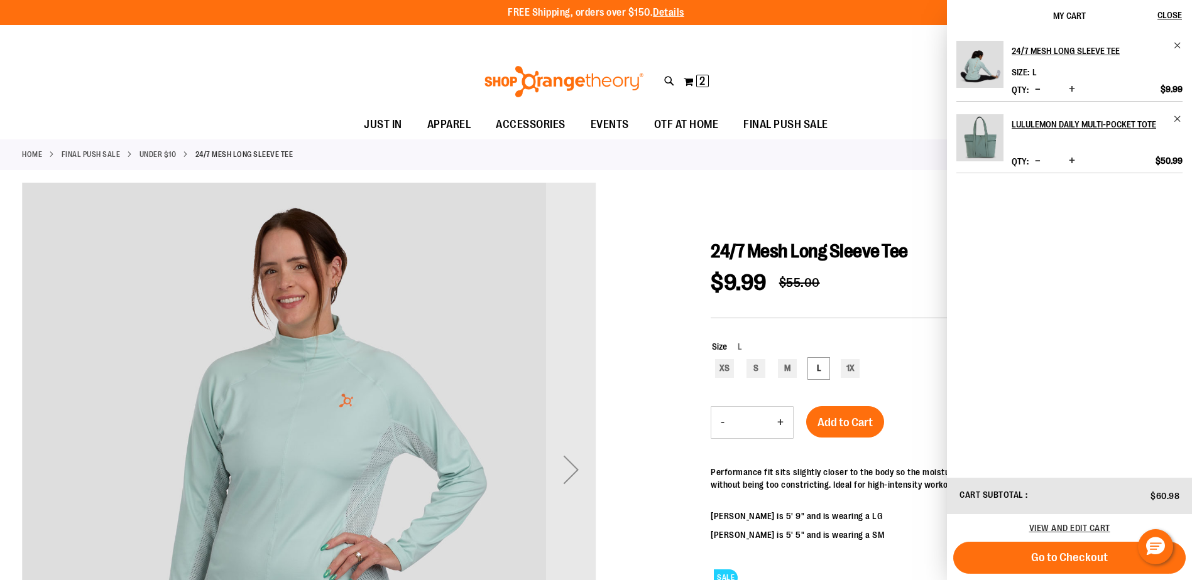
click at [791, 214] on div at bounding box center [596, 504] width 1148 height 643
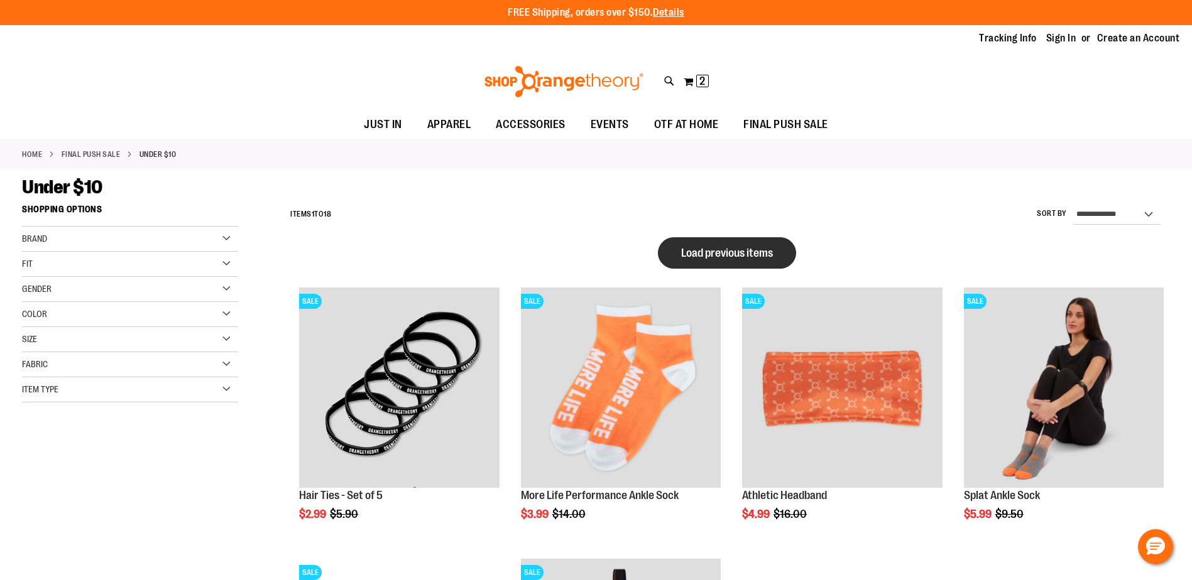
type input "**********"
click at [750, 252] on span "Load previous items" at bounding box center [727, 253] width 92 height 13
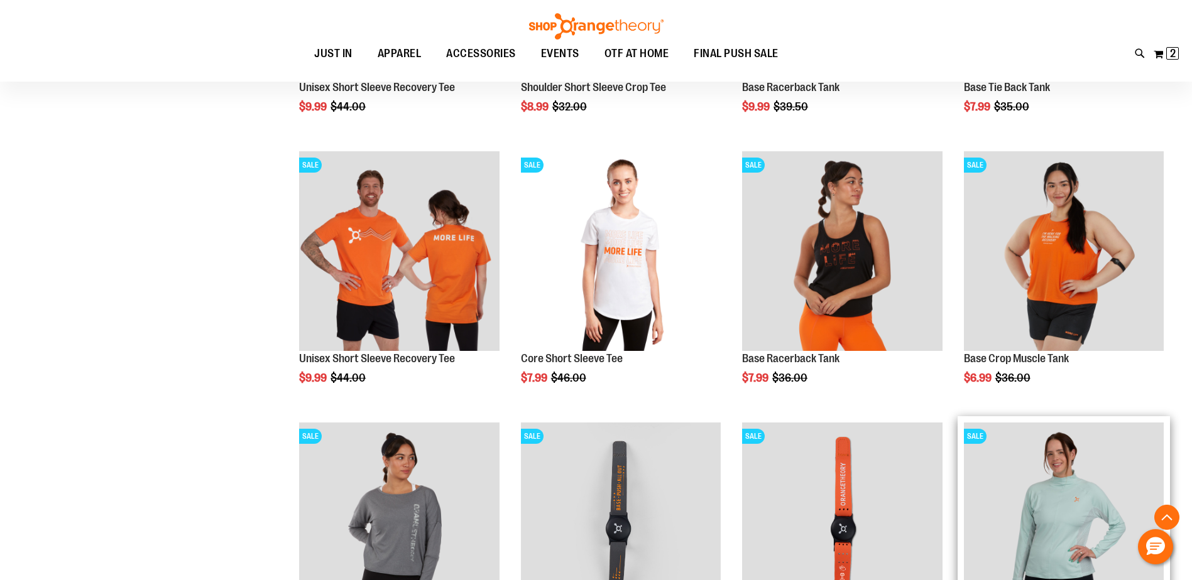
scroll to position [313, 0]
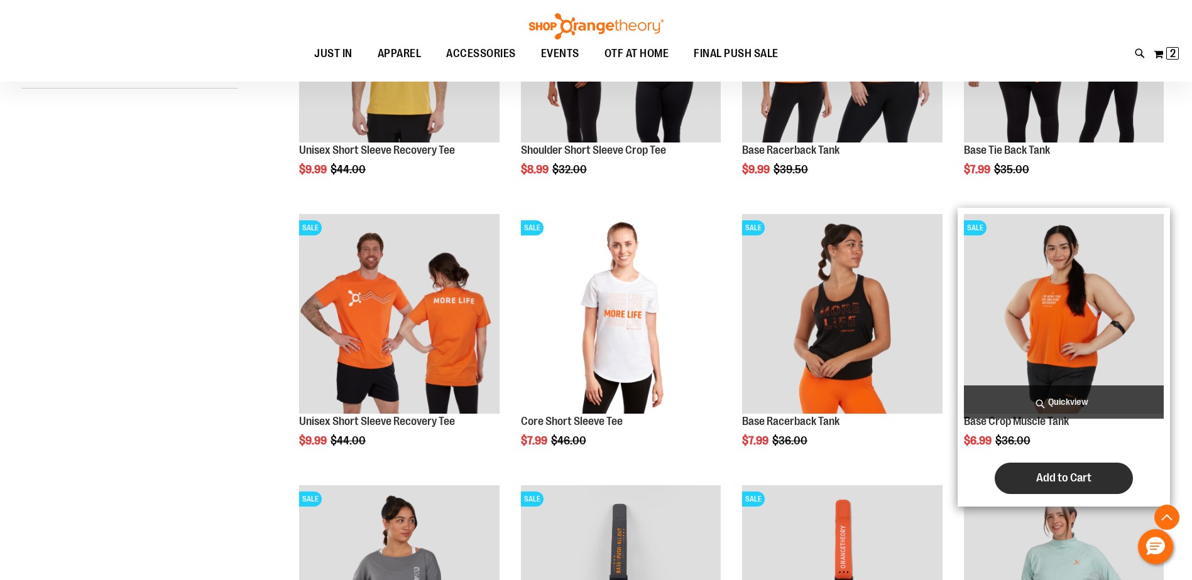
click at [1053, 474] on span "Add to Cart" at bounding box center [1063, 478] width 55 height 14
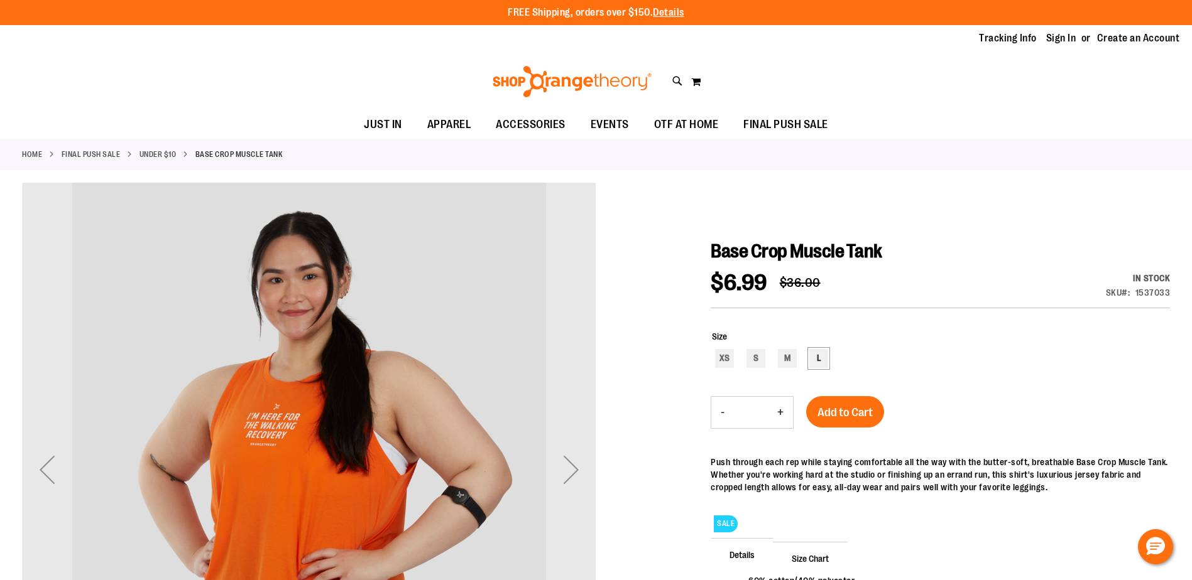
type input "**********"
click at [817, 360] on div "L" at bounding box center [818, 358] width 19 height 19
type input "***"
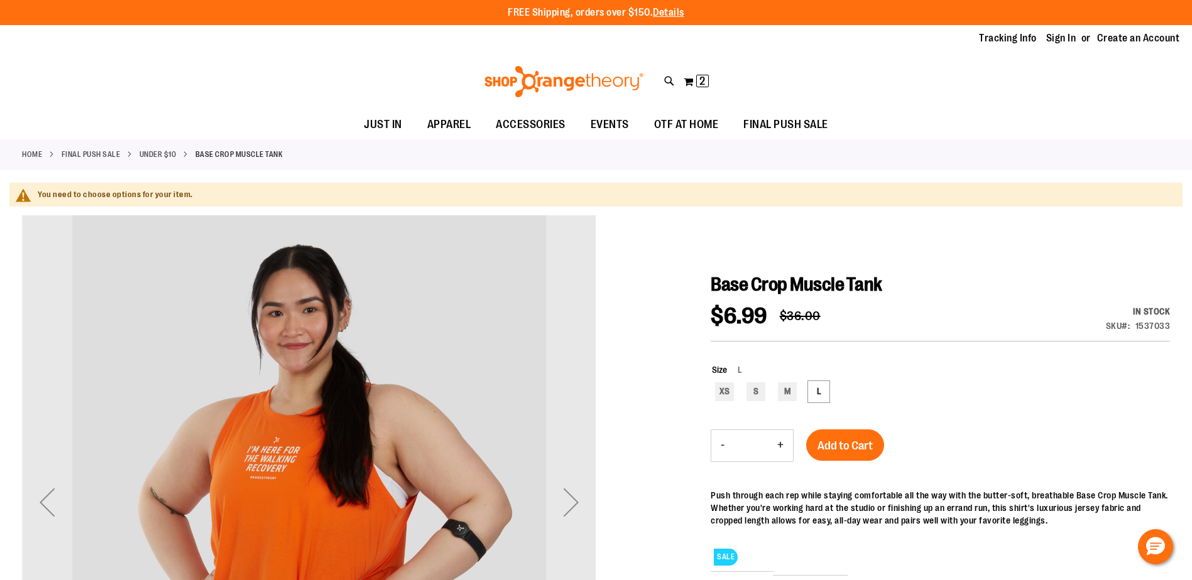
click at [862, 413] on div "Size L XS S M L ***" at bounding box center [939, 384] width 459 height 66
click at [867, 445] on span "Add to Cart" at bounding box center [844, 446] width 55 height 14
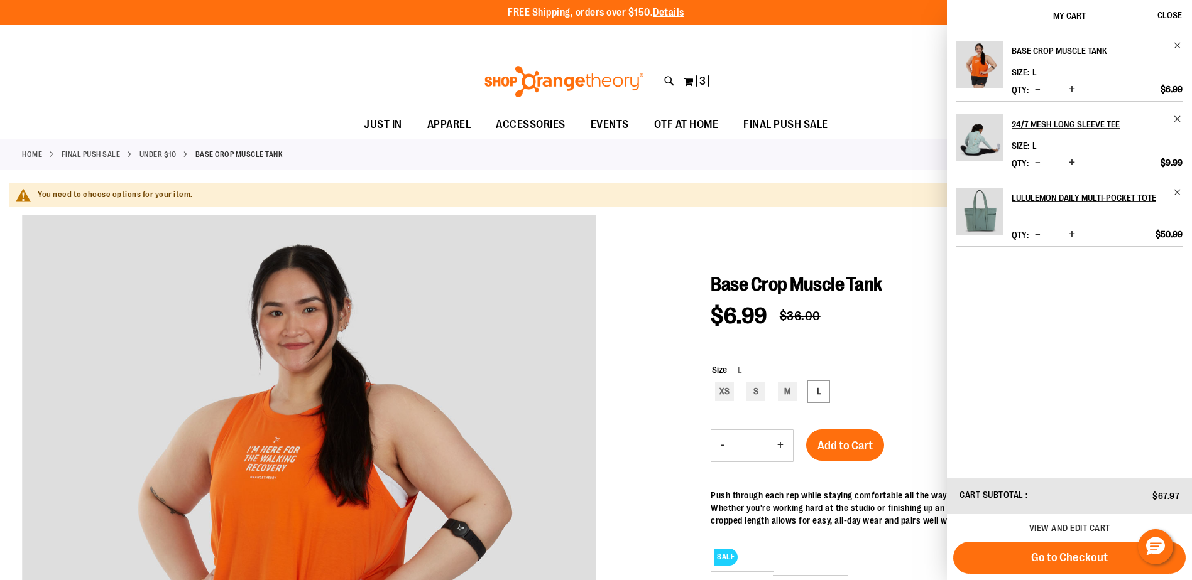
click at [754, 224] on div at bounding box center [596, 536] width 1148 height 643
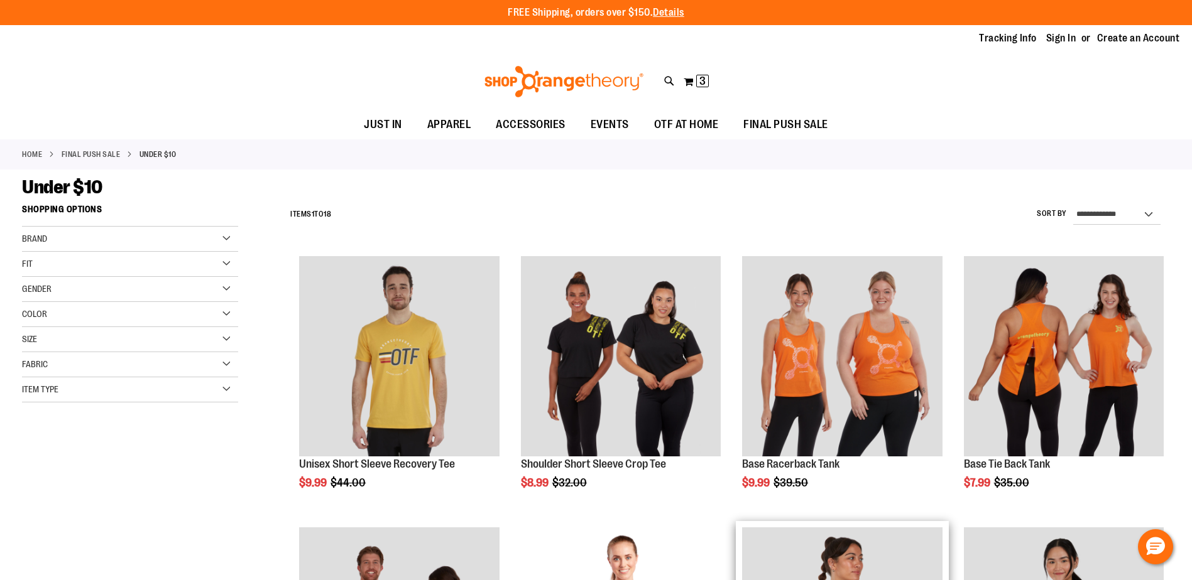
scroll to position [414, 0]
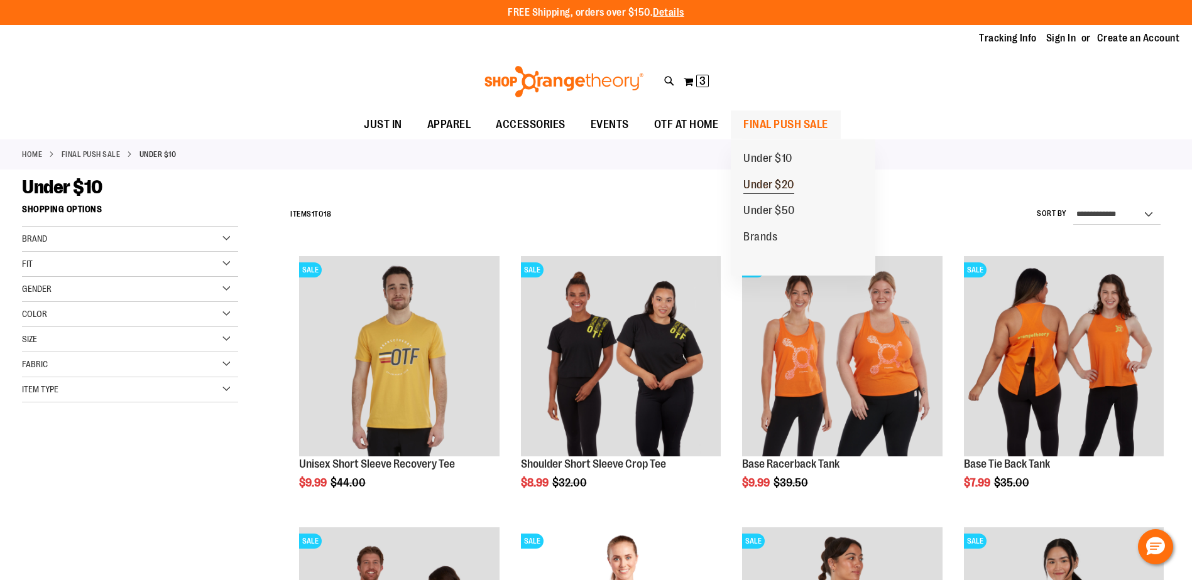
type input "**********"
click at [789, 185] on span "Under $20" at bounding box center [768, 186] width 51 height 16
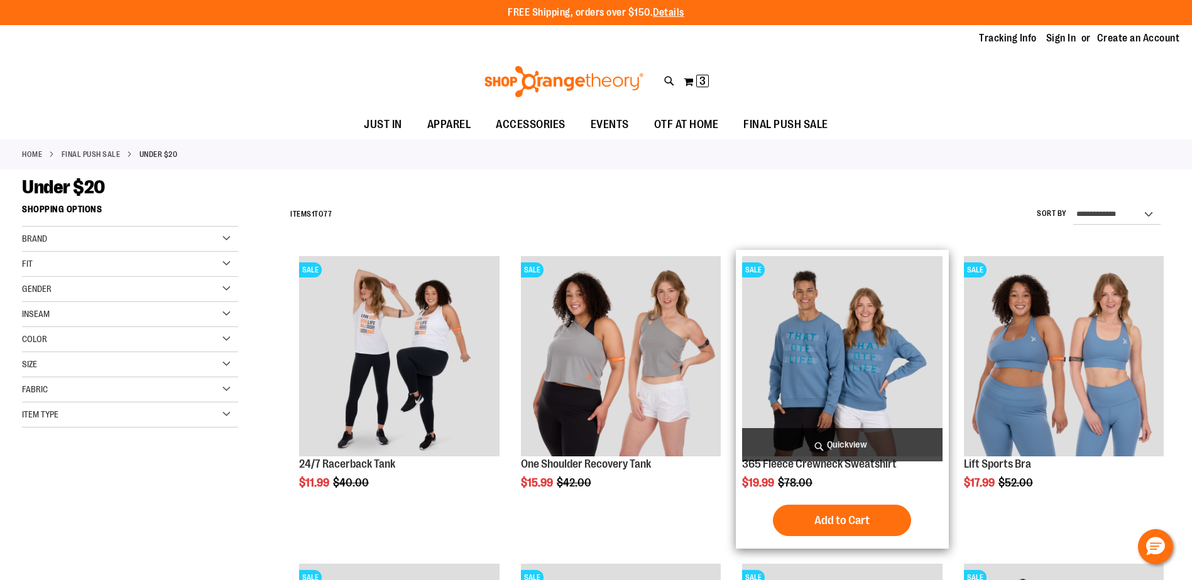
type input "**********"
click at [854, 444] on span "Quickview" at bounding box center [842, 444] width 200 height 33
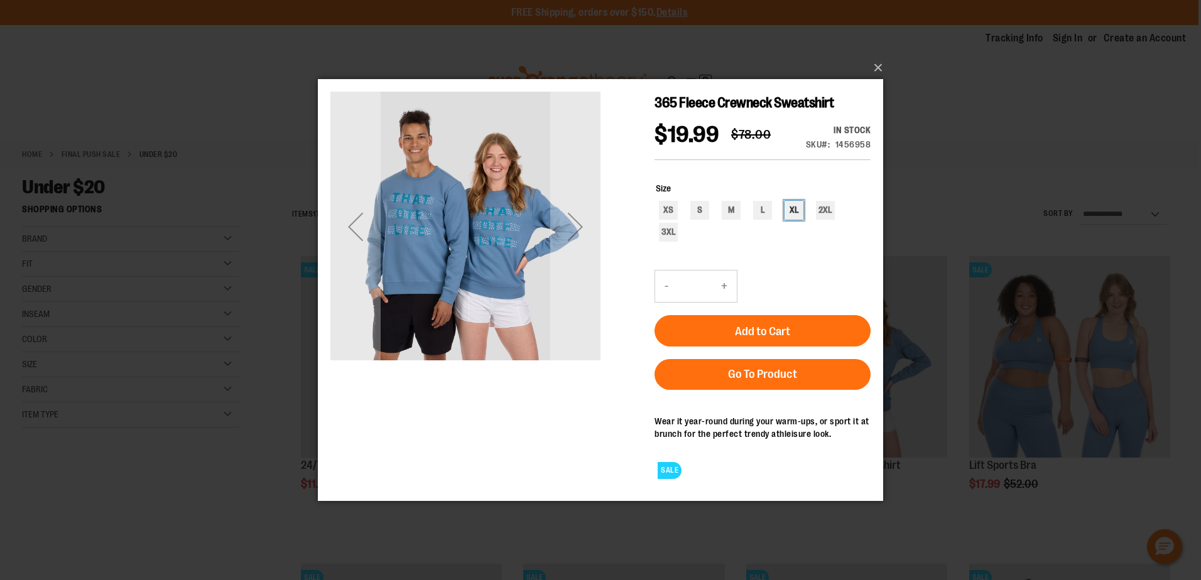
click at [790, 213] on div "XL" at bounding box center [794, 209] width 19 height 19
type input "***"
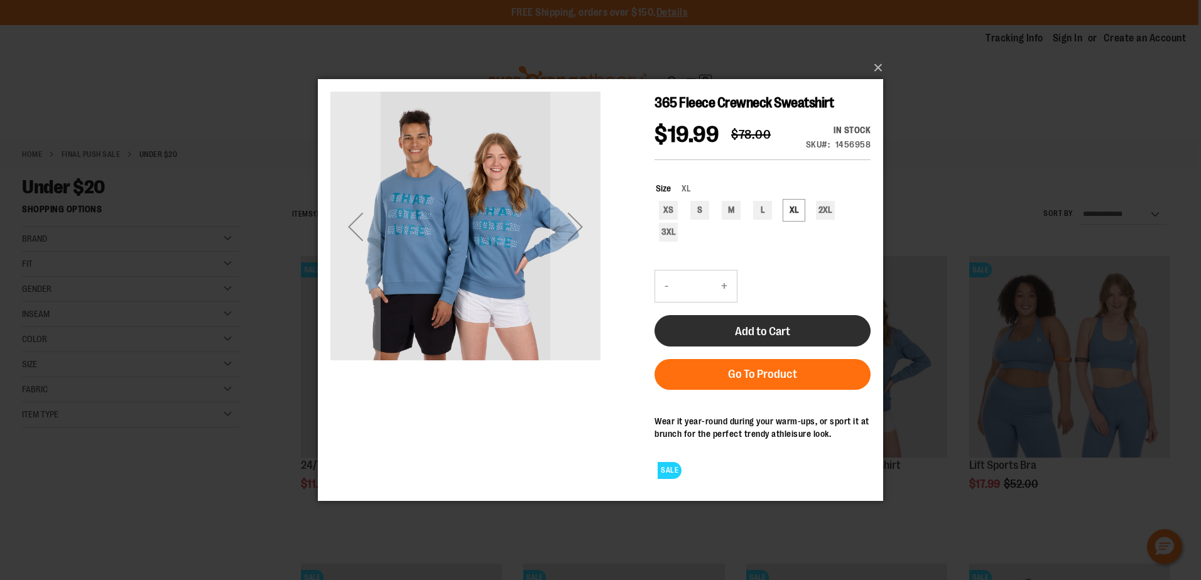
click at [797, 320] on button "Add to Cart" at bounding box center [763, 330] width 216 height 31
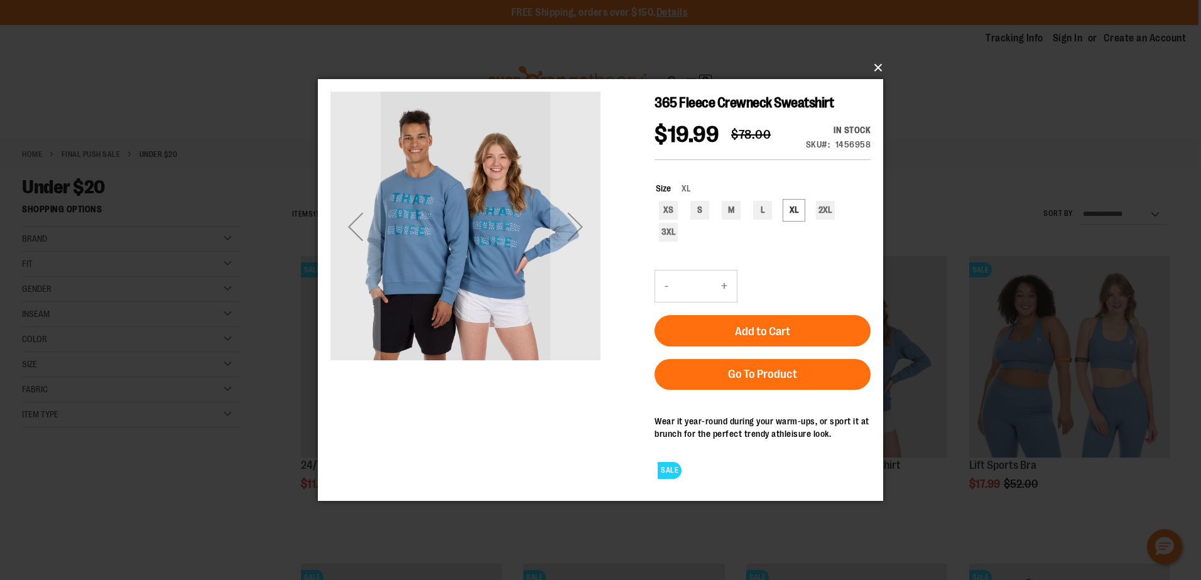
click at [879, 65] on button "×" at bounding box center [604, 68] width 565 height 28
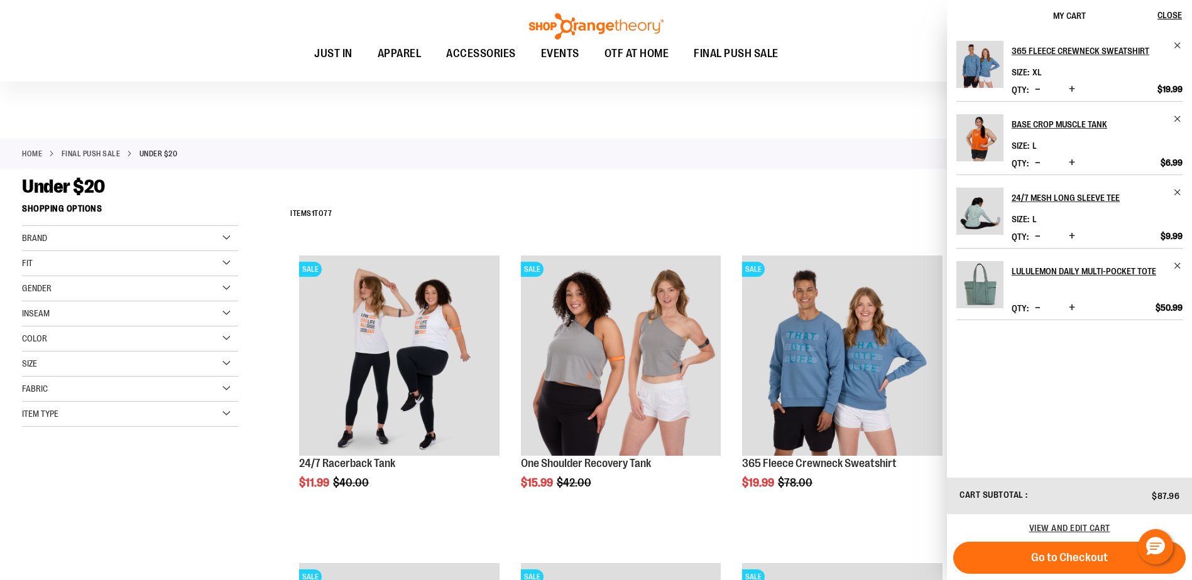
scroll to position [126, 0]
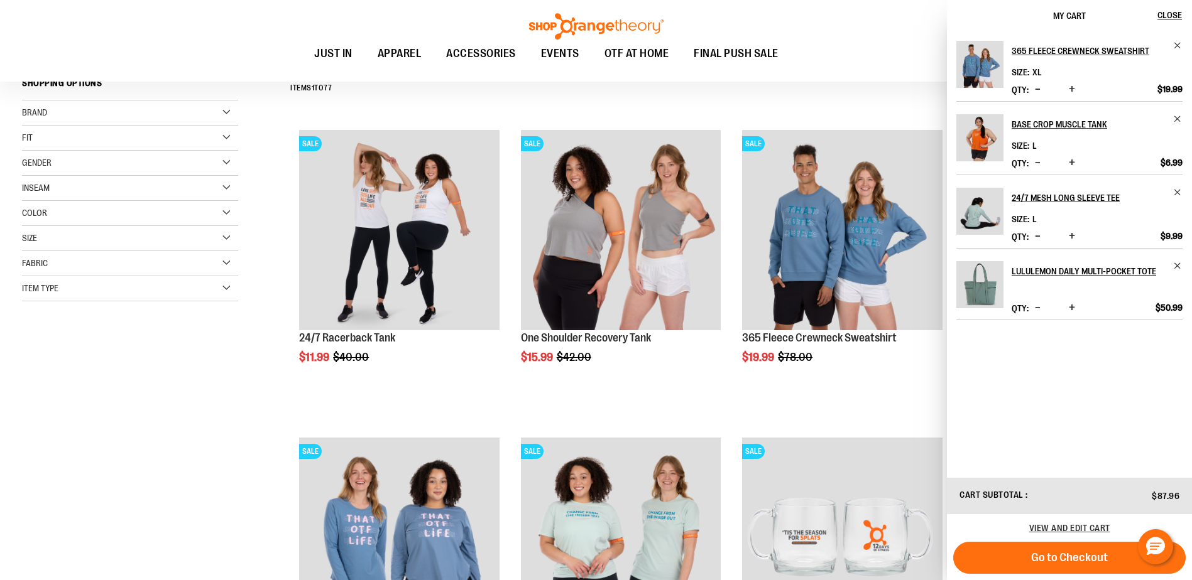
click at [699, 416] on li "SALE One Shoulder Recovery Tank $15.99 Regular Price $42.00 Quickview Add to Ca…" at bounding box center [620, 277] width 212 height 307
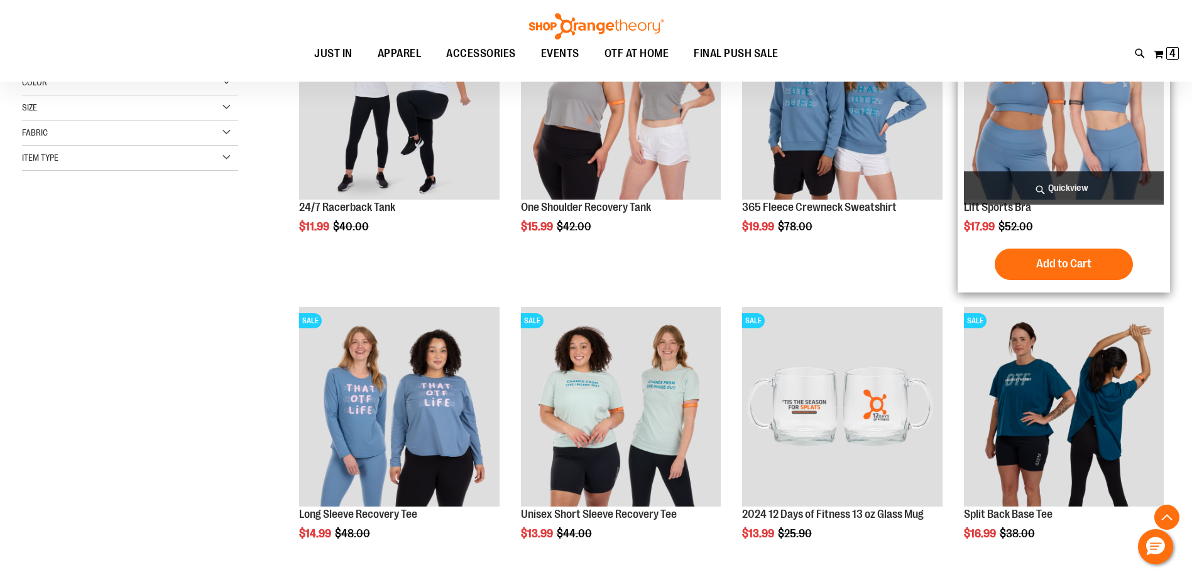
scroll to position [440, 0]
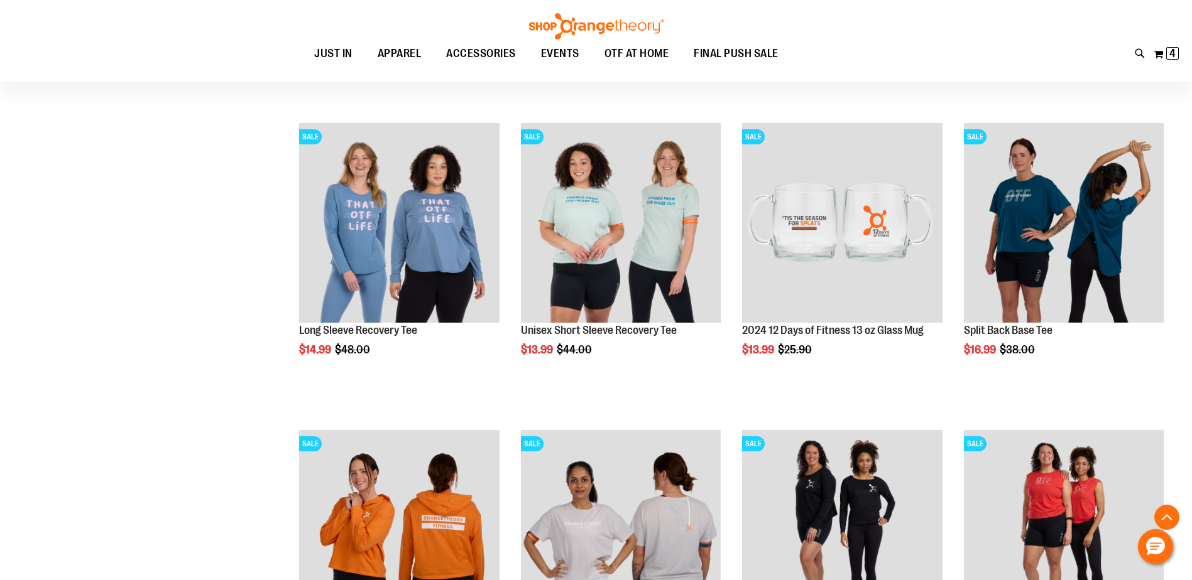
scroll to position [502, 0]
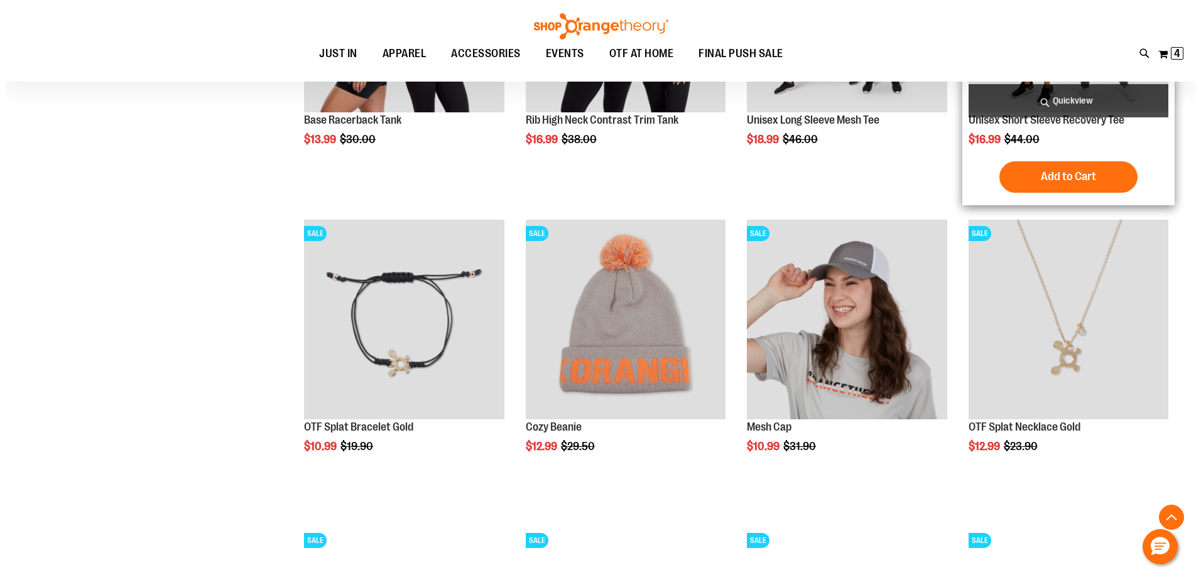
scroll to position [1381, 0]
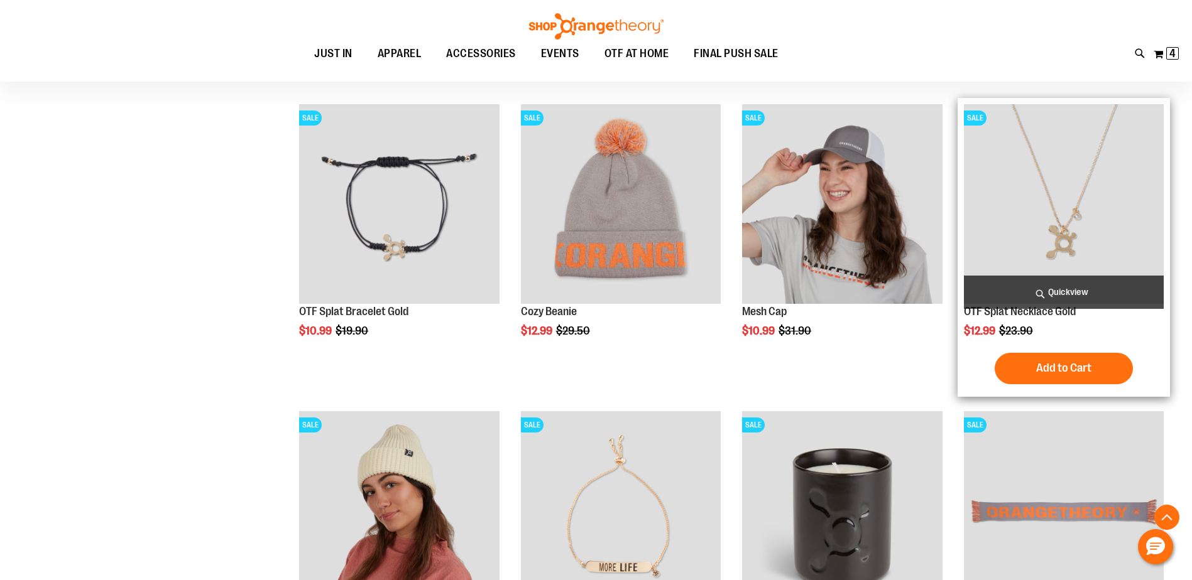
click at [1059, 290] on span "Quickview" at bounding box center [1064, 292] width 200 height 33
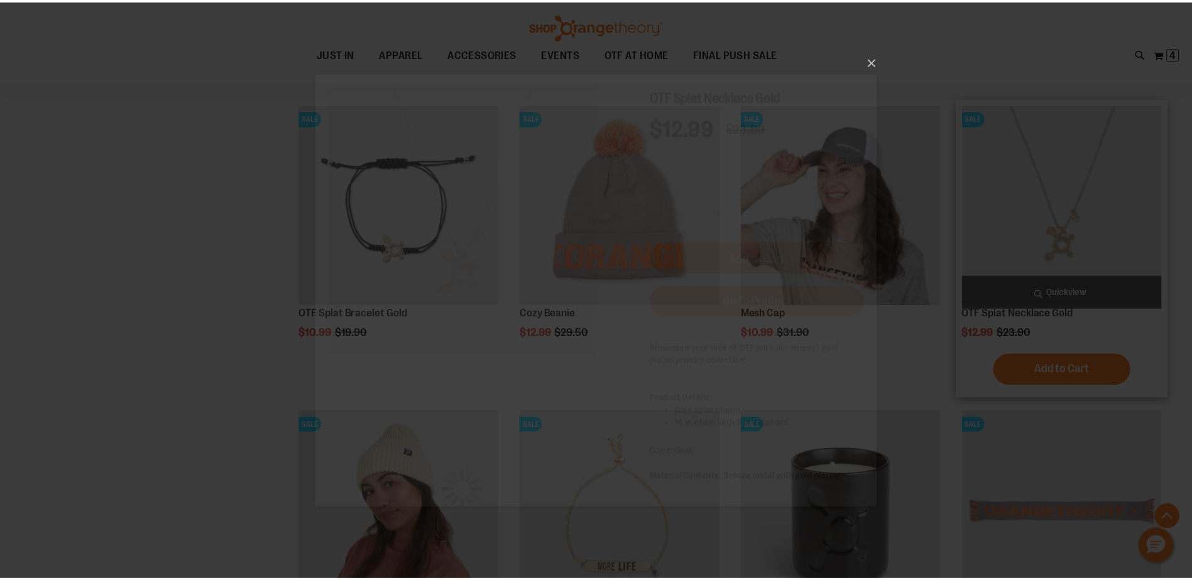
scroll to position [0, 0]
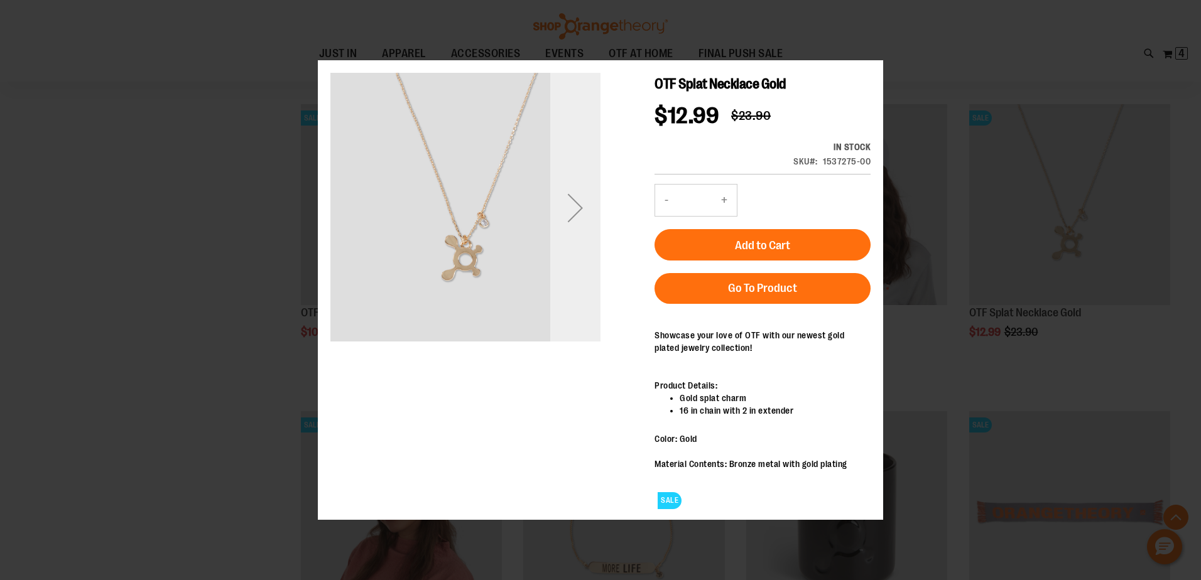
click at [573, 226] on div "Next" at bounding box center [575, 208] width 50 height 50
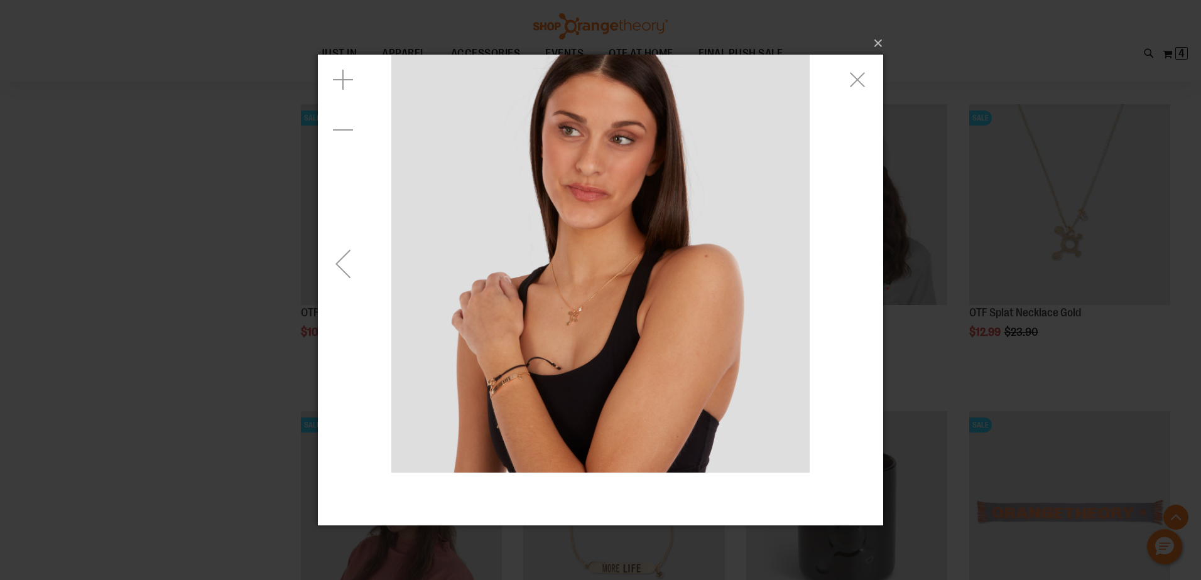
click at [342, 256] on div "Previous" at bounding box center [343, 263] width 50 height 50
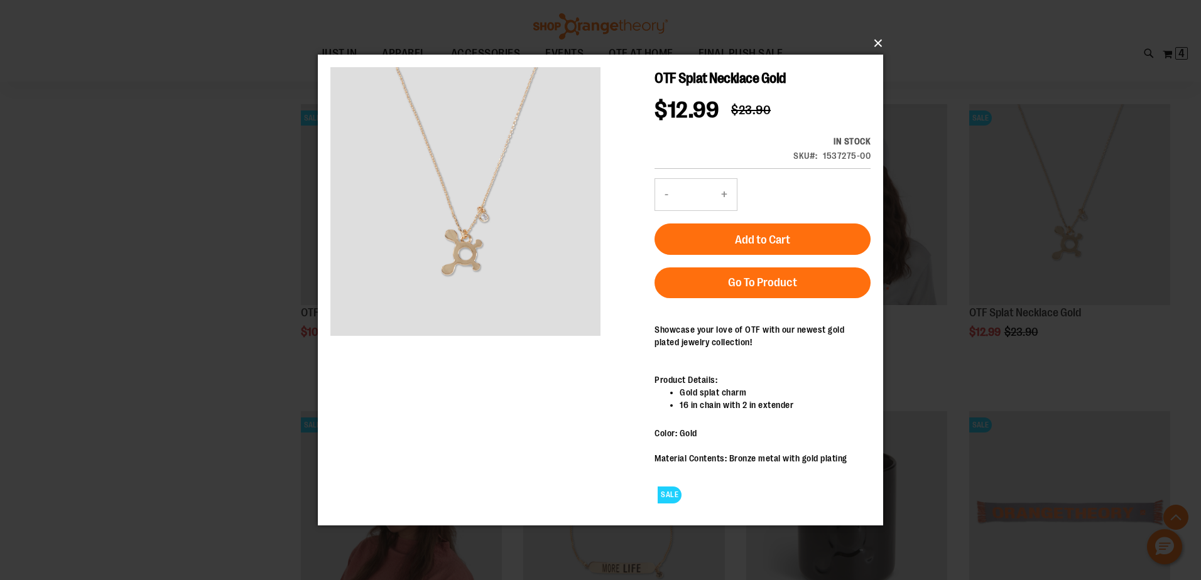
click at [880, 42] on button "×" at bounding box center [604, 44] width 565 height 28
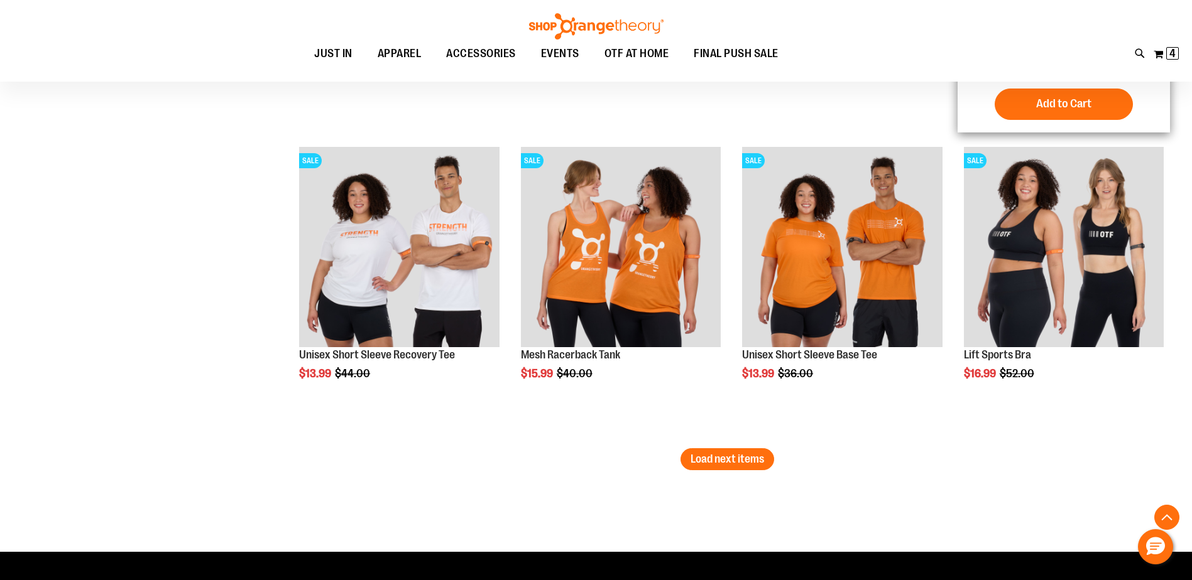
scroll to position [2575, 0]
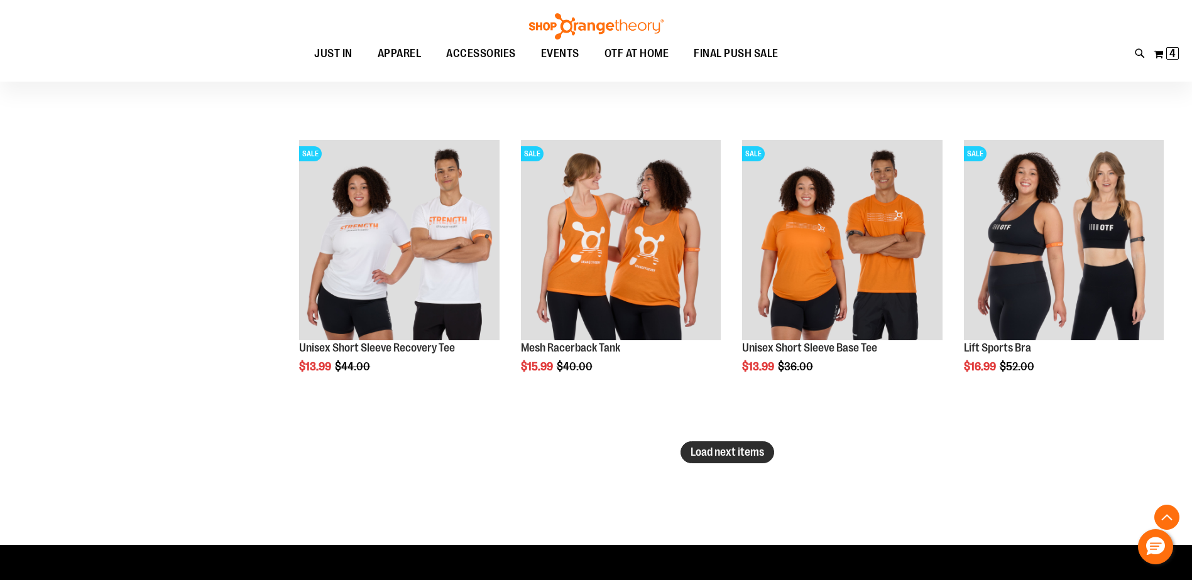
click at [756, 444] on button "Load next items" at bounding box center [727, 453] width 94 height 22
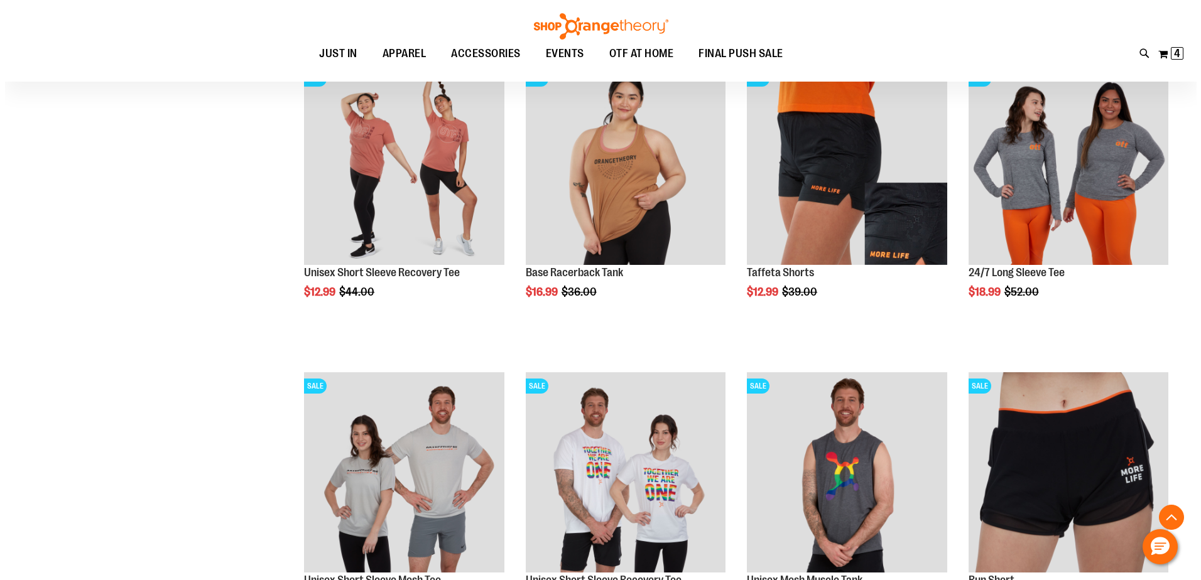
scroll to position [3266, 0]
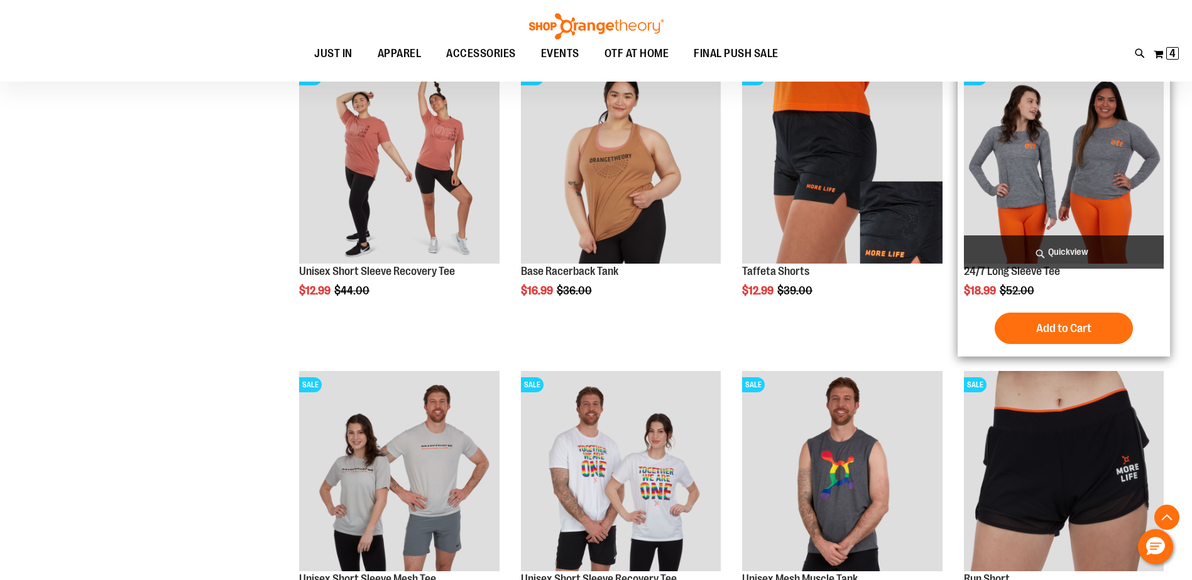
click at [1073, 256] on span "Quickview" at bounding box center [1064, 252] width 200 height 33
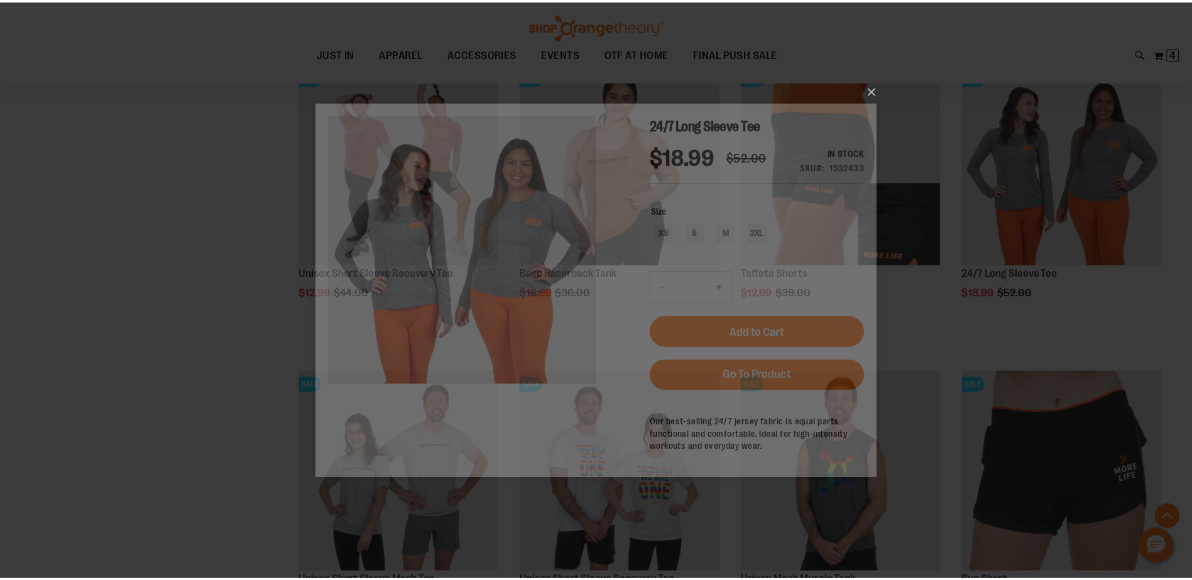
scroll to position [0, 0]
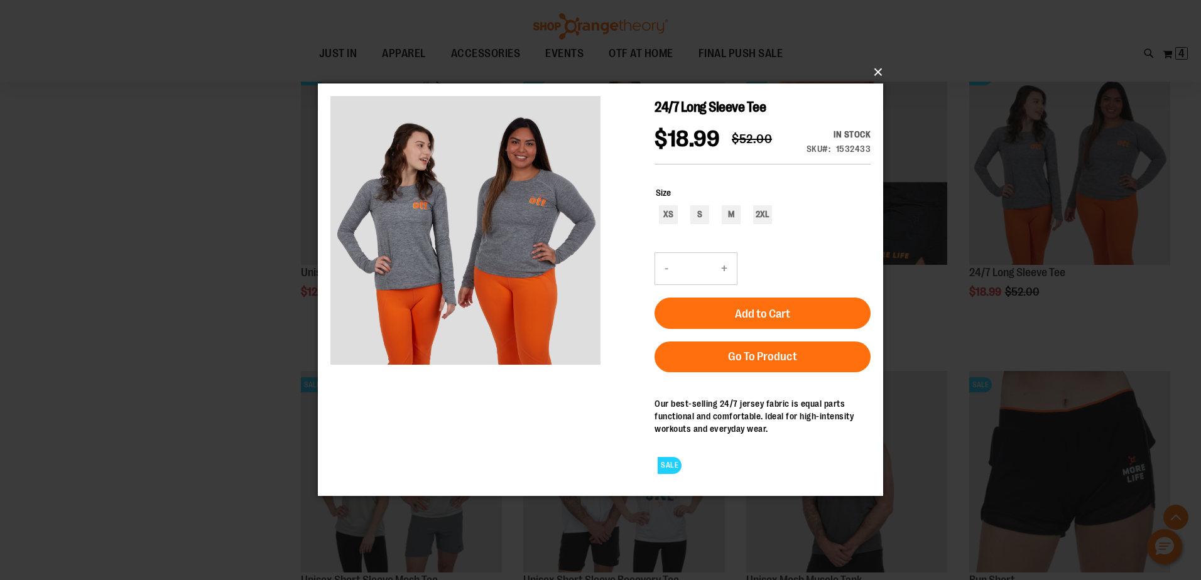
click at [873, 70] on button "×" at bounding box center [604, 72] width 565 height 28
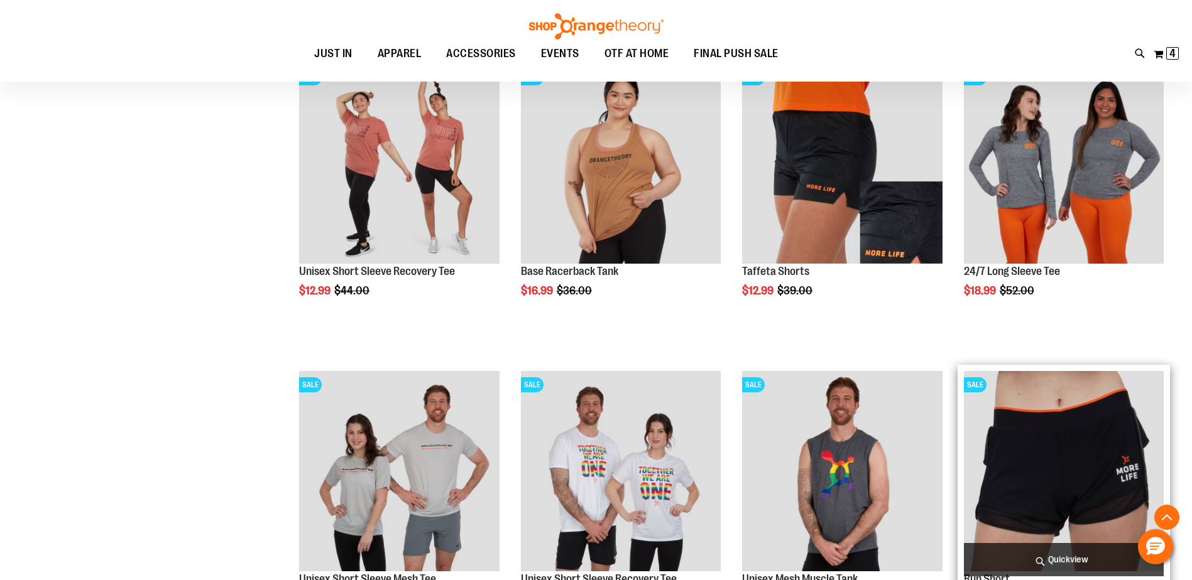
scroll to position [3517, 0]
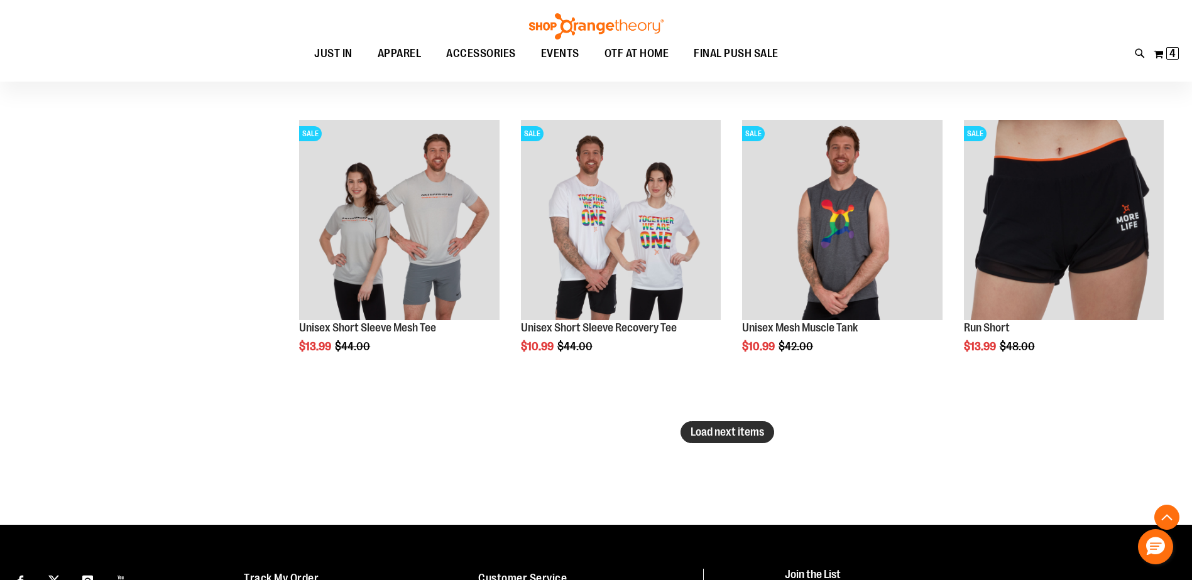
click at [734, 430] on span "Load next items" at bounding box center [726, 432] width 73 height 13
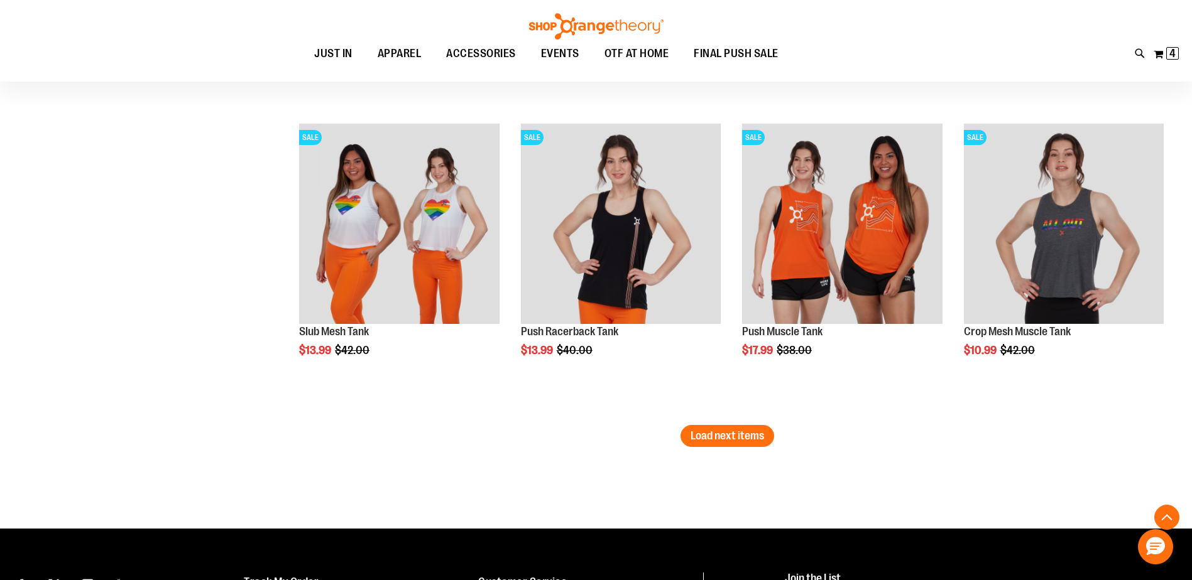
scroll to position [4459, 0]
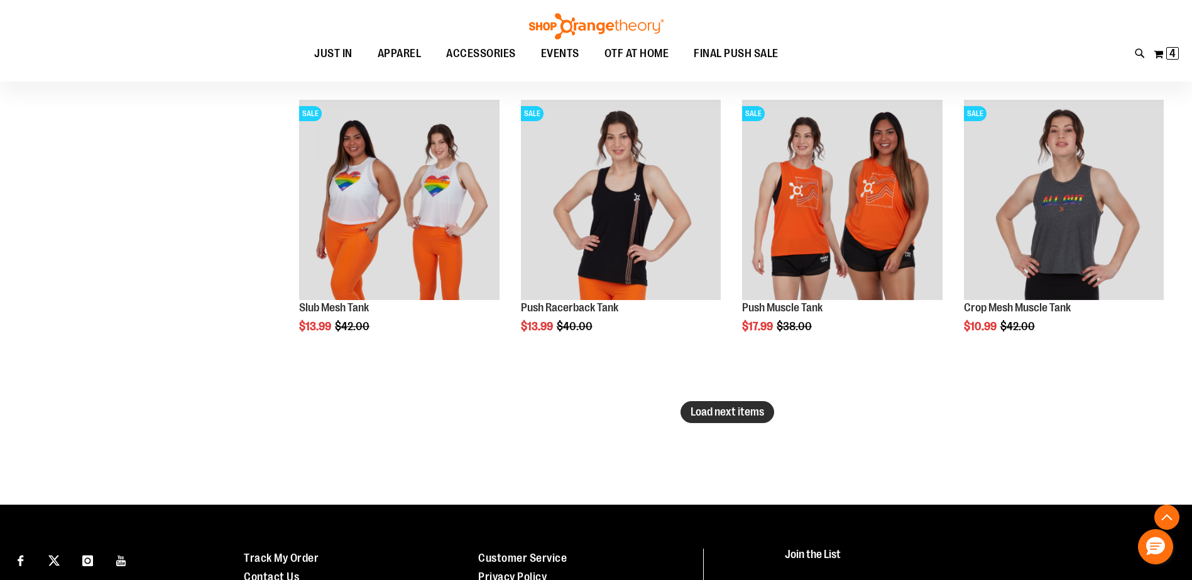
click at [722, 414] on span "Load next items" at bounding box center [726, 412] width 73 height 13
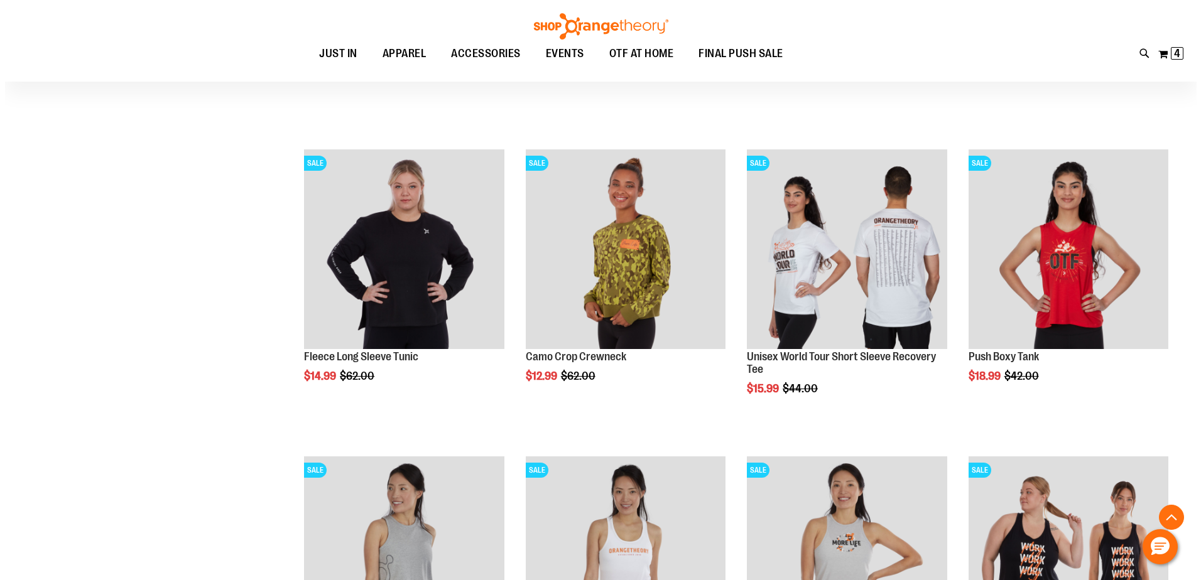
scroll to position [5087, 0]
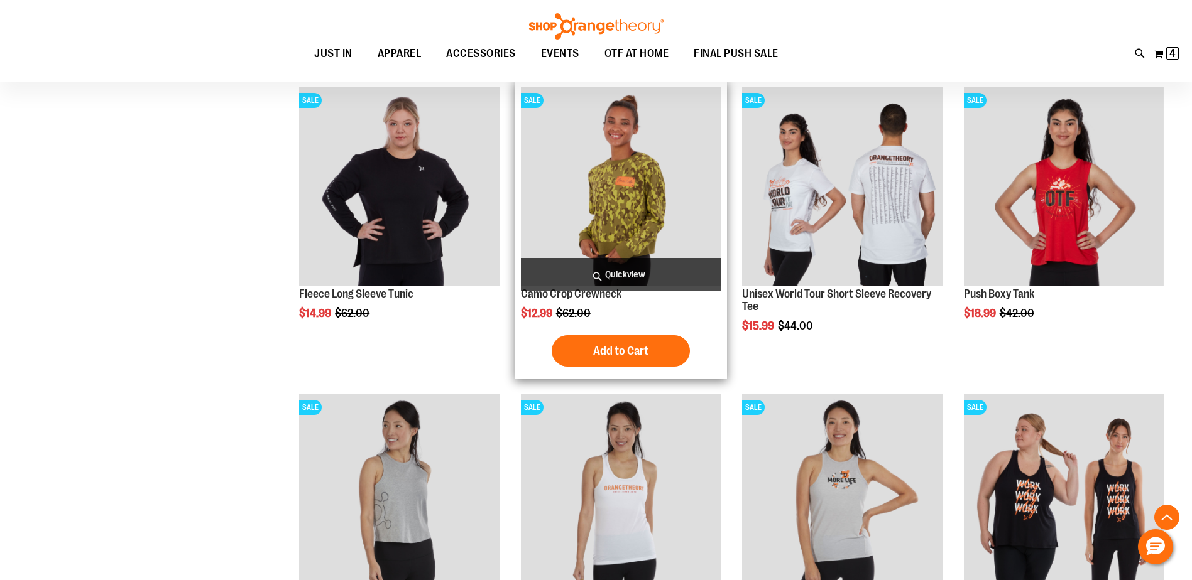
click at [610, 273] on span "Quickview" at bounding box center [621, 274] width 200 height 33
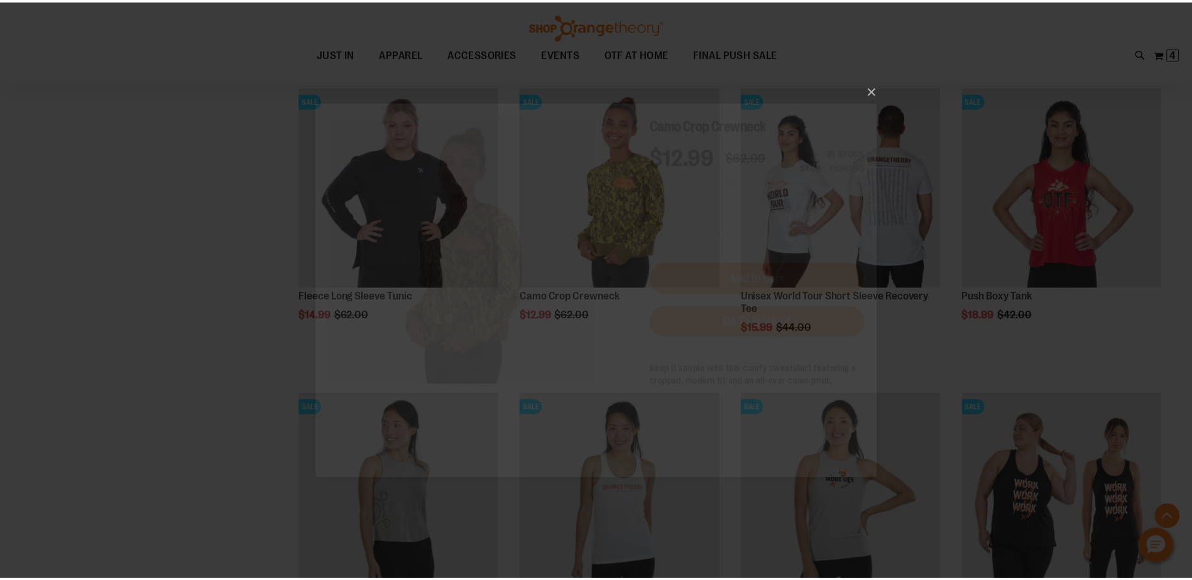
scroll to position [0, 0]
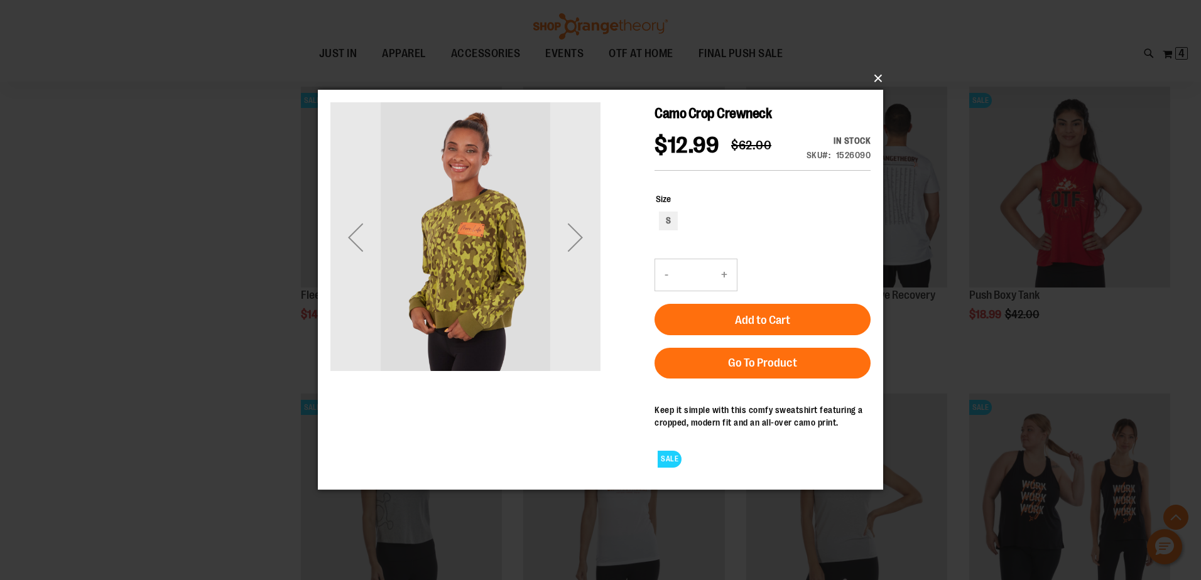
click at [878, 85] on button "×" at bounding box center [604, 79] width 565 height 28
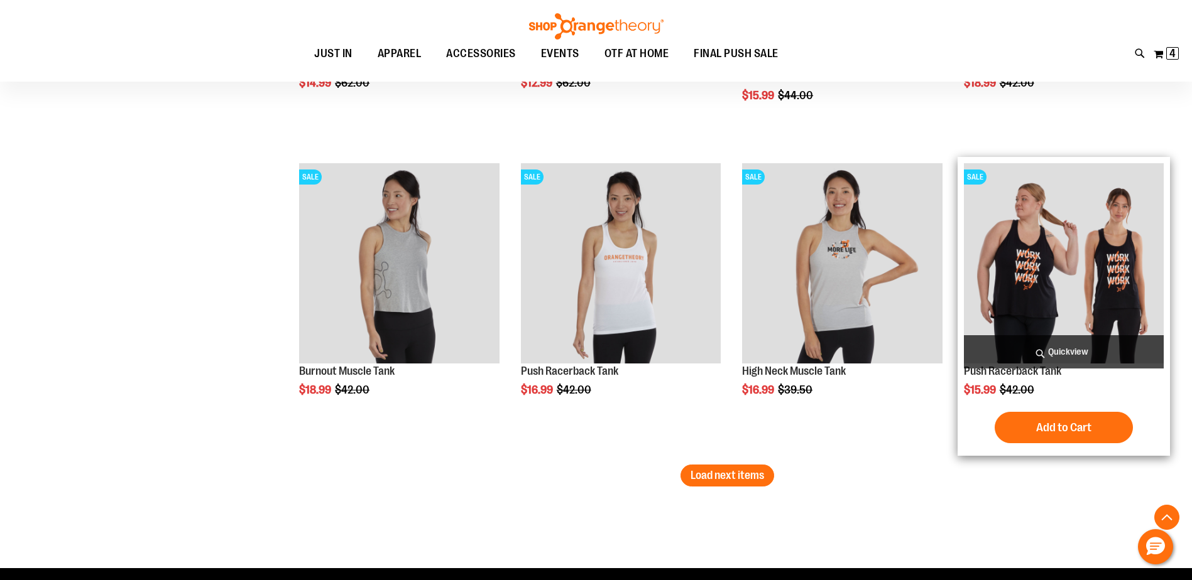
scroll to position [5339, 0]
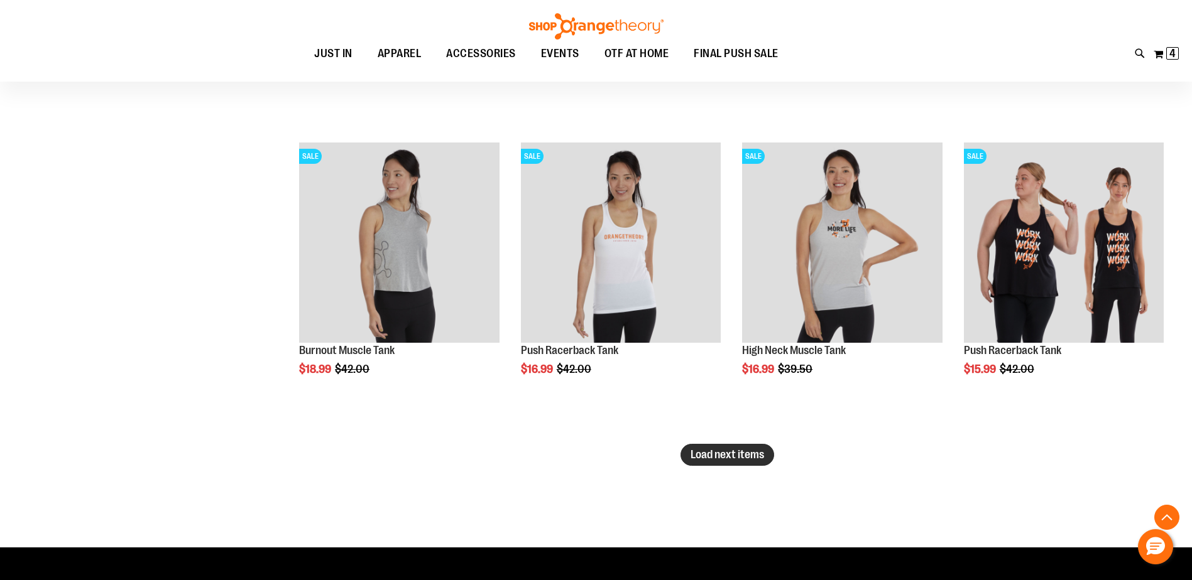
click at [739, 459] on span "Load next items" at bounding box center [726, 455] width 73 height 13
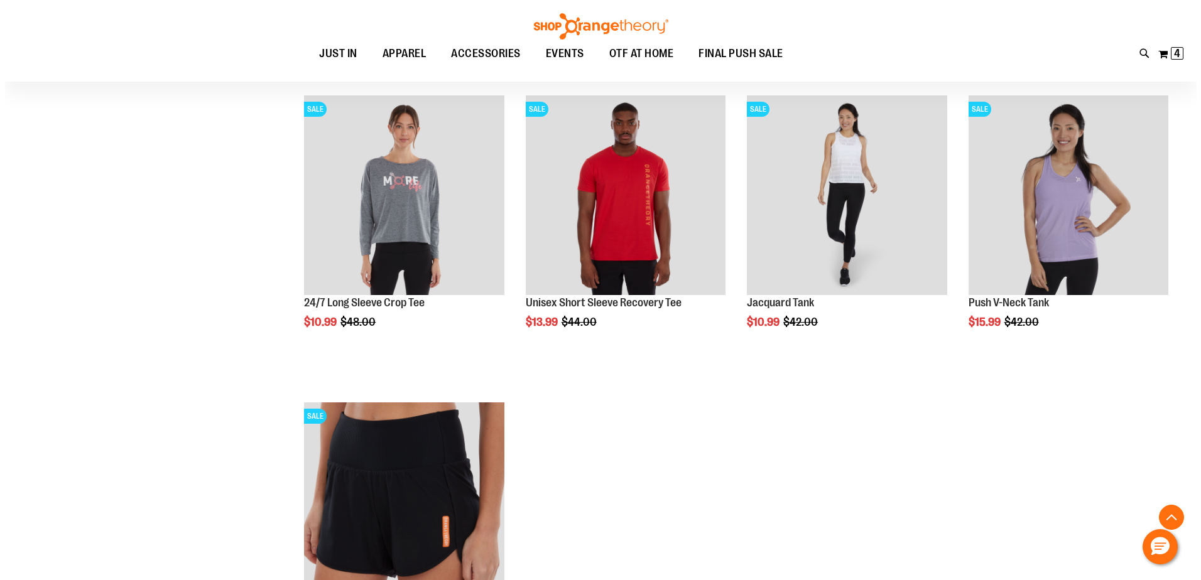
scroll to position [5716, 0]
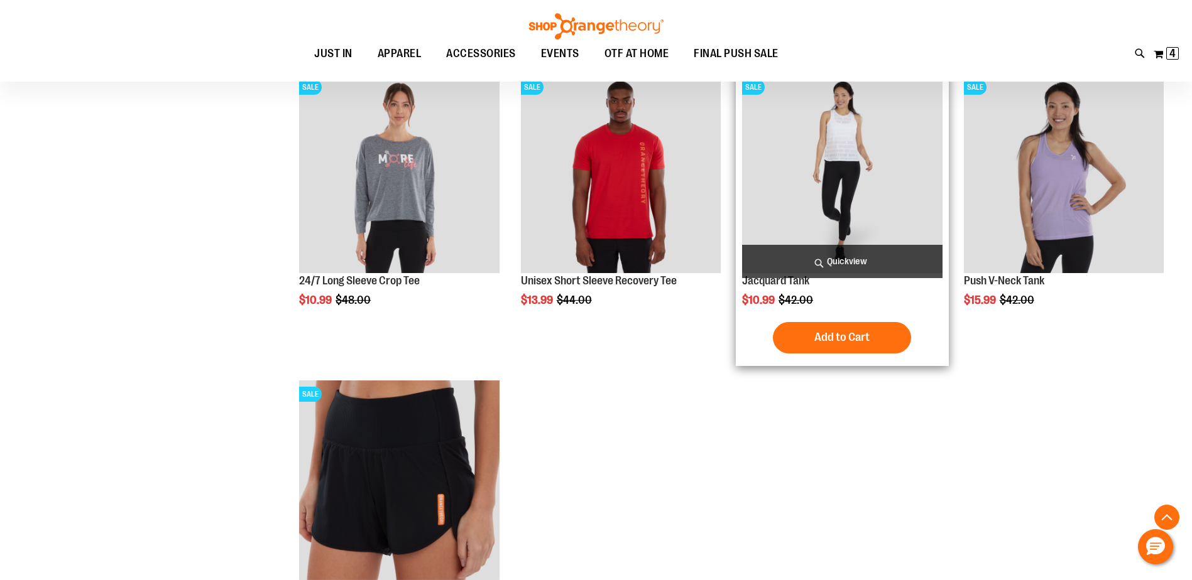
click at [830, 263] on span "Quickview" at bounding box center [842, 261] width 200 height 33
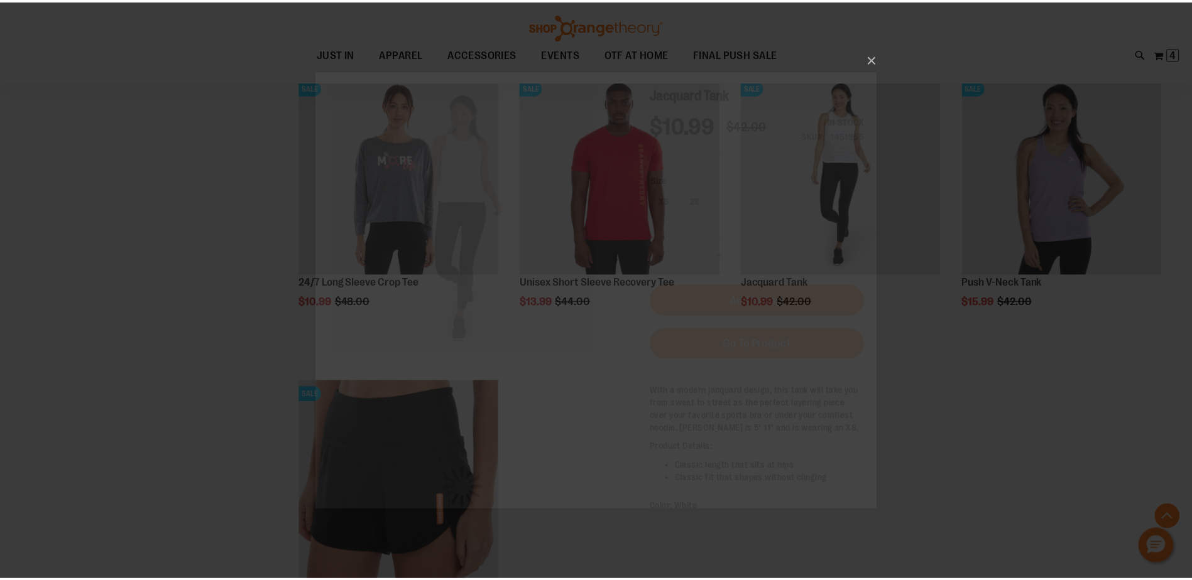
scroll to position [0, 0]
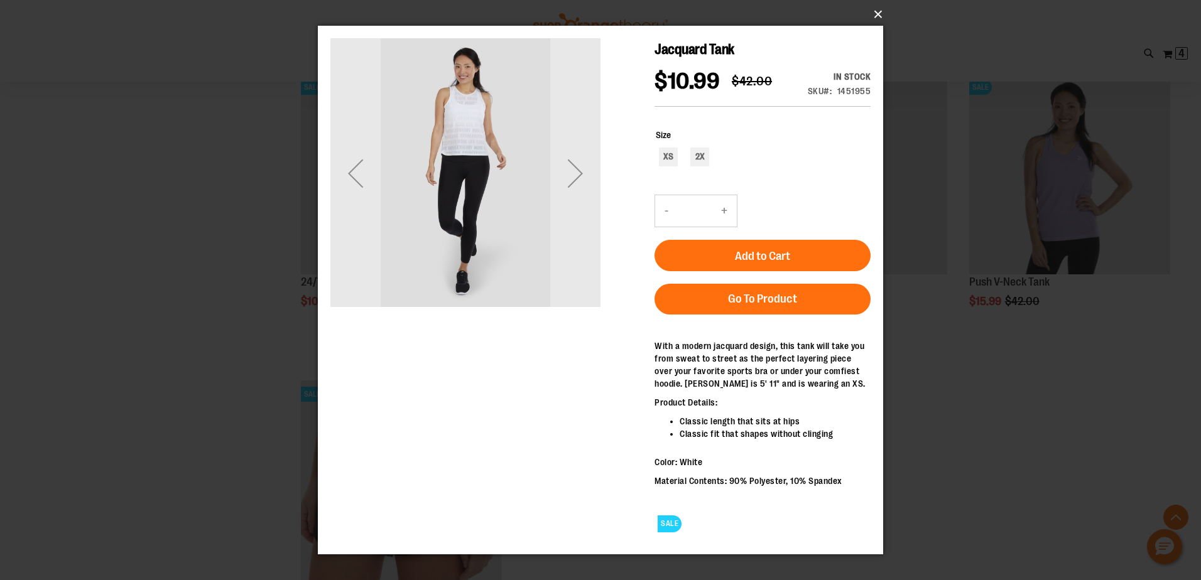
click at [876, 14] on button "×" at bounding box center [604, 15] width 565 height 28
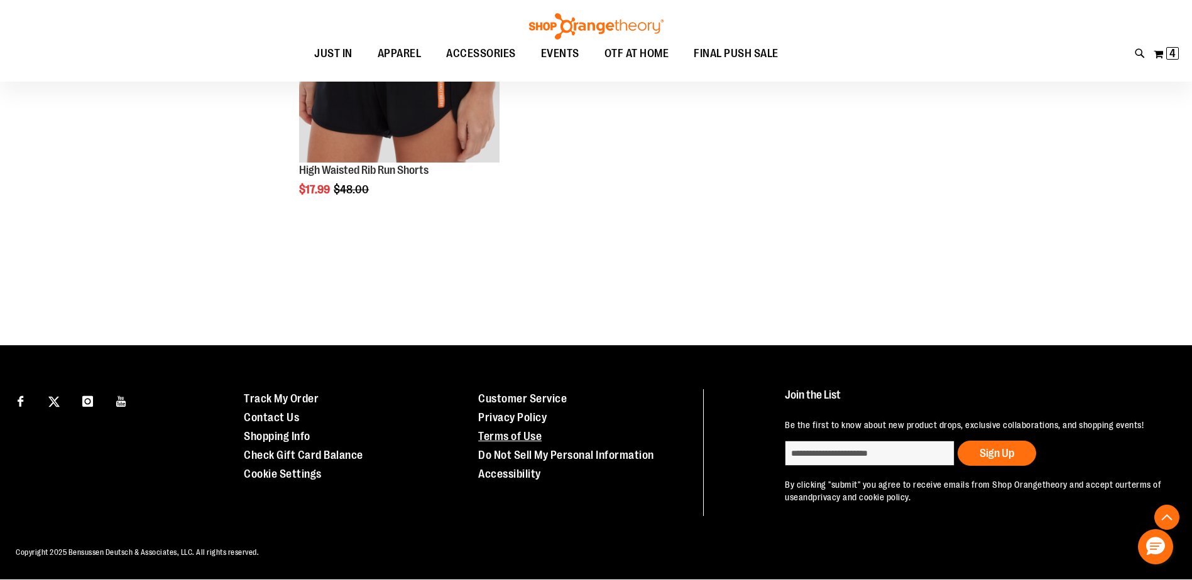
scroll to position [5945, 0]
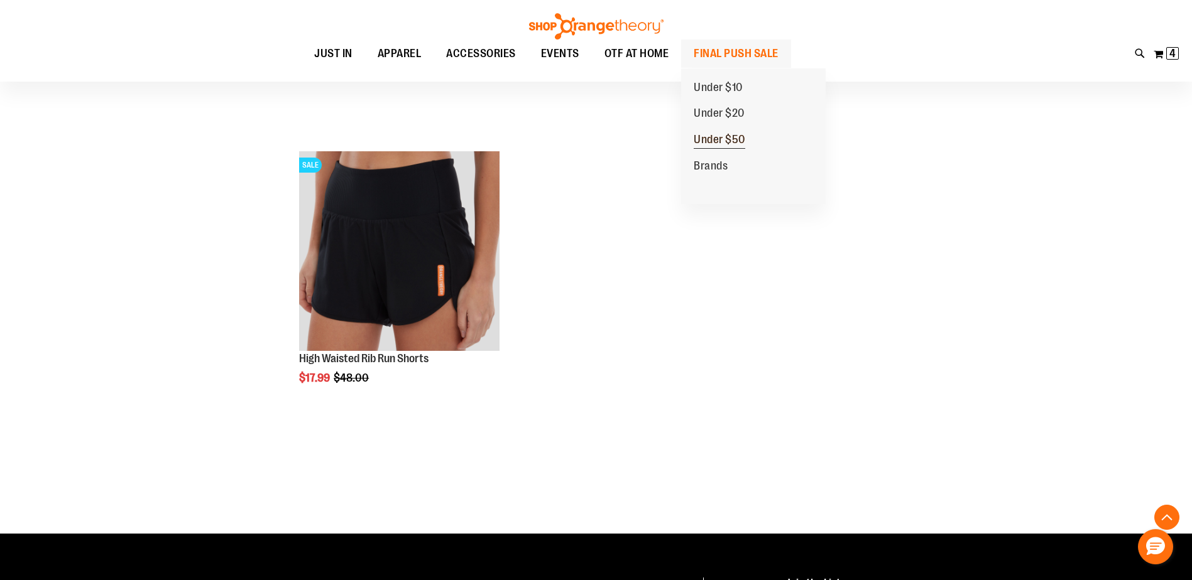
click at [726, 138] on span "Under $50" at bounding box center [719, 141] width 52 height 16
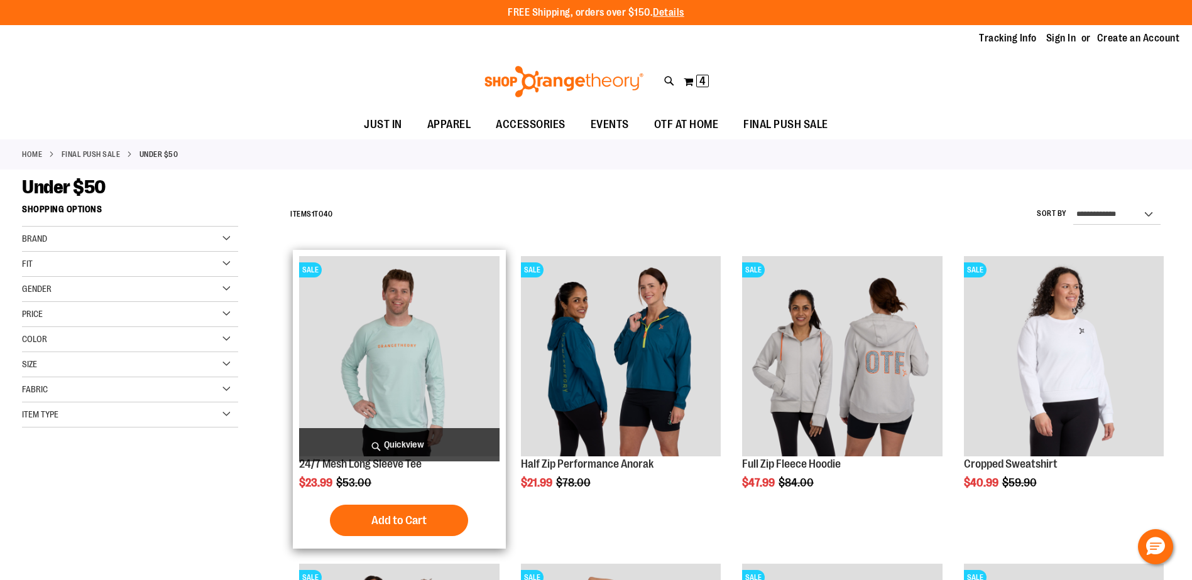
type input "**********"
click at [404, 442] on span "Quickview" at bounding box center [399, 444] width 200 height 33
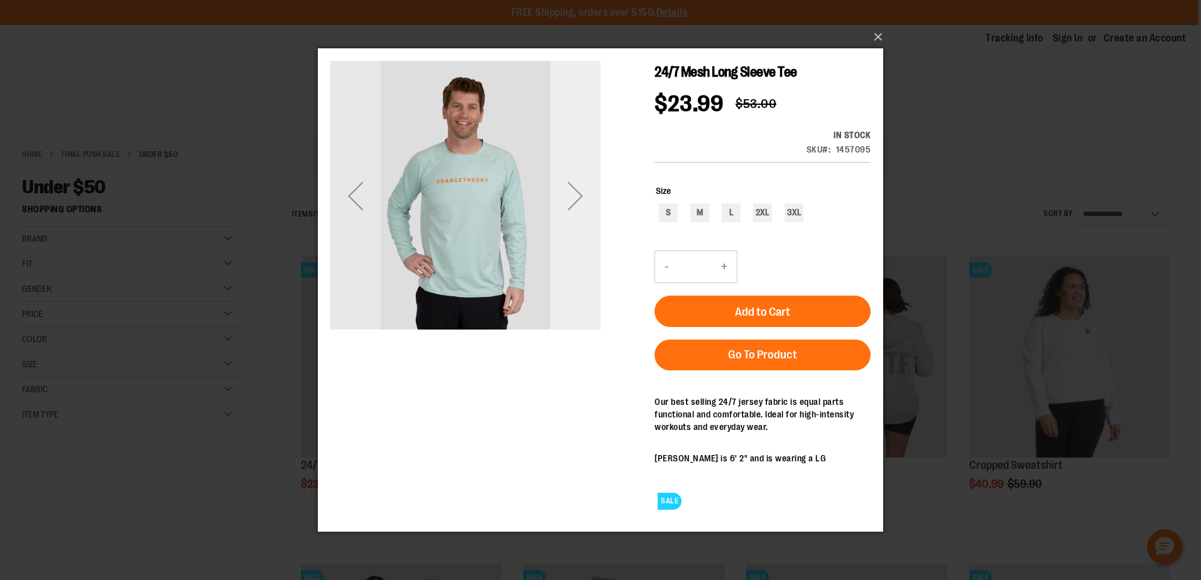
click at [575, 193] on div "Next" at bounding box center [575, 195] width 50 height 50
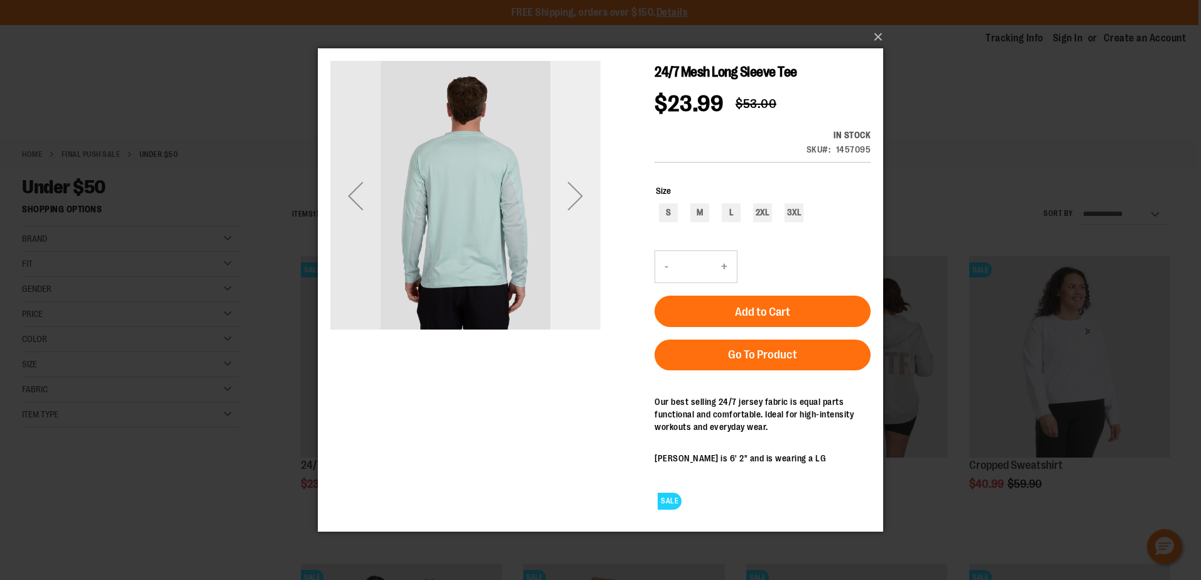
click at [575, 193] on div "Next" at bounding box center [575, 195] width 50 height 50
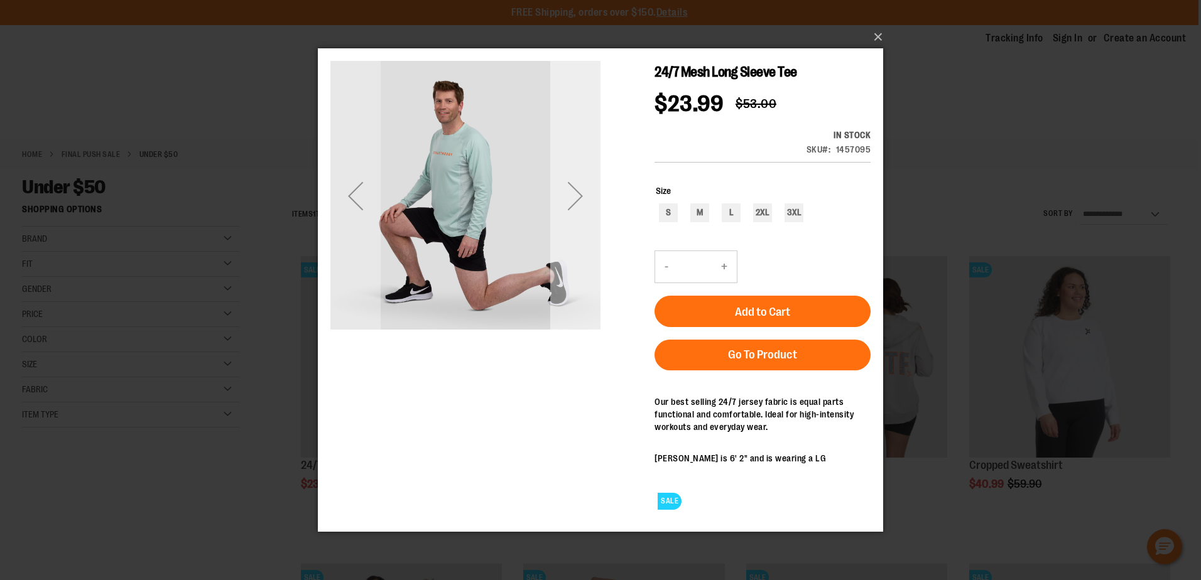
click at [575, 193] on div "Next" at bounding box center [575, 195] width 50 height 50
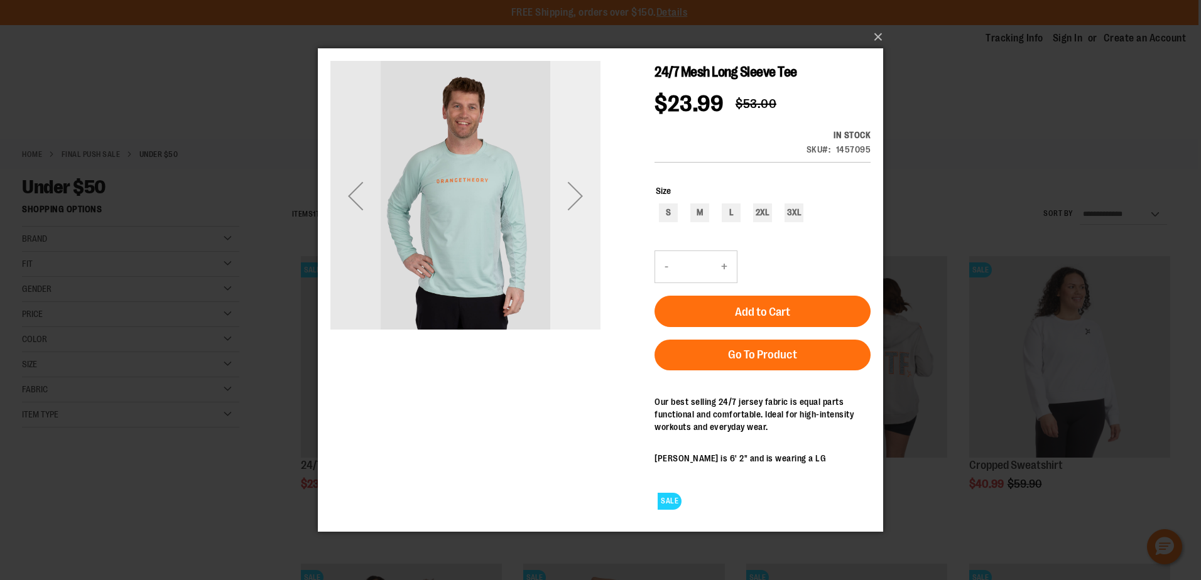
click at [575, 193] on div "Next" at bounding box center [575, 195] width 50 height 50
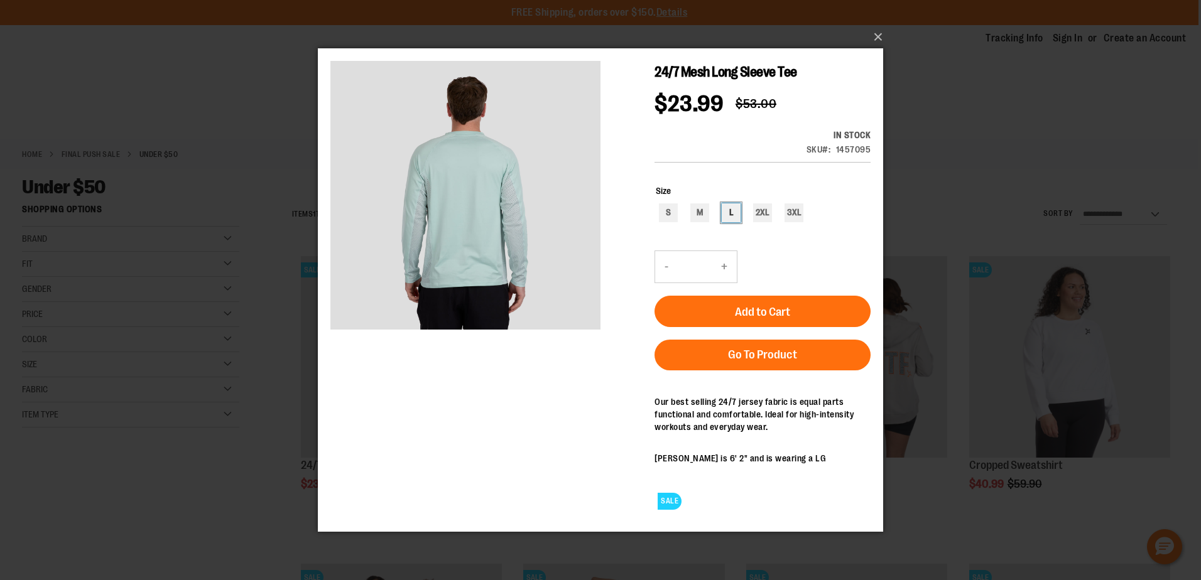
click at [725, 208] on div "L" at bounding box center [731, 212] width 19 height 19
type input "***"
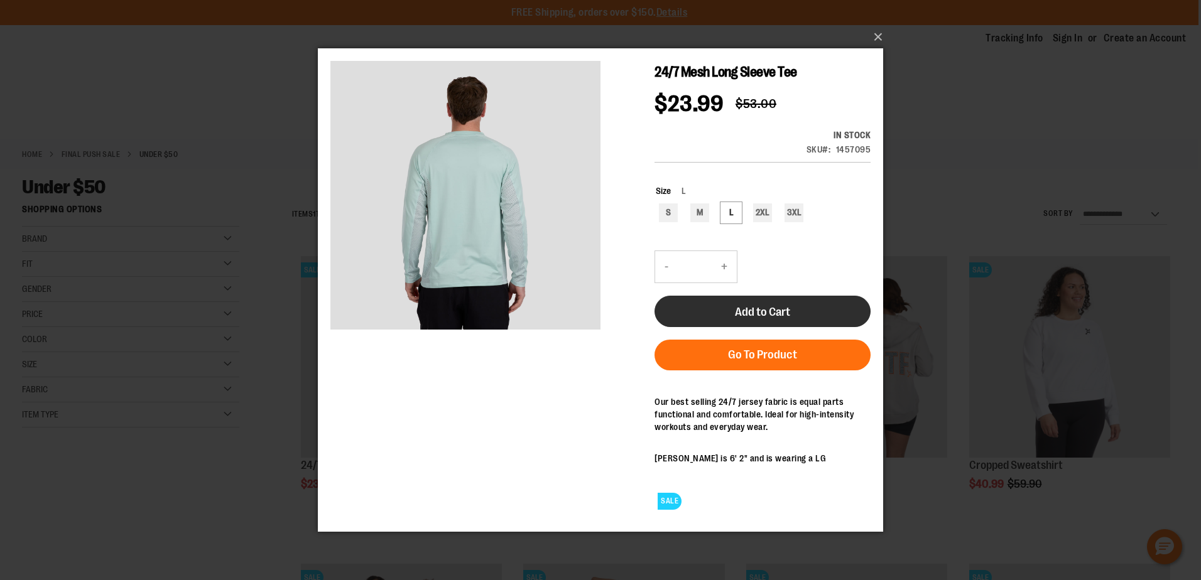
click at [792, 300] on button "Add to Cart" at bounding box center [763, 310] width 216 height 31
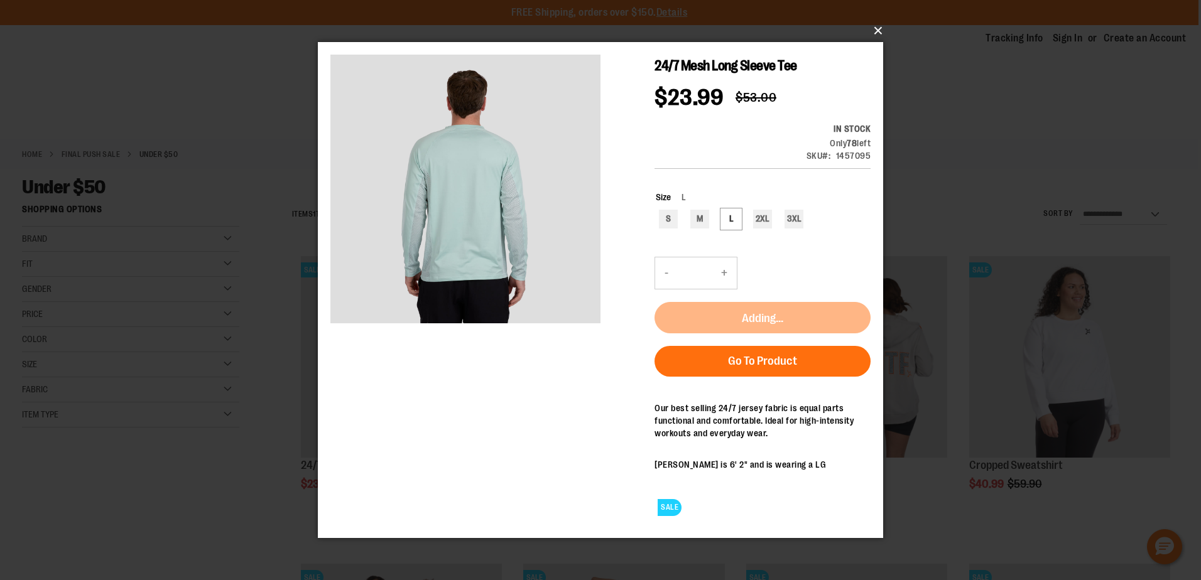
click at [875, 28] on button "×" at bounding box center [604, 31] width 565 height 28
click at [879, 29] on button "×" at bounding box center [604, 31] width 565 height 28
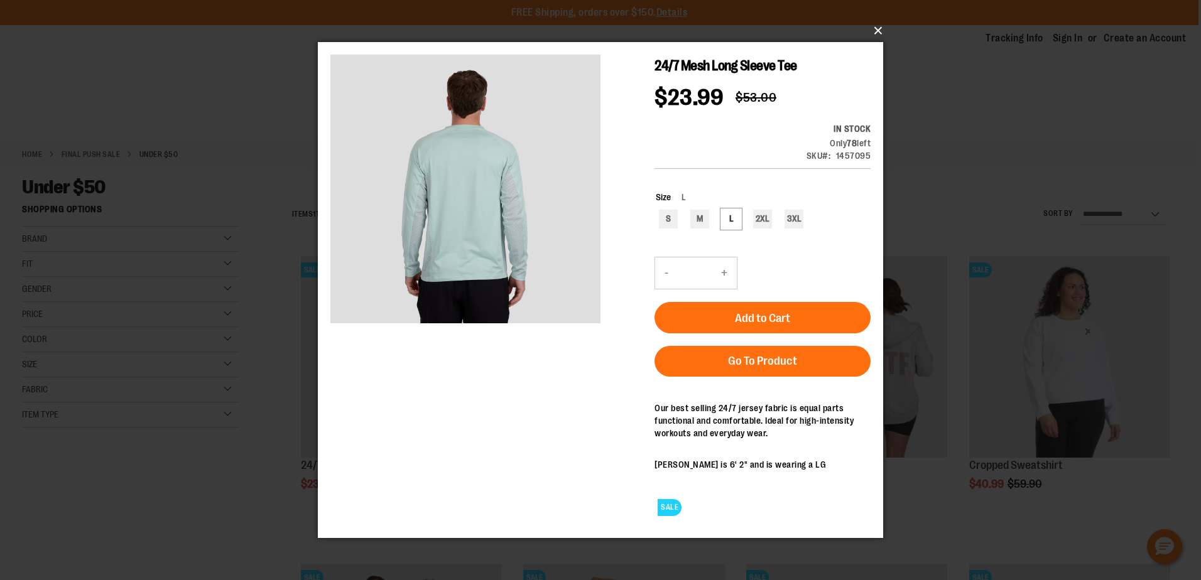
click at [877, 27] on button "×" at bounding box center [604, 31] width 565 height 28
click at [878, 29] on button "×" at bounding box center [604, 31] width 565 height 28
click at [973, 175] on div "×" at bounding box center [600, 290] width 1201 height 580
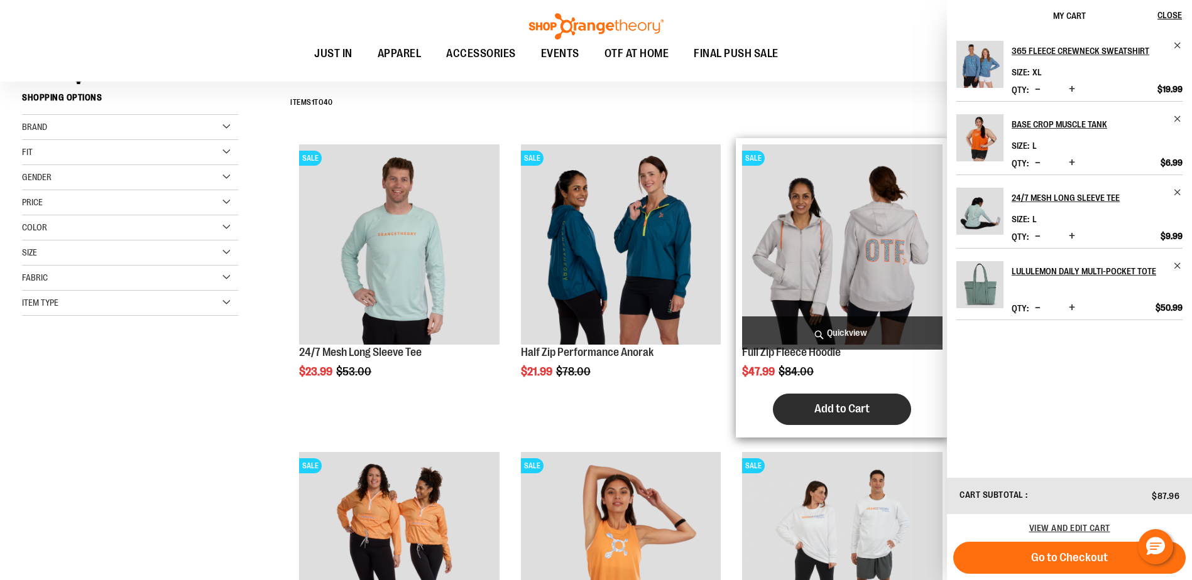
scroll to position [251, 0]
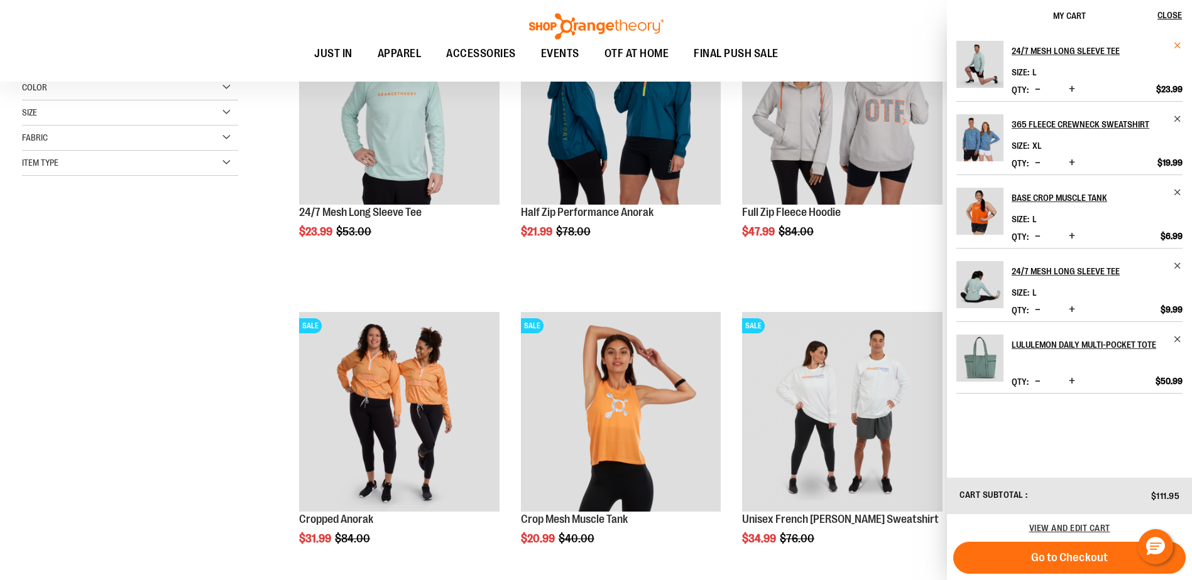
click at [1177, 43] on span "Remove item" at bounding box center [1177, 45] width 9 height 9
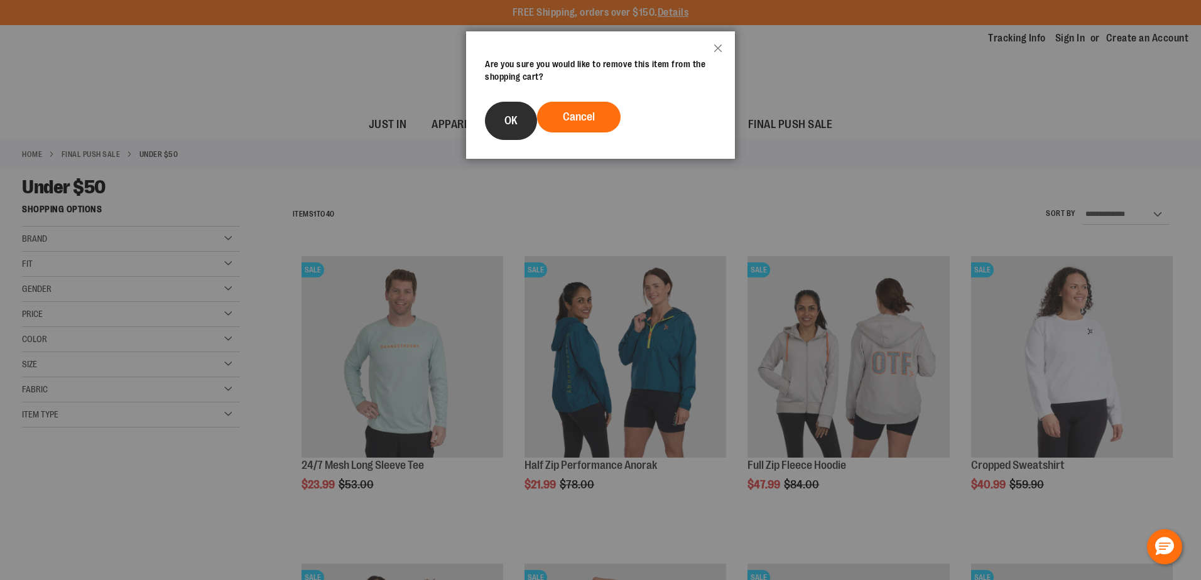
click at [494, 114] on button "OK" at bounding box center [511, 121] width 52 height 38
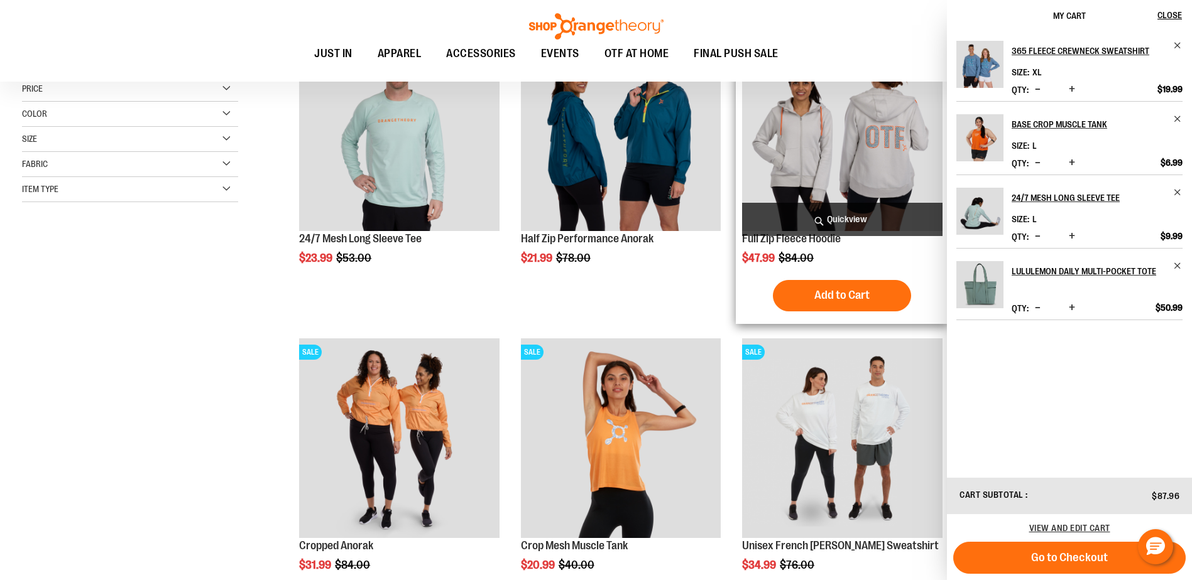
scroll to position [334, 0]
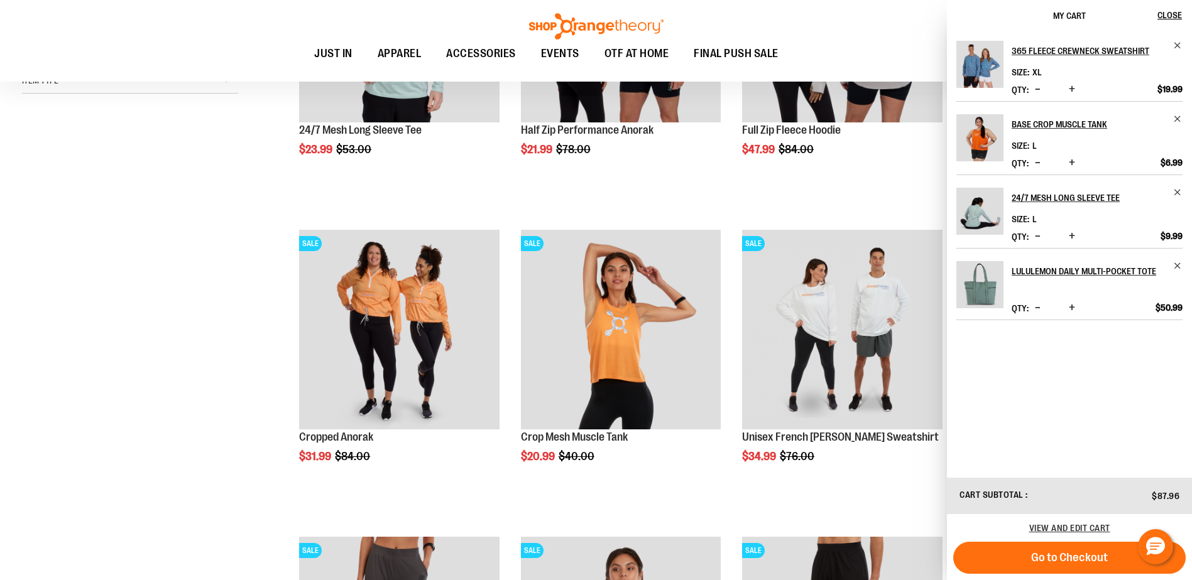
click at [156, 416] on div "**********" at bounding box center [596, 388] width 1148 height 1049
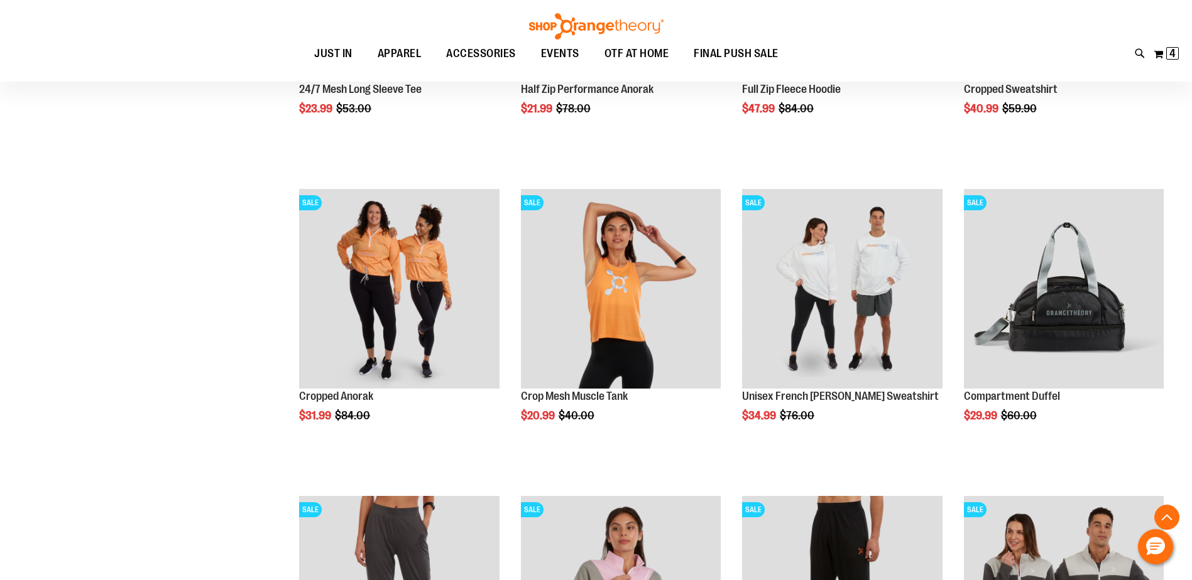
scroll to position [396, 0]
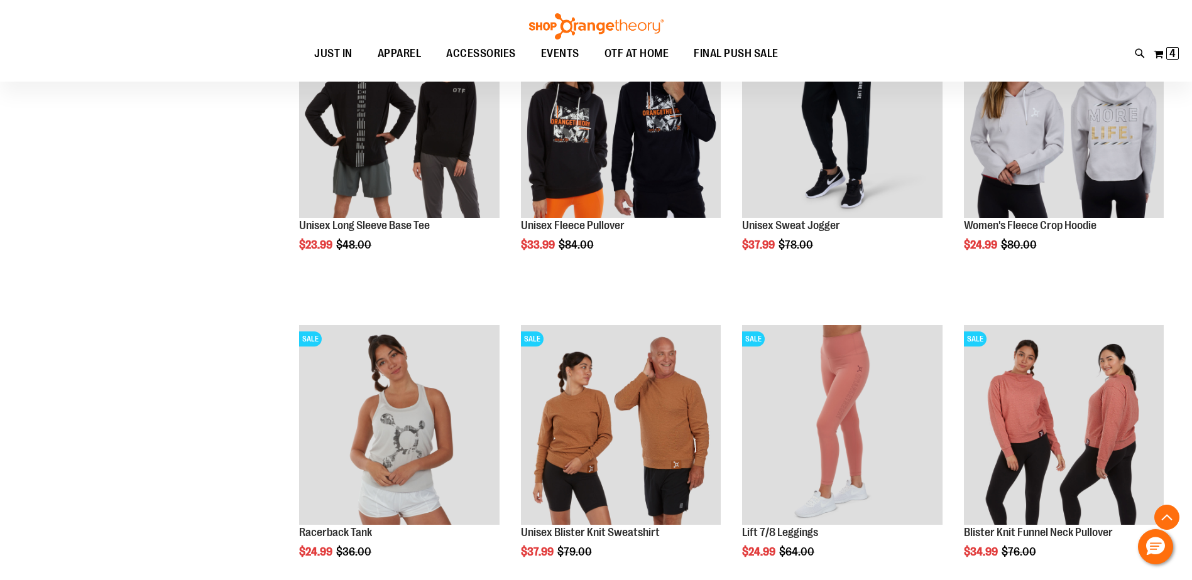
scroll to position [1213, 0]
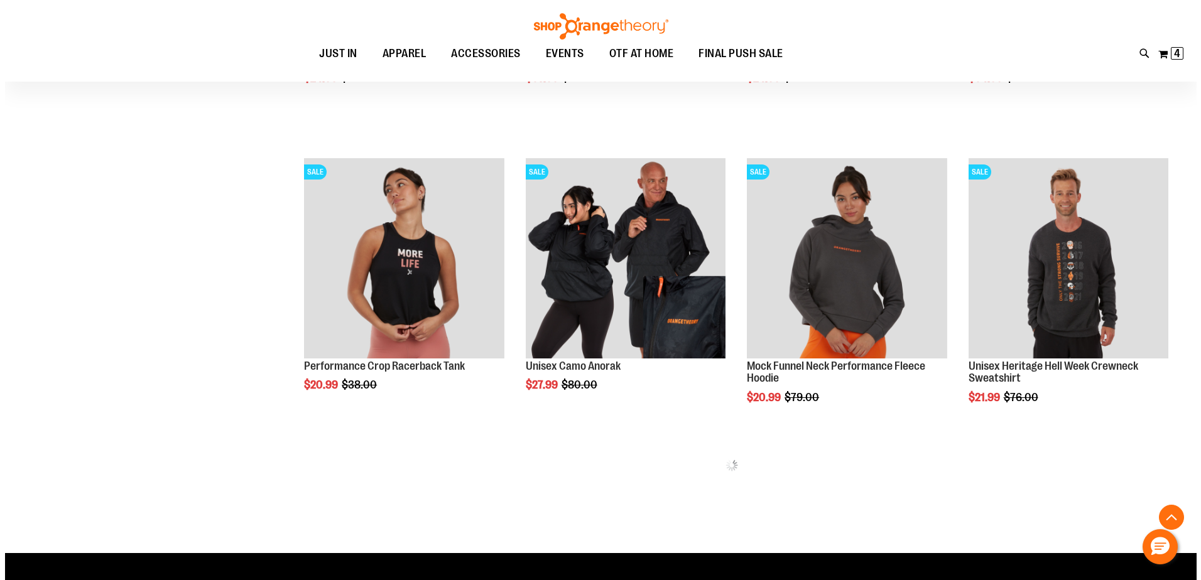
scroll to position [1653, 0]
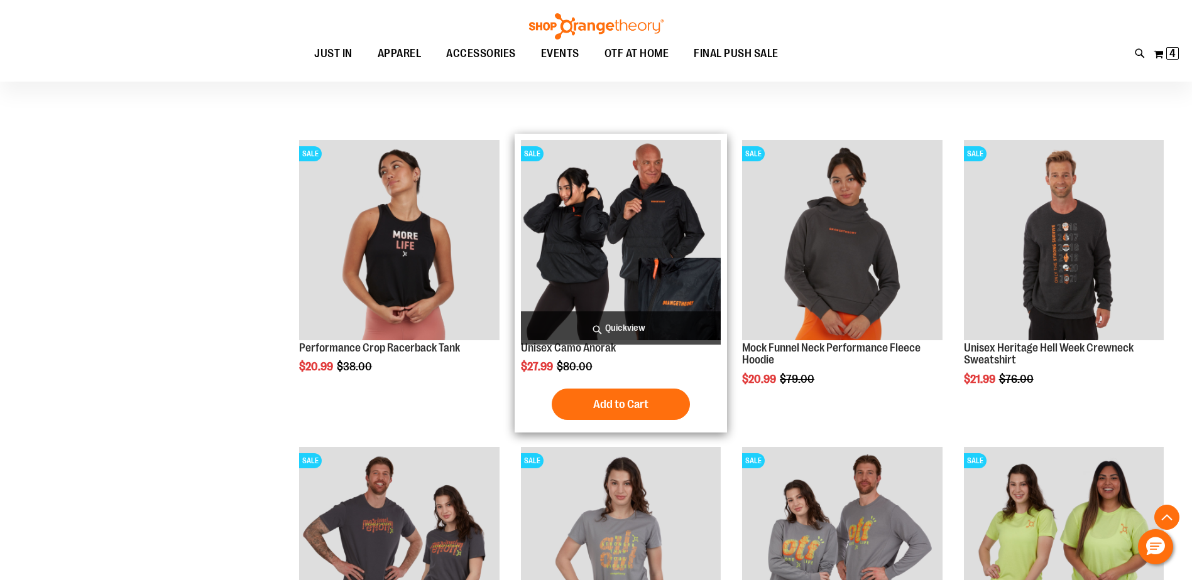
click at [619, 325] on span "Quickview" at bounding box center [621, 328] width 200 height 33
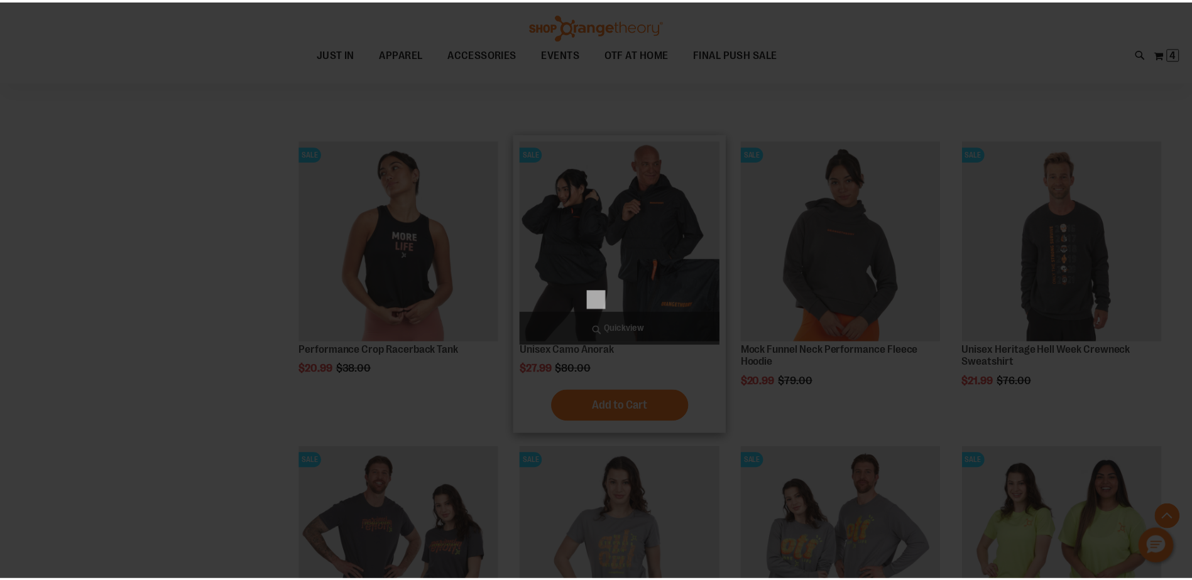
scroll to position [0, 0]
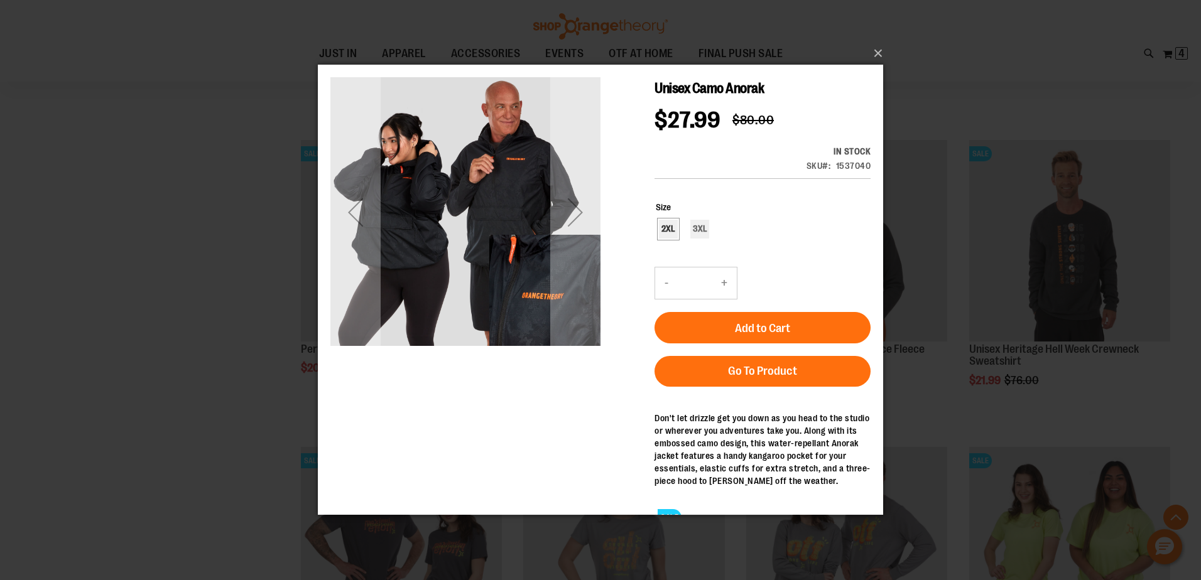
click at [668, 220] on div "2XL 3XL" at bounding box center [763, 231] width 215 height 22
click at [878, 51] on button "×" at bounding box center [604, 54] width 565 height 28
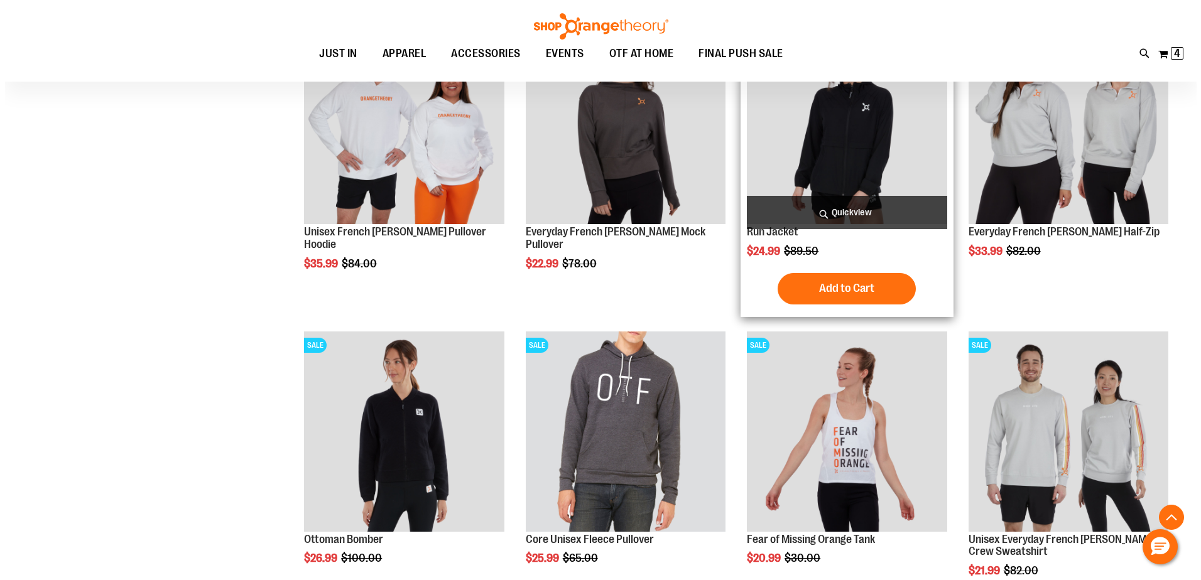
scroll to position [2532, 0]
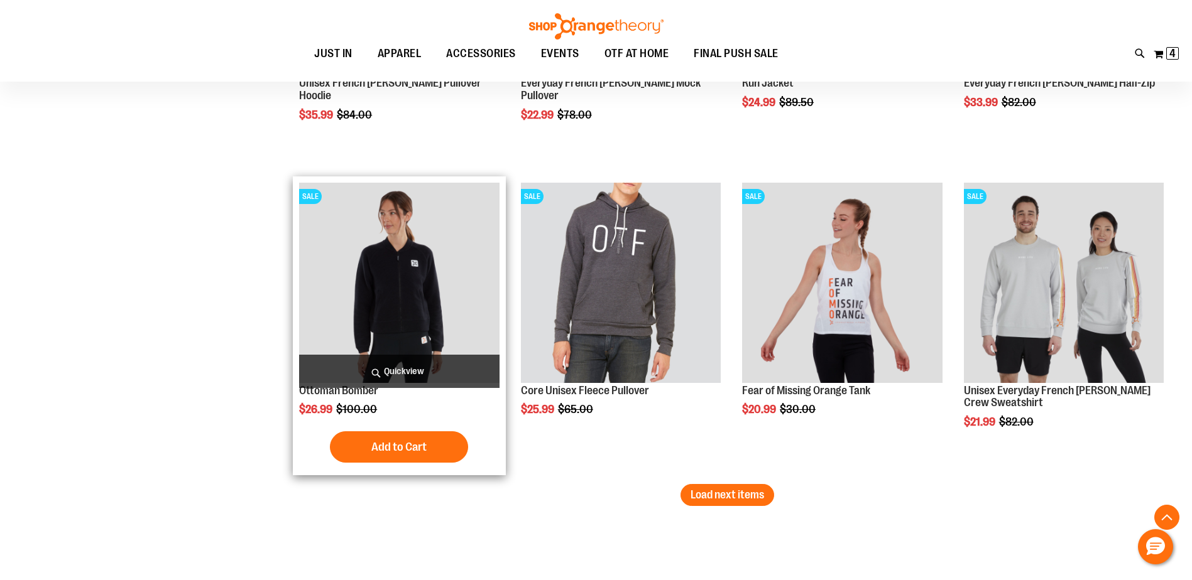
click at [398, 369] on span "Quickview" at bounding box center [399, 371] width 200 height 33
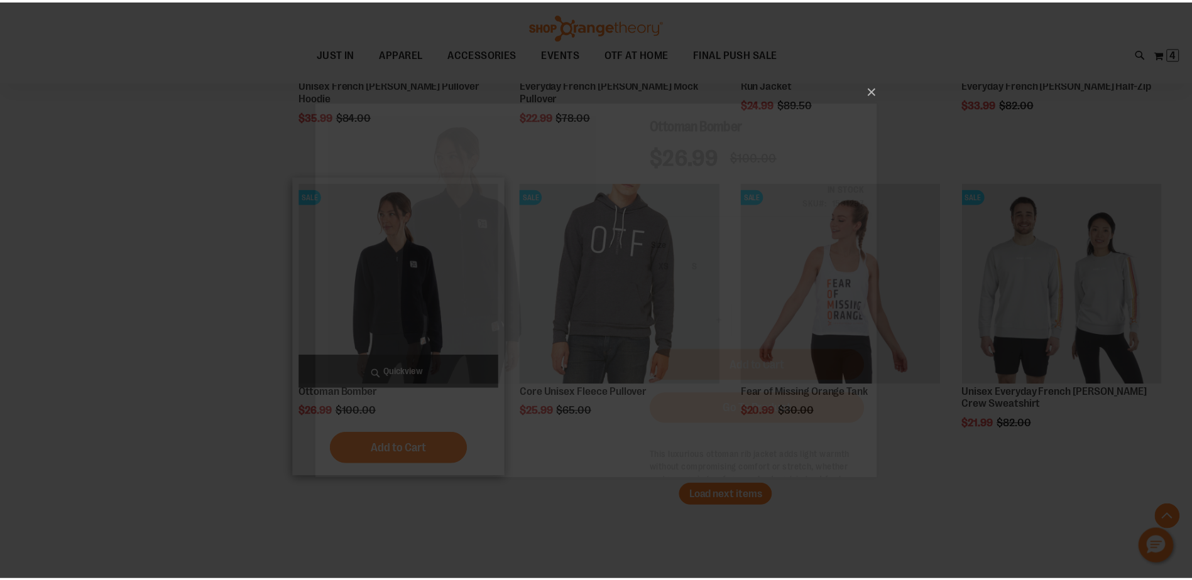
scroll to position [0, 0]
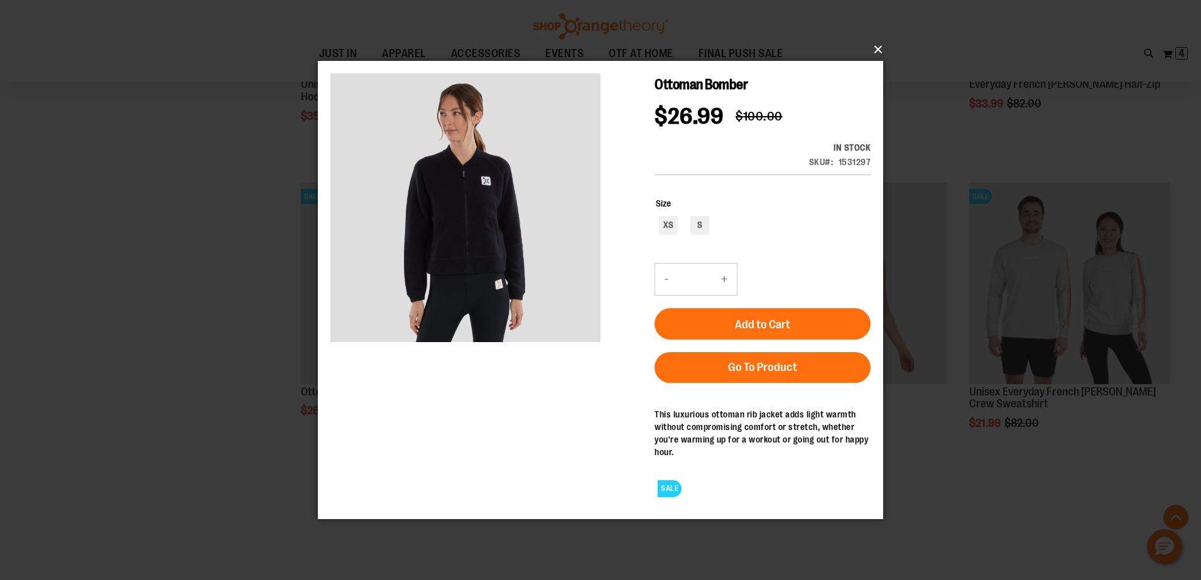
click at [876, 46] on button "×" at bounding box center [604, 50] width 565 height 28
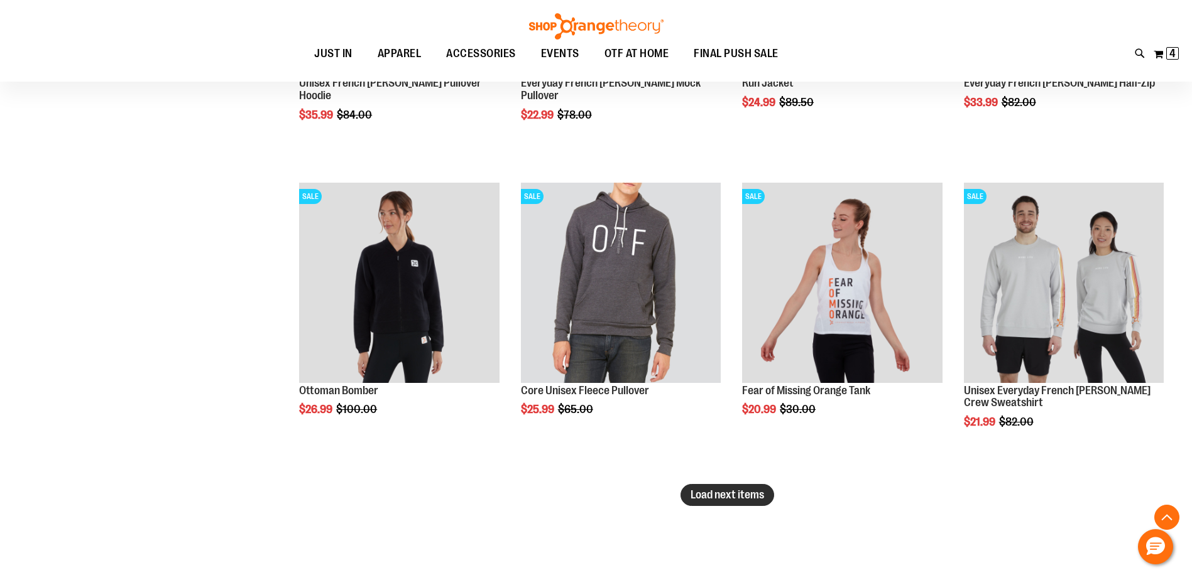
click at [738, 496] on span "Load next items" at bounding box center [726, 495] width 73 height 13
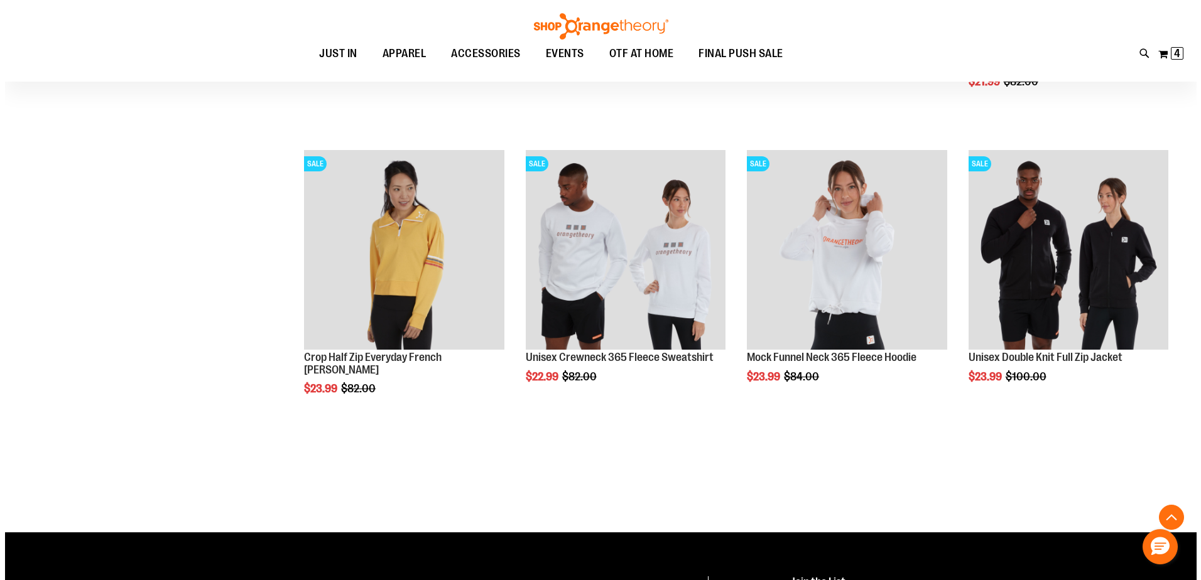
scroll to position [2871, 0]
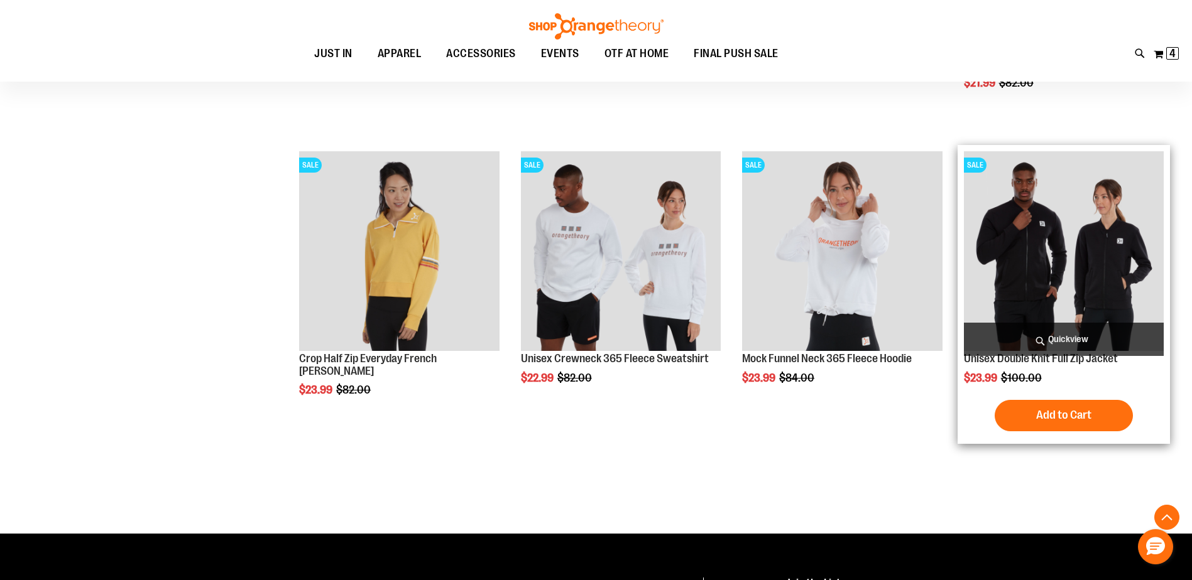
click at [1082, 339] on span "Quickview" at bounding box center [1064, 339] width 200 height 33
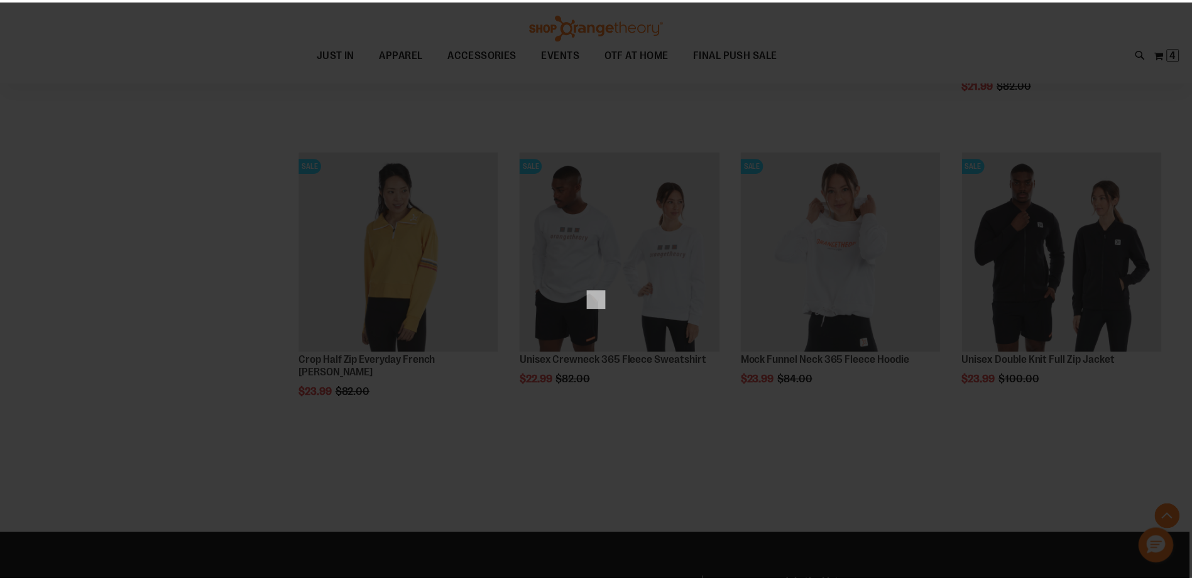
scroll to position [0, 0]
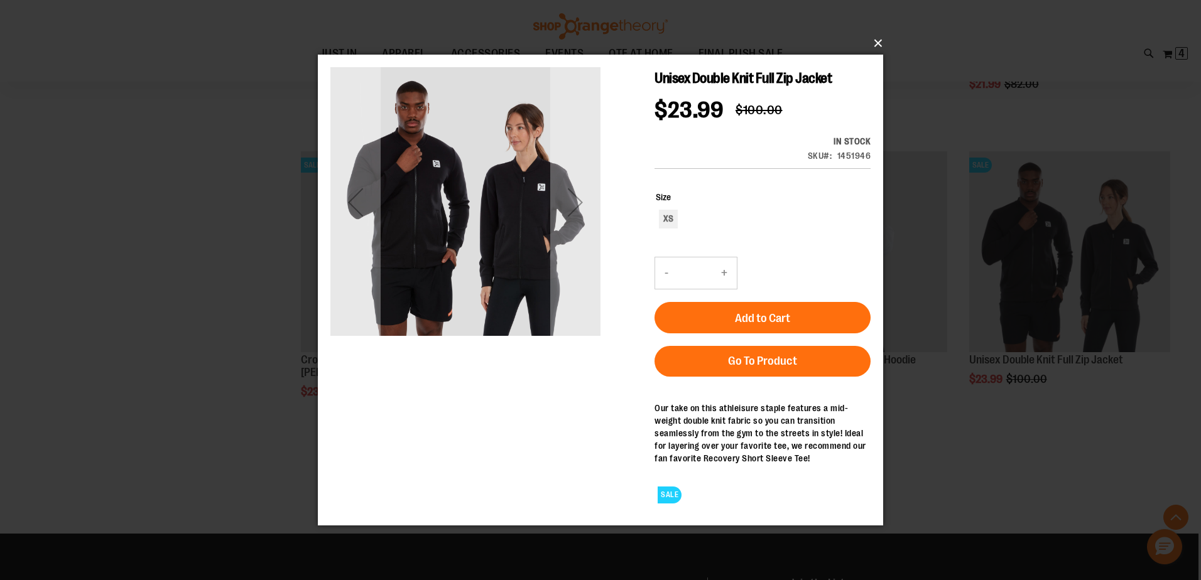
click at [879, 43] on button "×" at bounding box center [604, 44] width 565 height 28
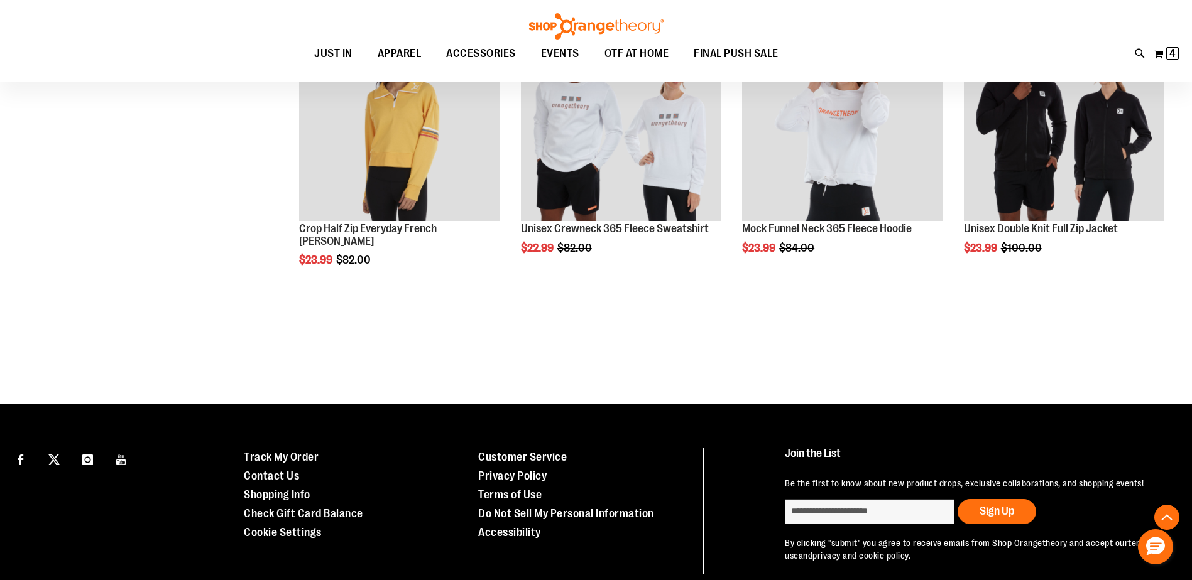
scroll to position [3060, 0]
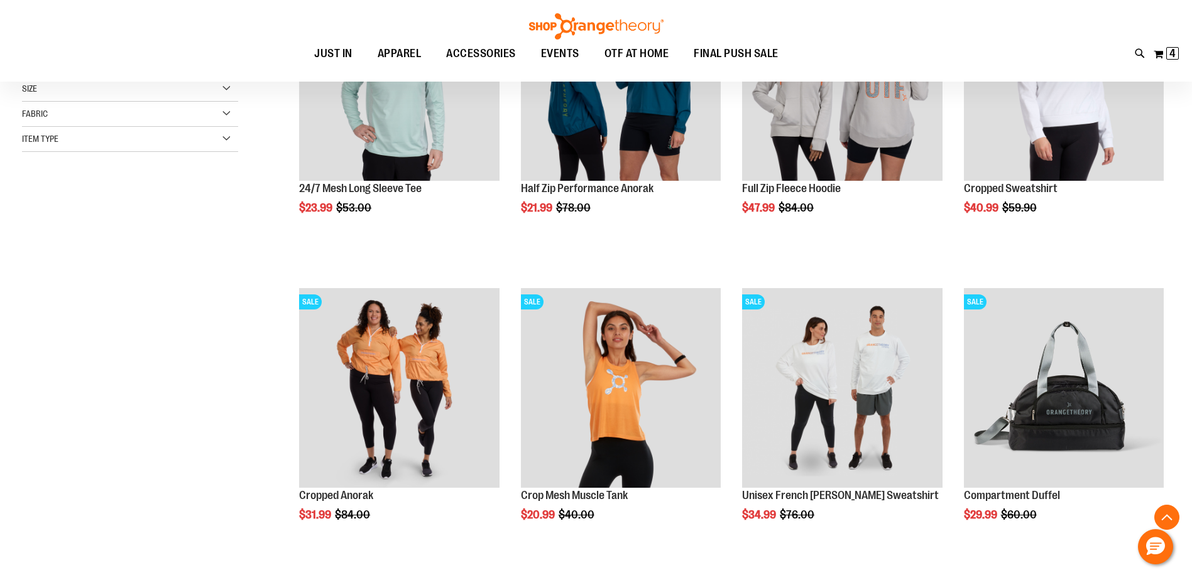
scroll to position [376, 0]
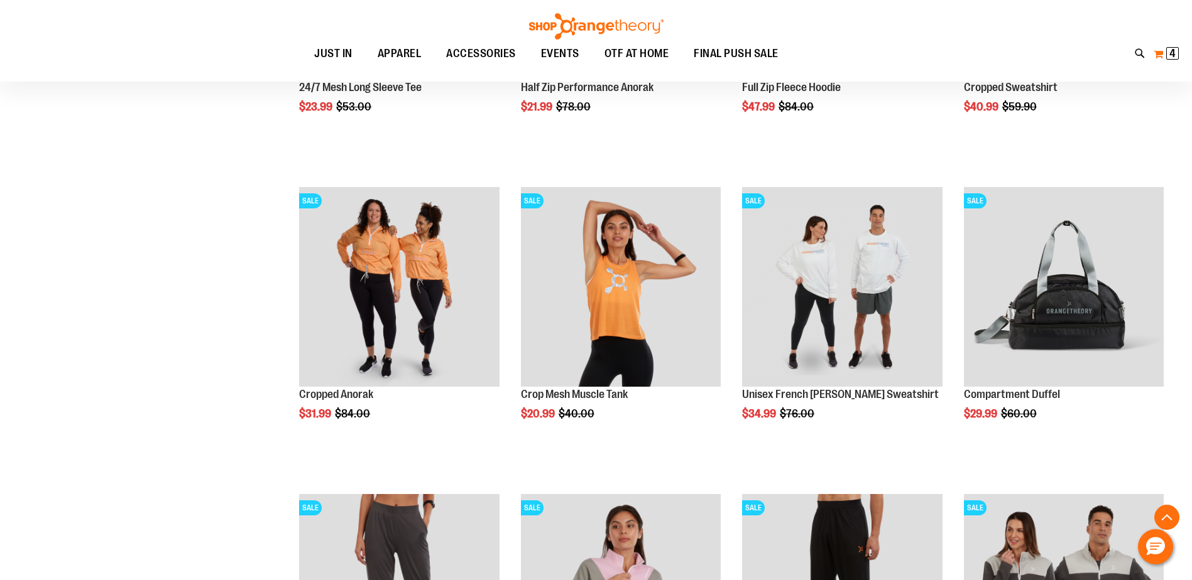
click at [1168, 55] on span "4 4 items" at bounding box center [1172, 53] width 13 height 13
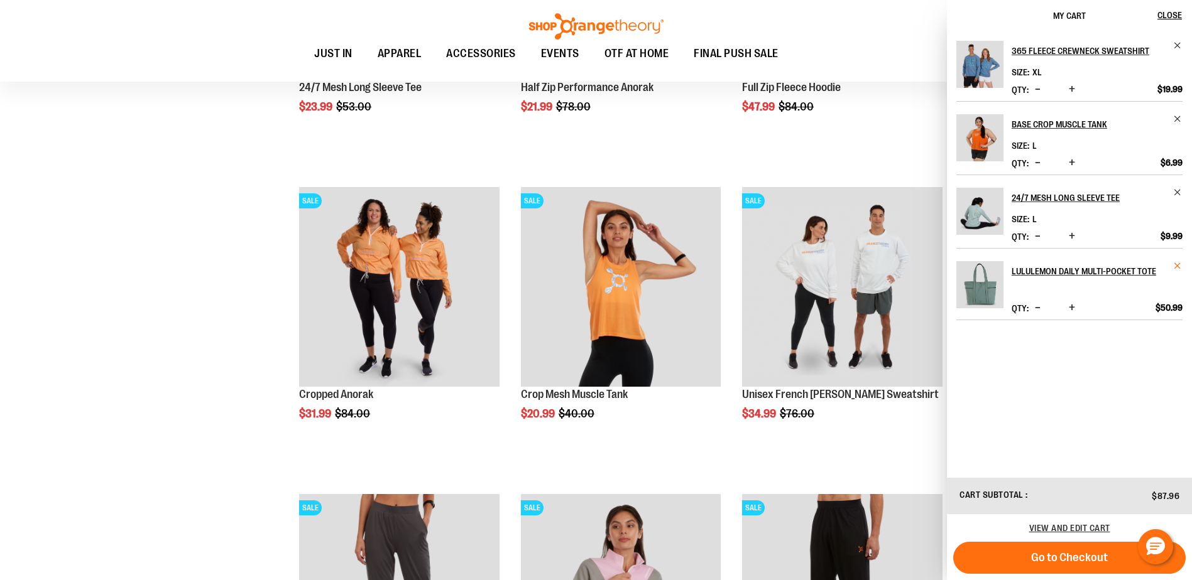
click at [1178, 264] on span "Remove item" at bounding box center [1177, 265] width 9 height 9
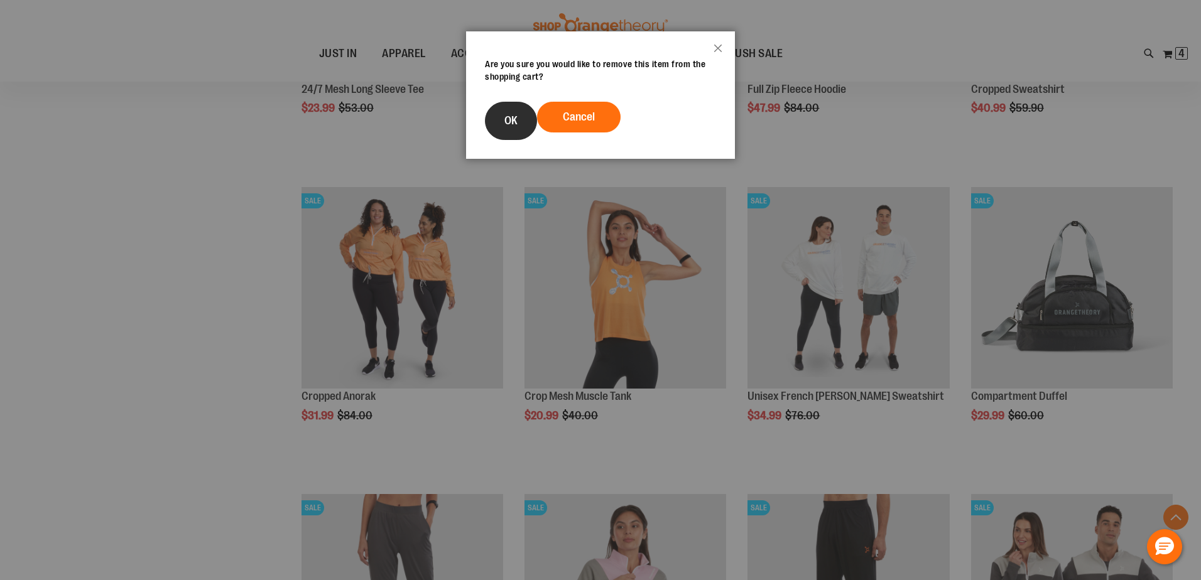
click at [497, 116] on button "OK" at bounding box center [511, 121] width 52 height 38
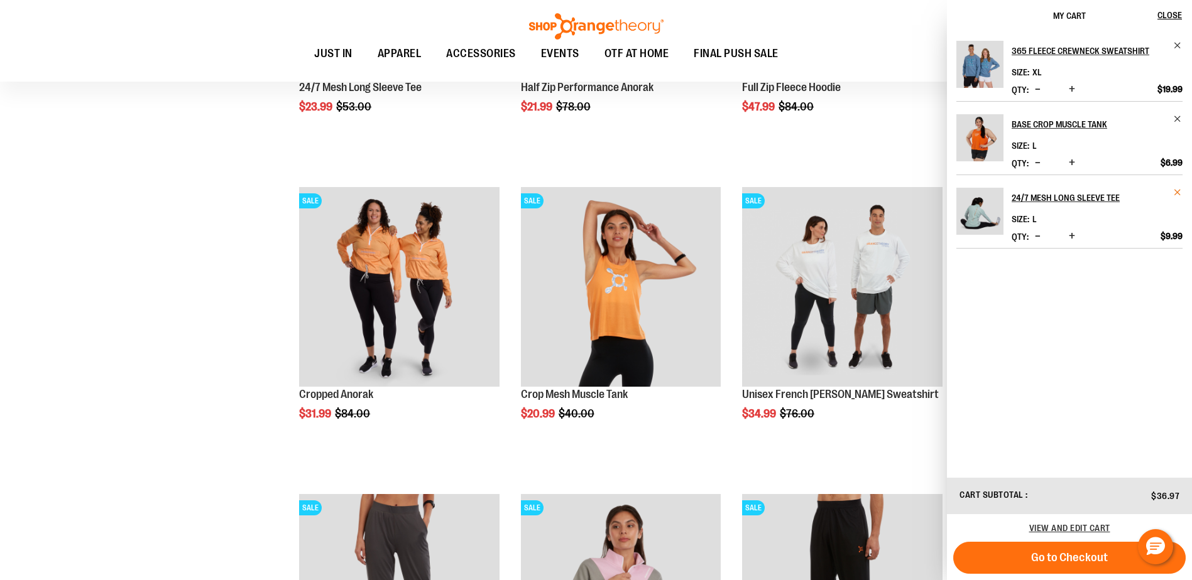
click at [1175, 191] on span "Remove item" at bounding box center [1177, 192] width 9 height 9
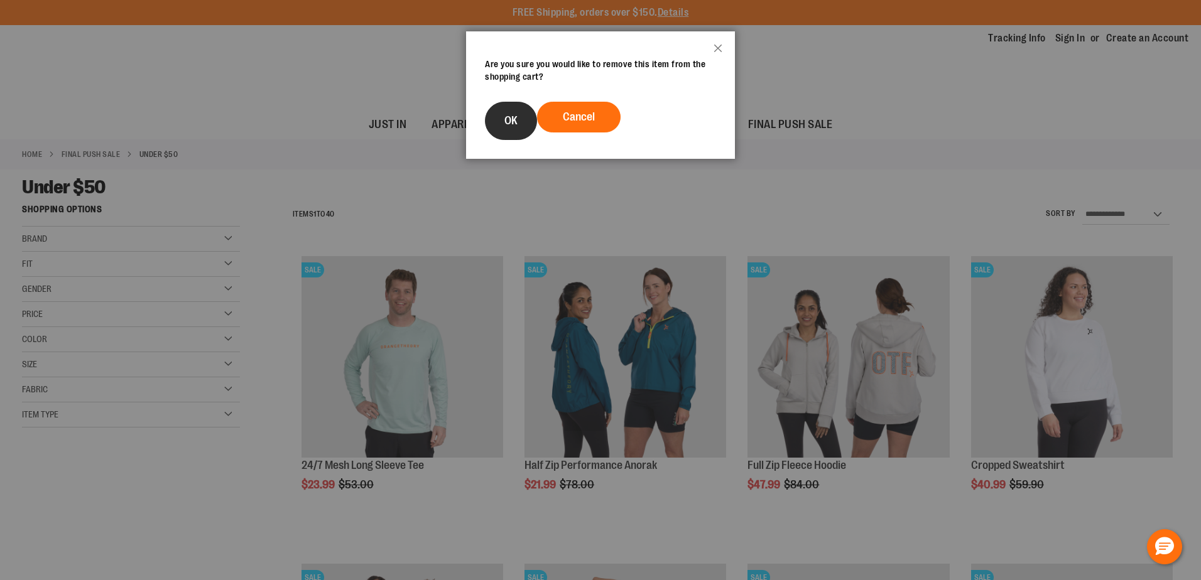
click at [518, 118] on button "OK" at bounding box center [511, 121] width 52 height 38
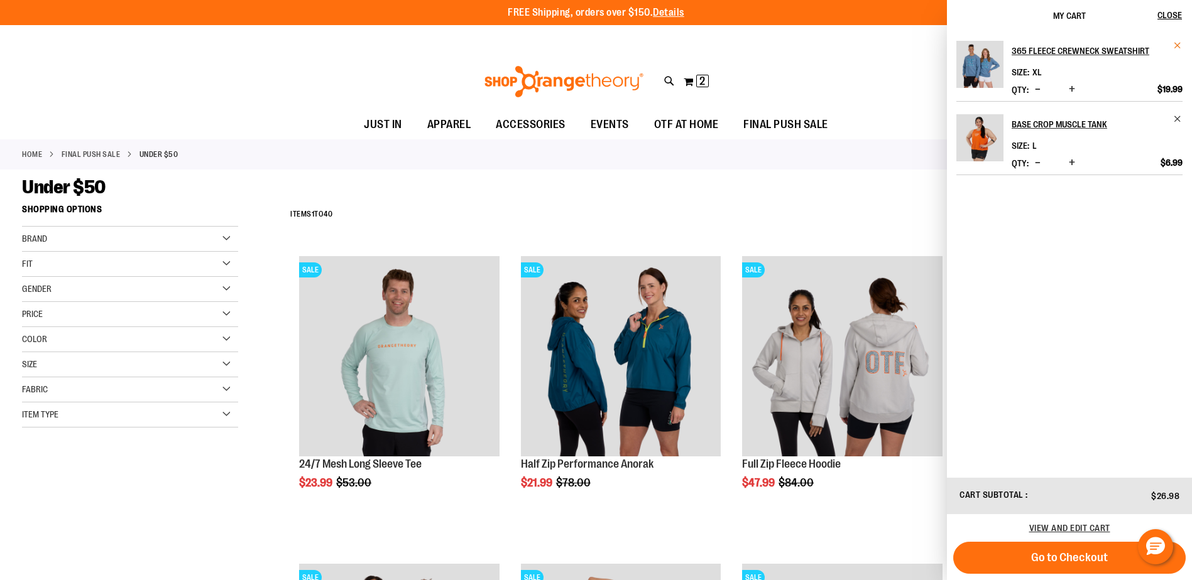
click at [1173, 48] on span "Remove item" at bounding box center [1177, 45] width 9 height 9
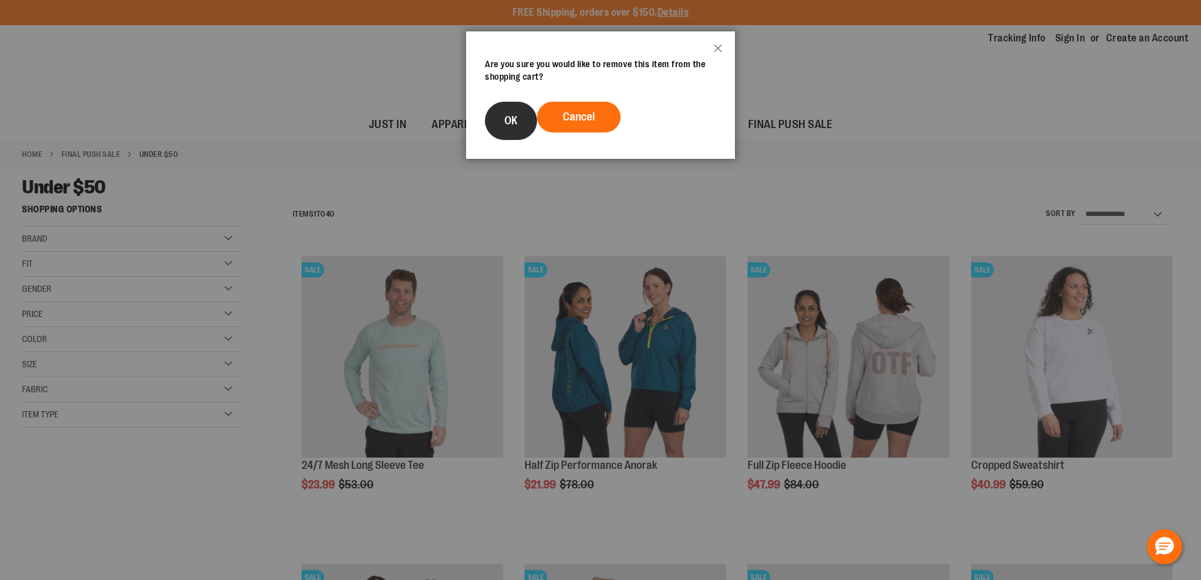
click at [513, 117] on span "OK" at bounding box center [510, 120] width 13 height 13
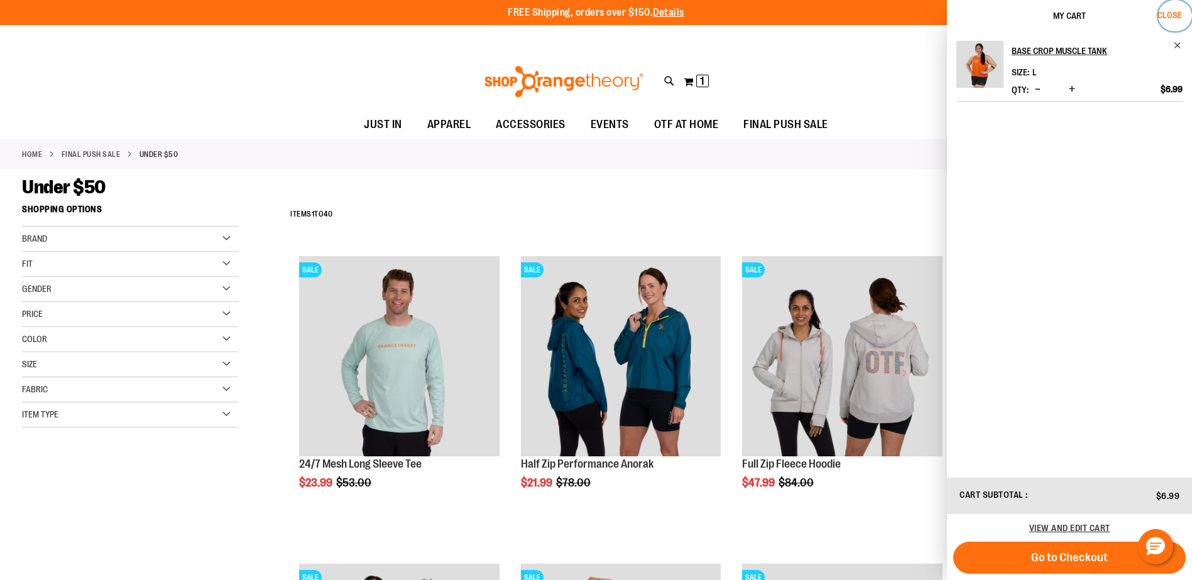
click at [1173, 18] on span "Close" at bounding box center [1169, 15] width 24 height 10
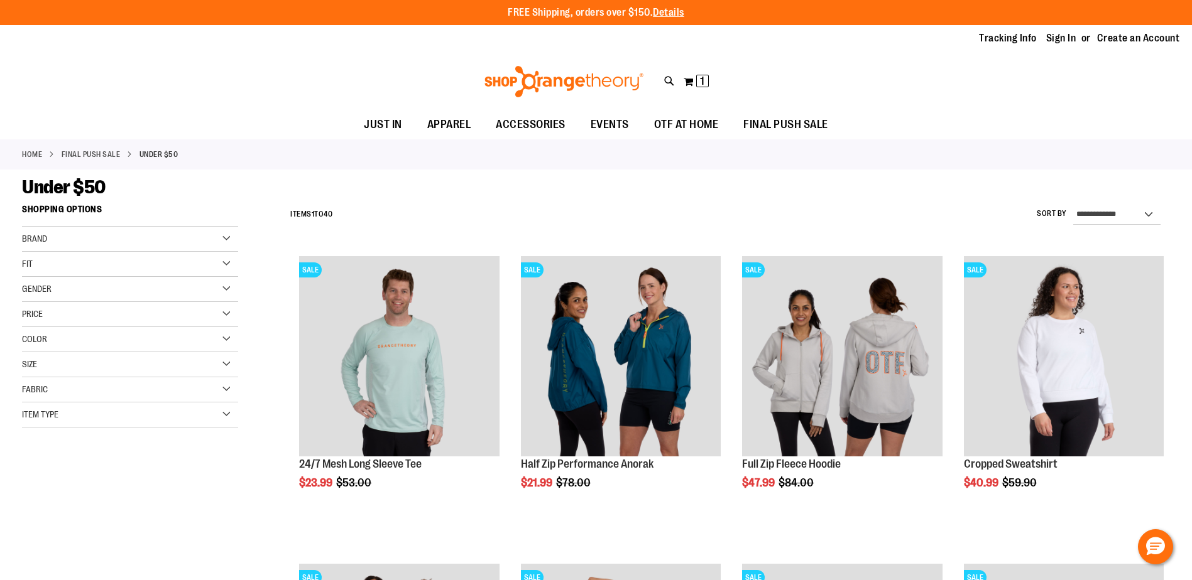
click at [1135, 107] on div "Toggle Nav Search Popular Suggestions Advanced Search" at bounding box center [596, 82] width 1192 height 58
click at [1112, 12] on div "FREE Shipping, orders over $150. Details To order the Spring Dri Tri event bund…" at bounding box center [595, 13] width 1061 height 14
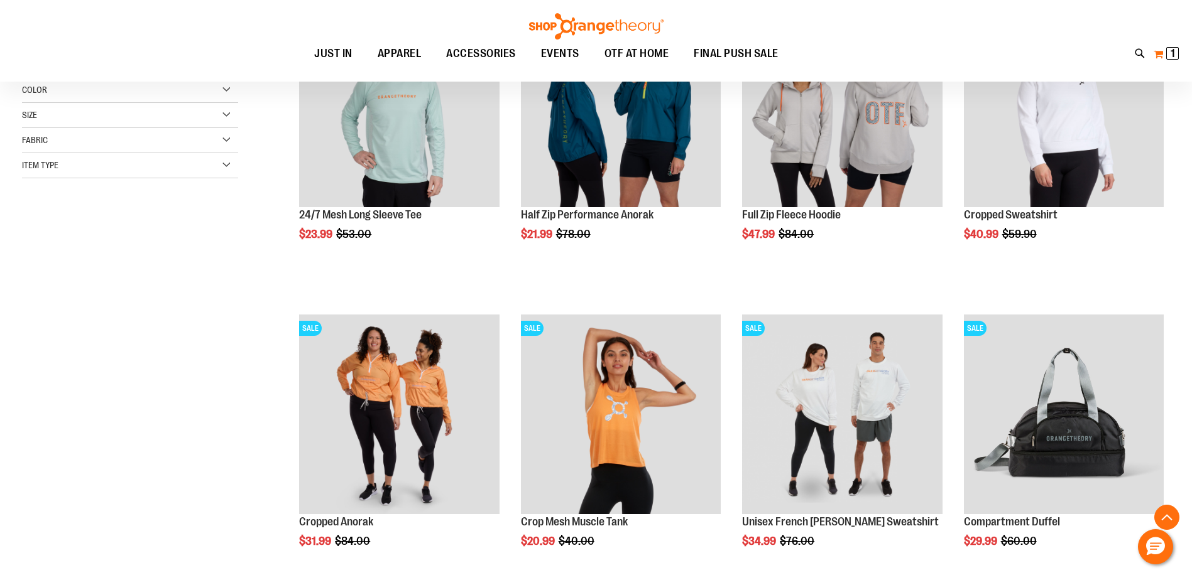
scroll to position [188, 0]
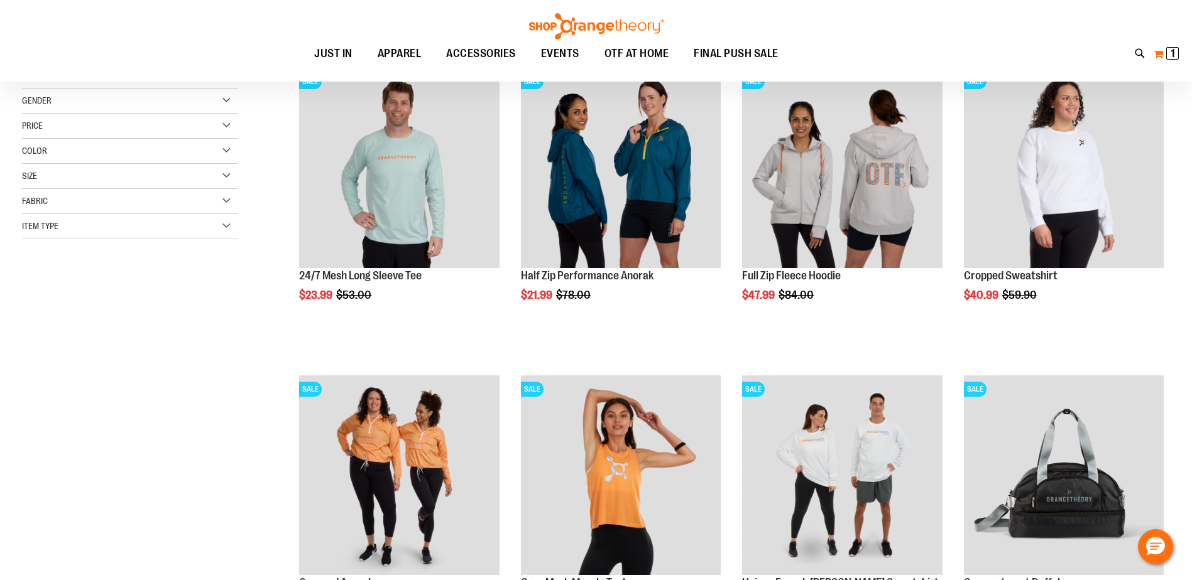
click at [1172, 50] on span "1" at bounding box center [1172, 53] width 4 height 13
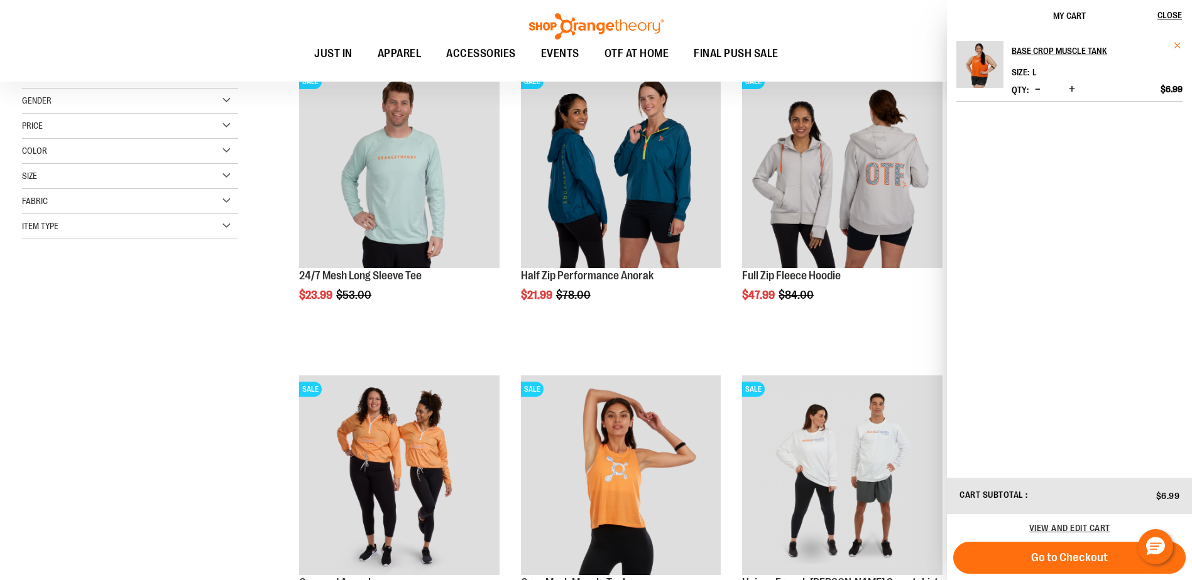
click at [1173, 45] on span "Remove item" at bounding box center [1177, 45] width 9 height 9
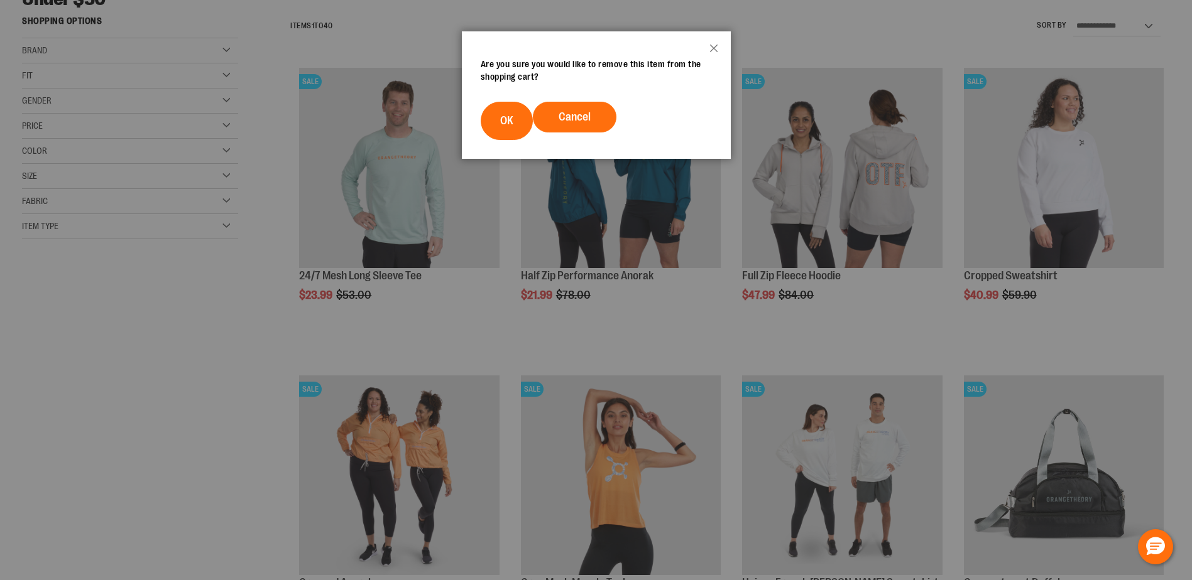
scroll to position [0, 0]
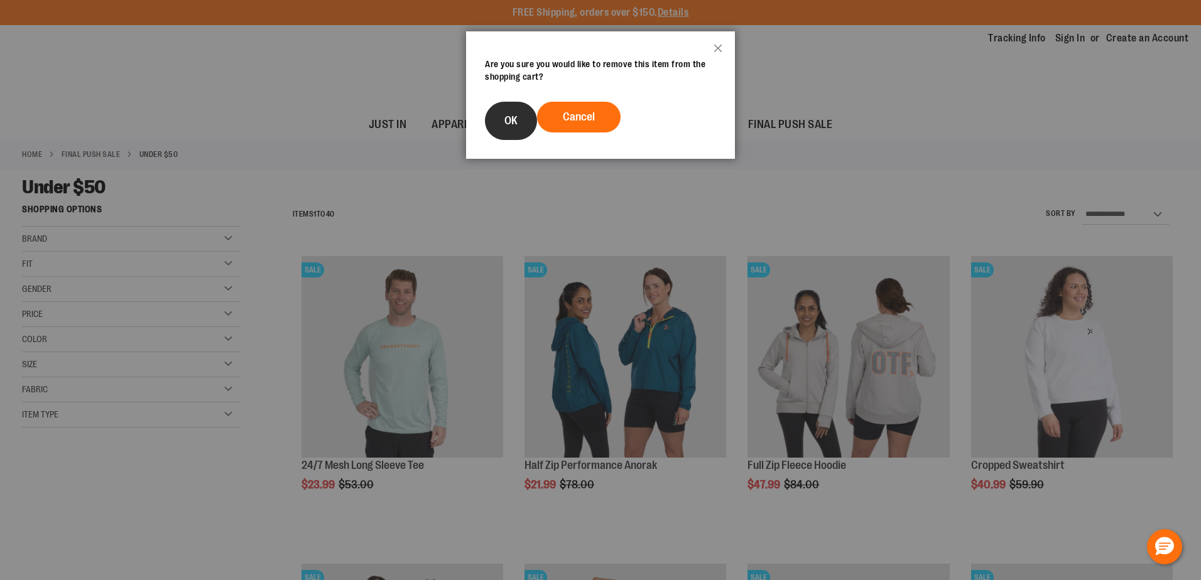
click at [516, 122] on span "OK" at bounding box center [510, 120] width 13 height 13
